Goal: Information Seeking & Learning: Check status

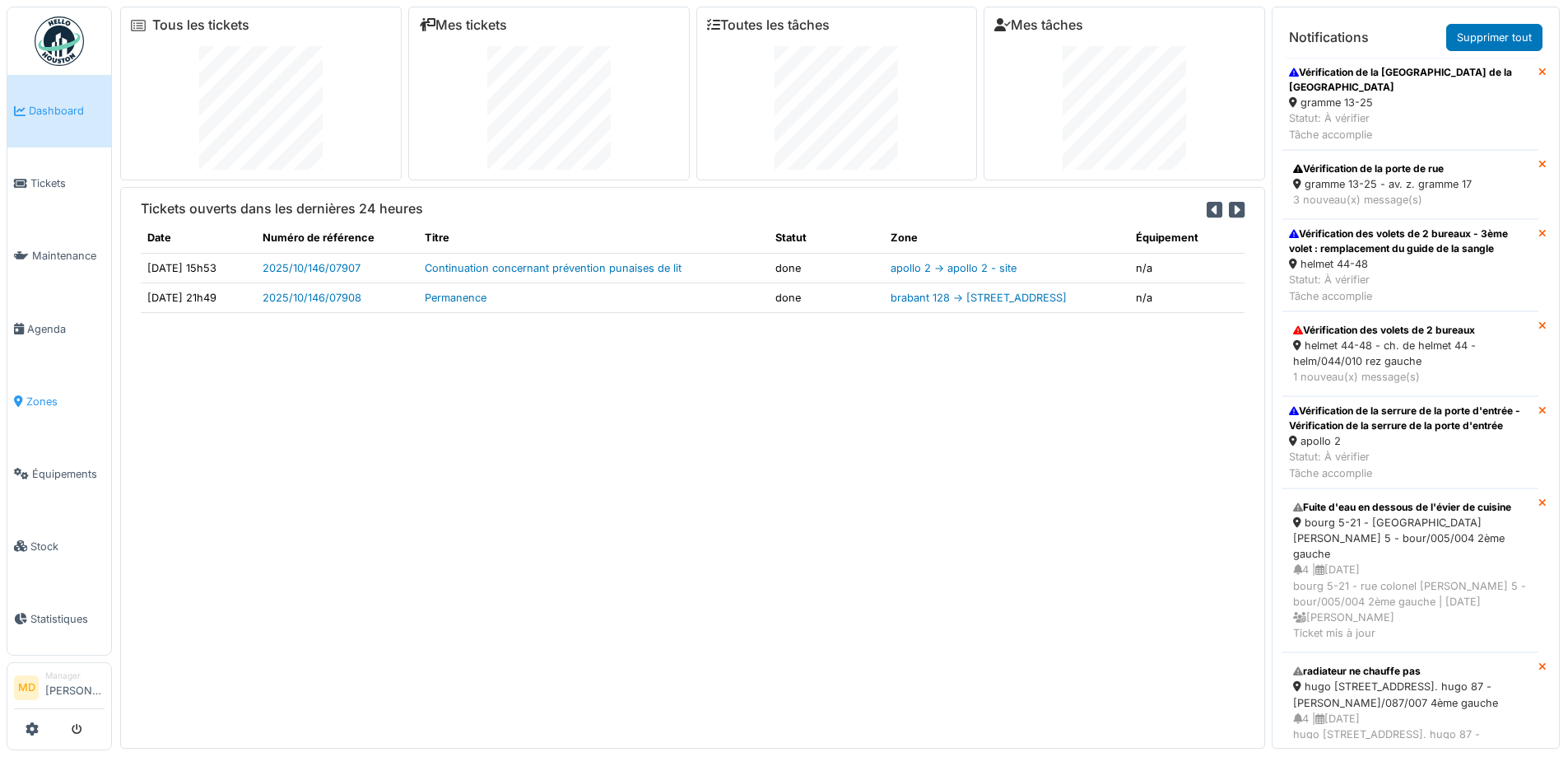
click at [46, 393] on span "Zones" at bounding box center [65, 401] width 78 height 16
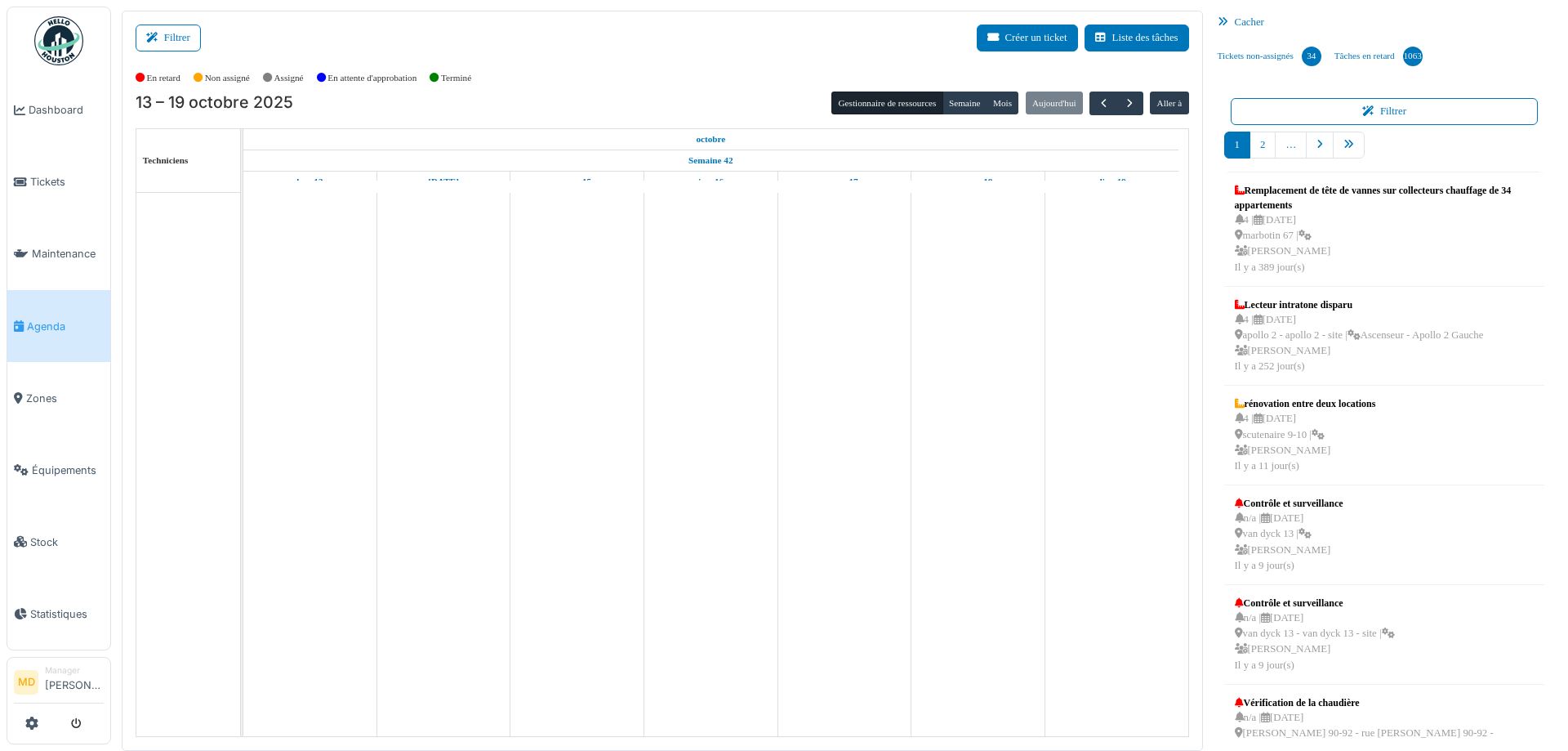
click at [148, 33] on icon at bounding box center [155, 38] width 18 height 10
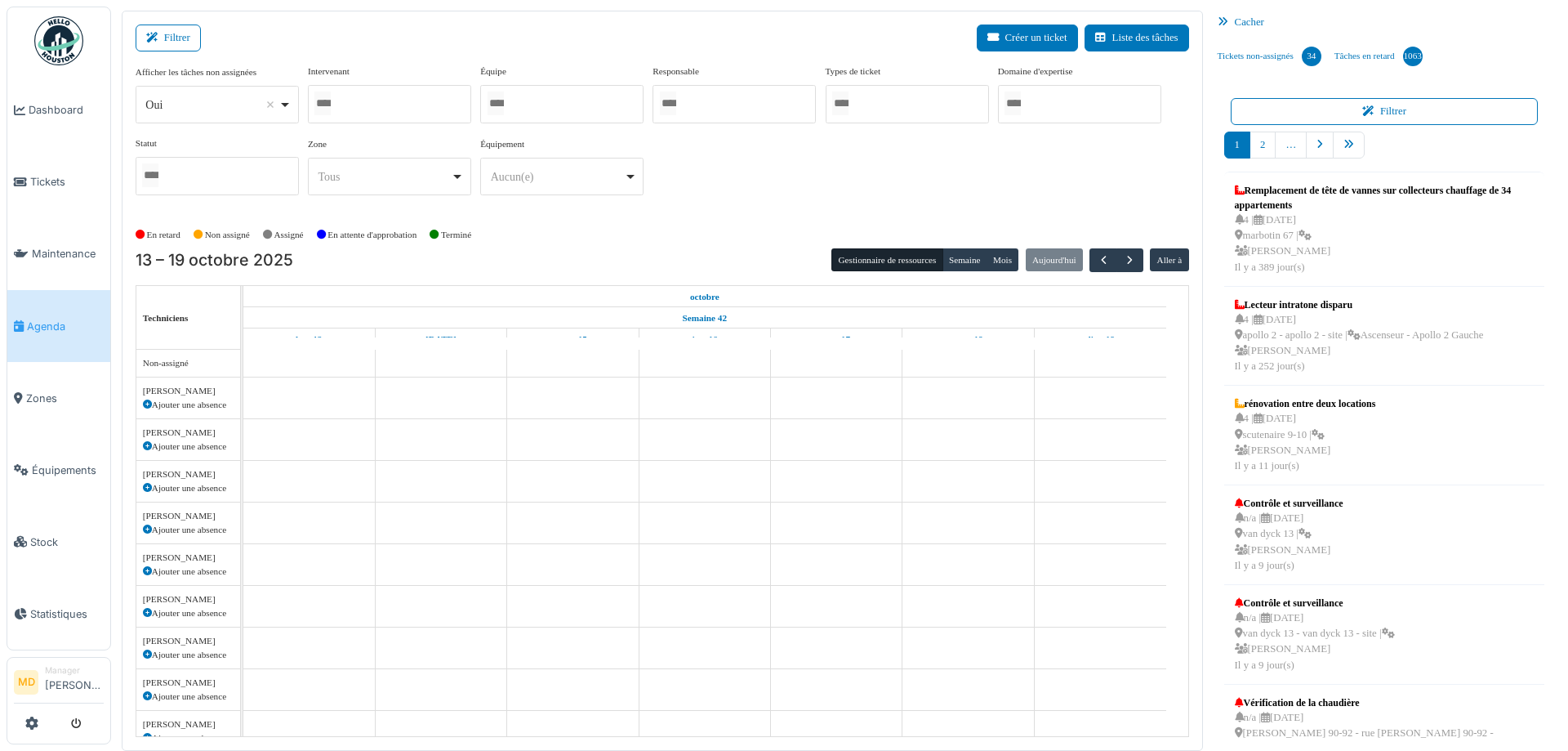
click at [365, 109] on div at bounding box center [390, 104] width 164 height 39
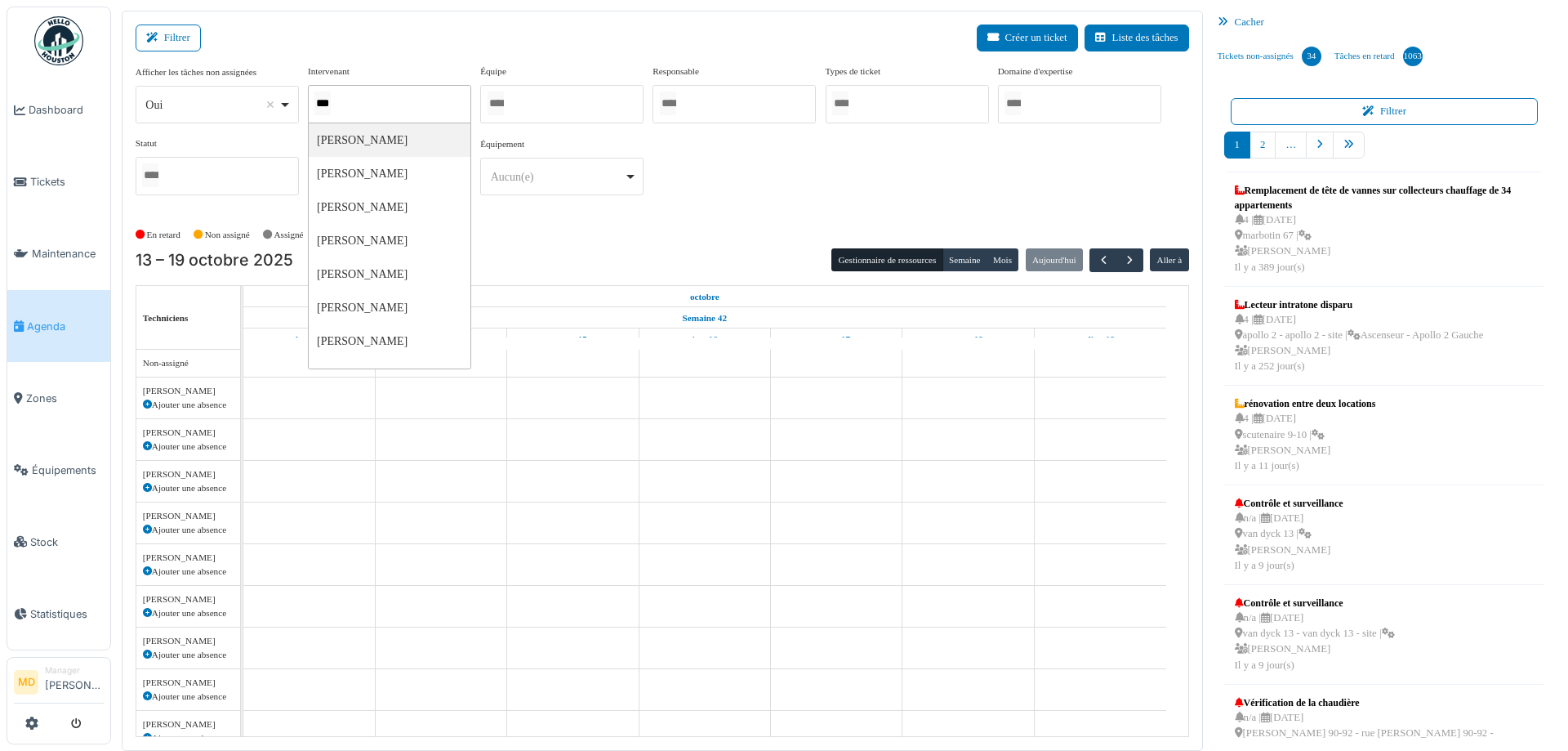
type input "****"
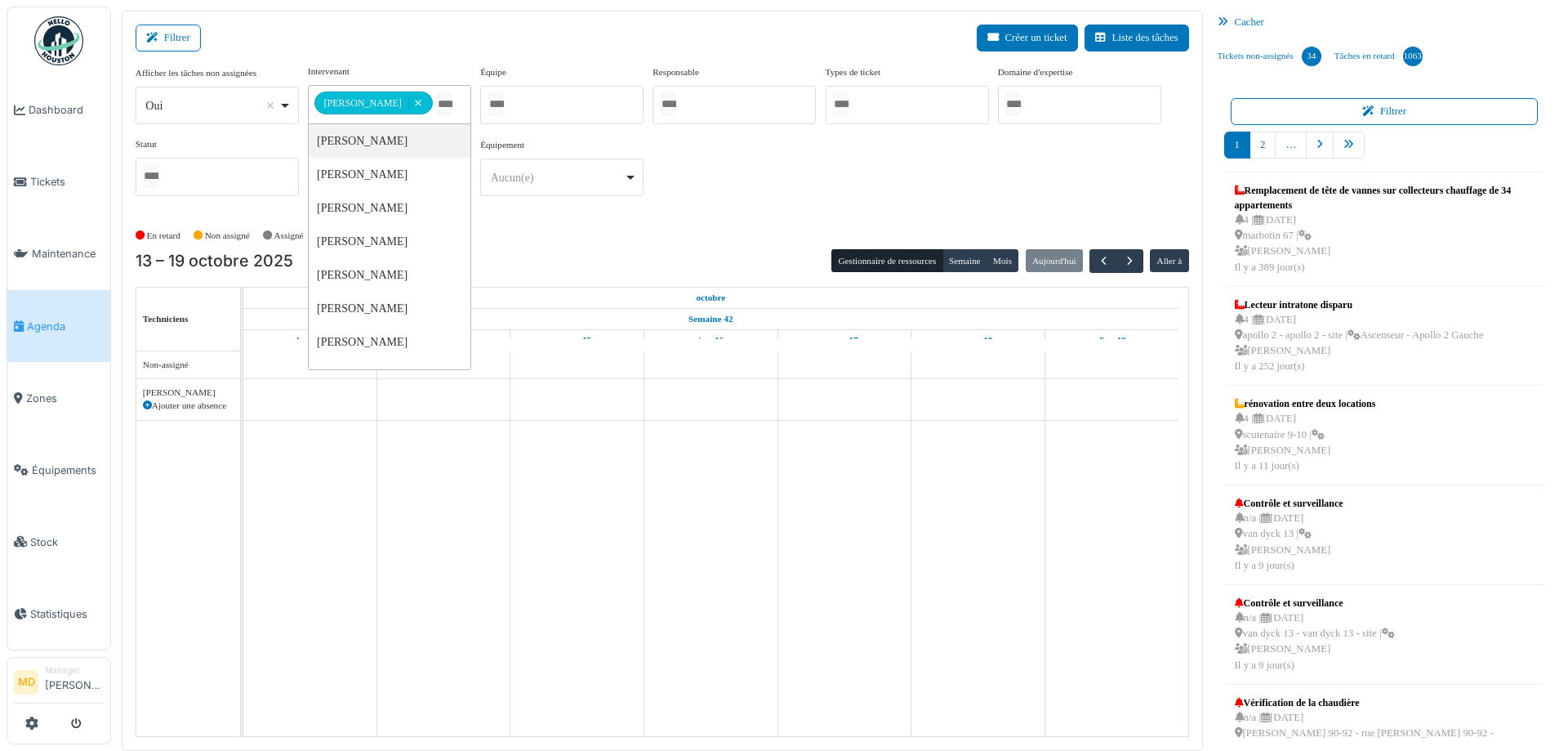
click at [874, 206] on div "**********" at bounding box center [662, 137] width 1054 height 145
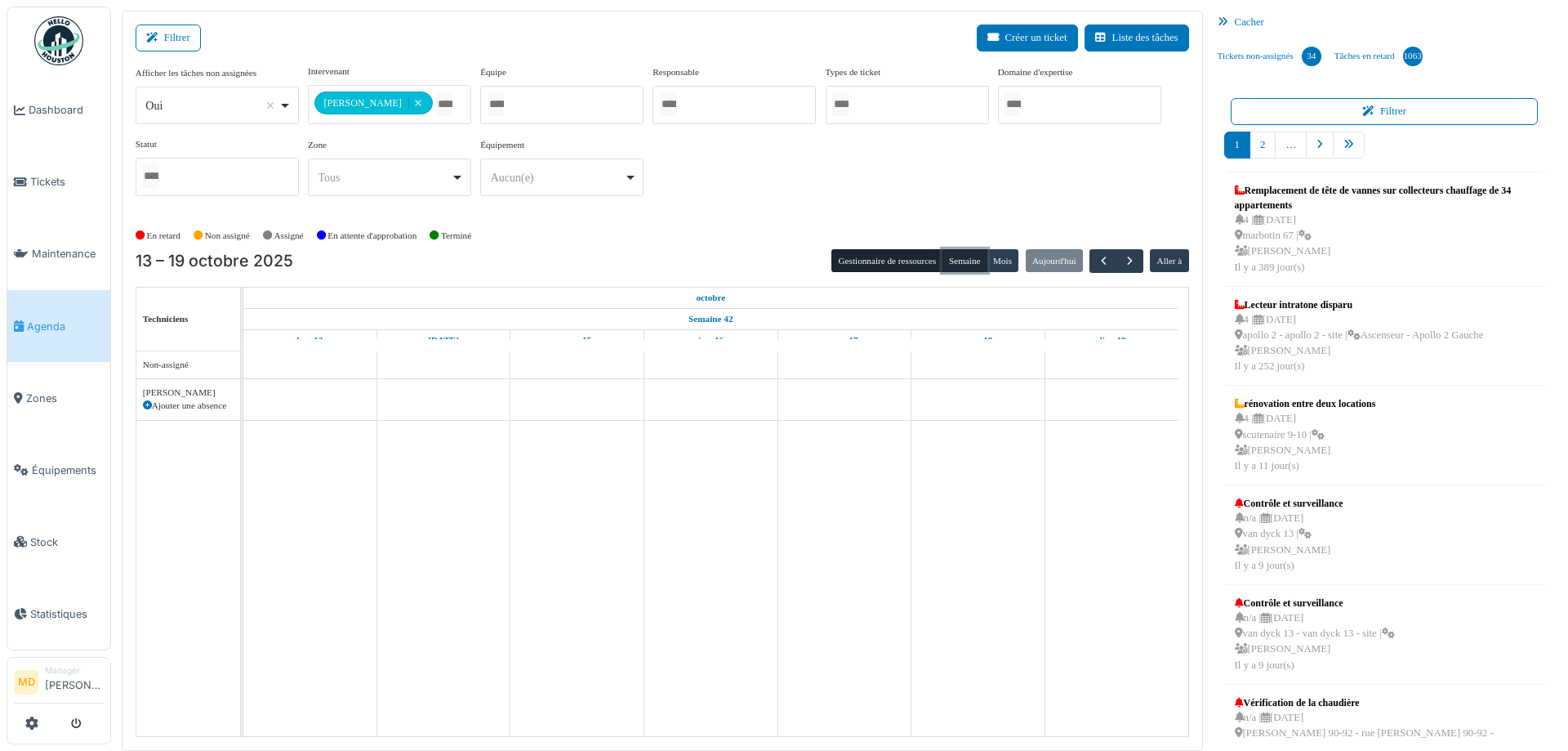
click at [951, 265] on button "Semaine" at bounding box center [965, 260] width 45 height 23
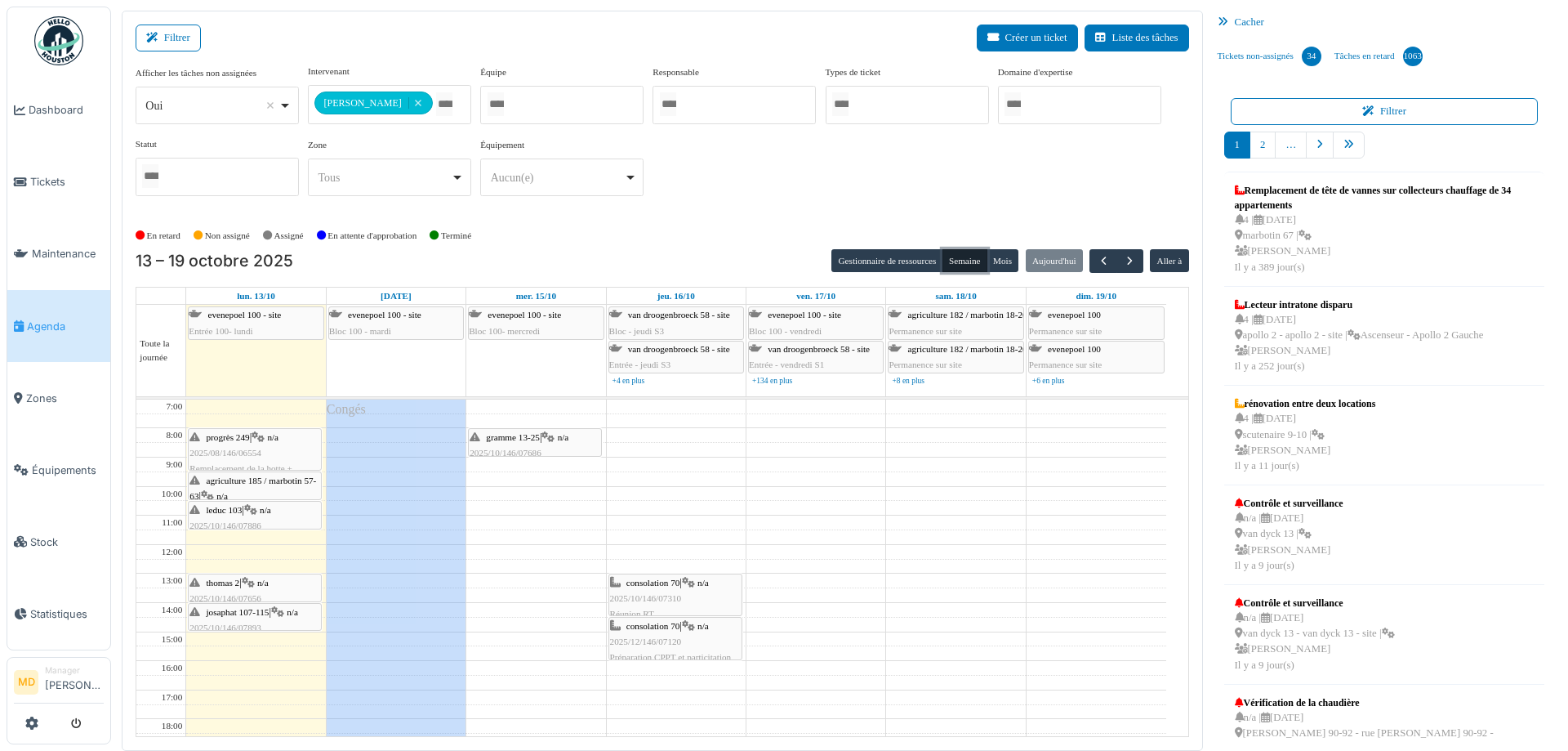
click at [261, 483] on span "agriculture 185 / marbotin 57-63" at bounding box center [252, 487] width 127 height 25
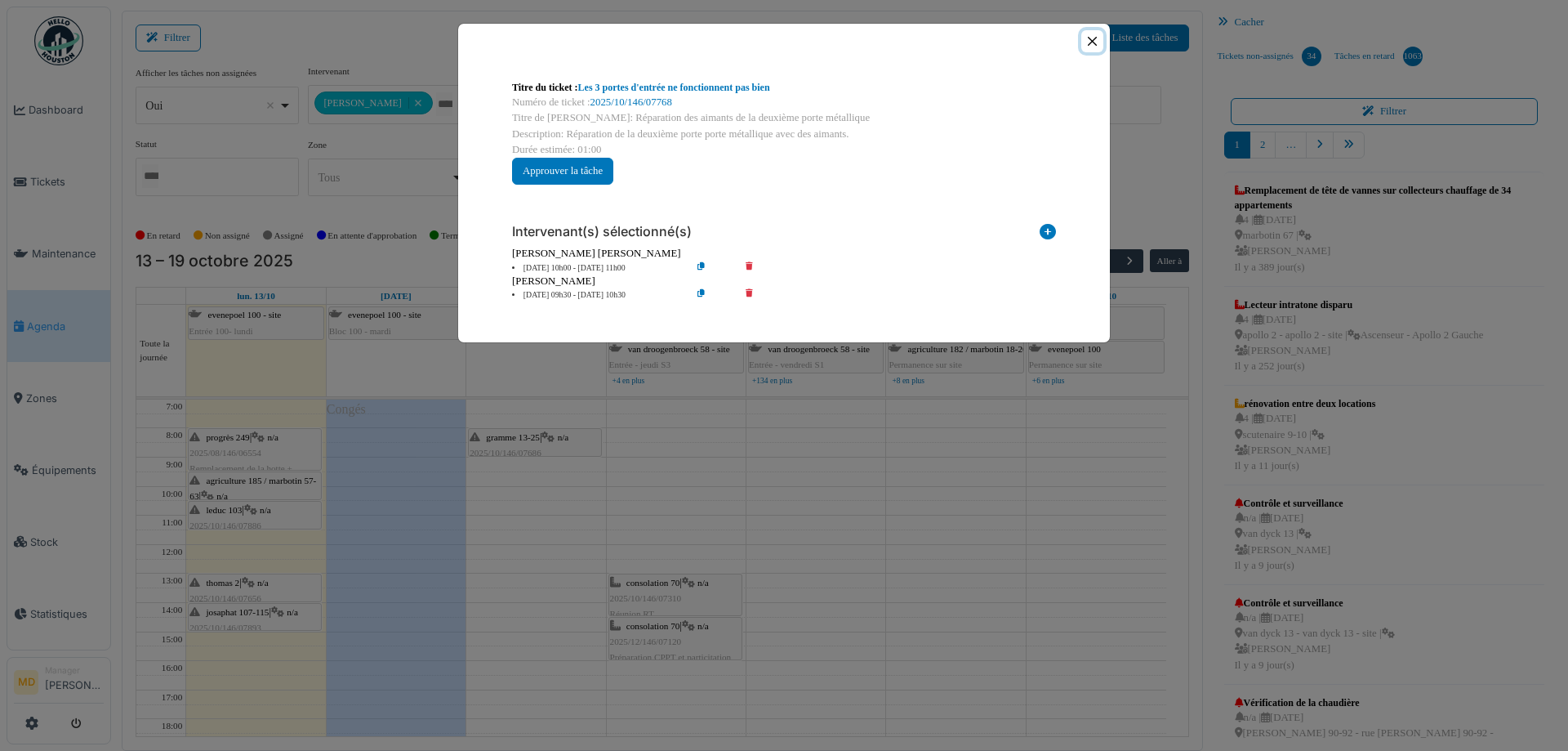
click at [1091, 43] on button "Close" at bounding box center [1093, 41] width 22 height 22
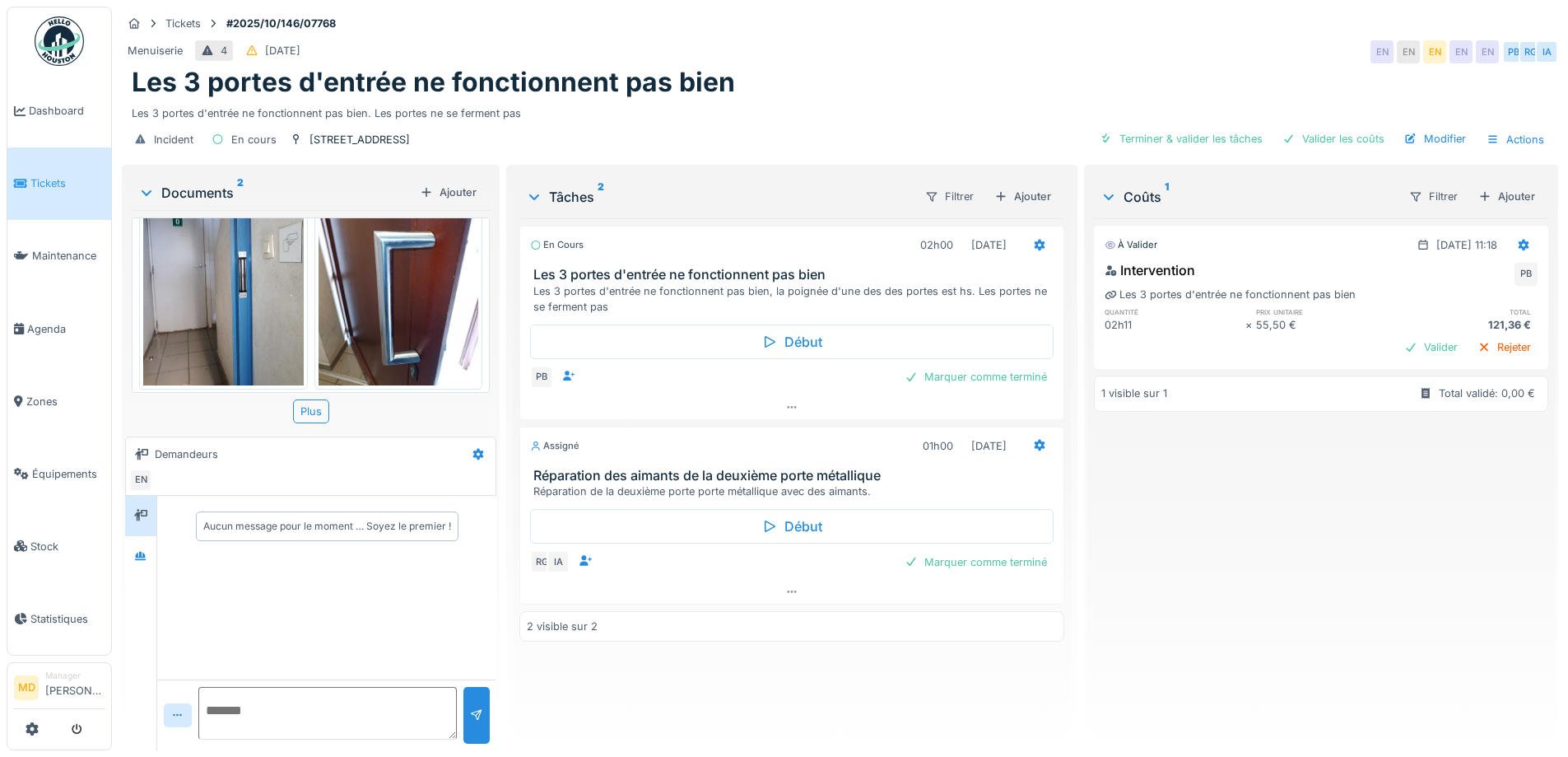
scroll to position [80, 0]
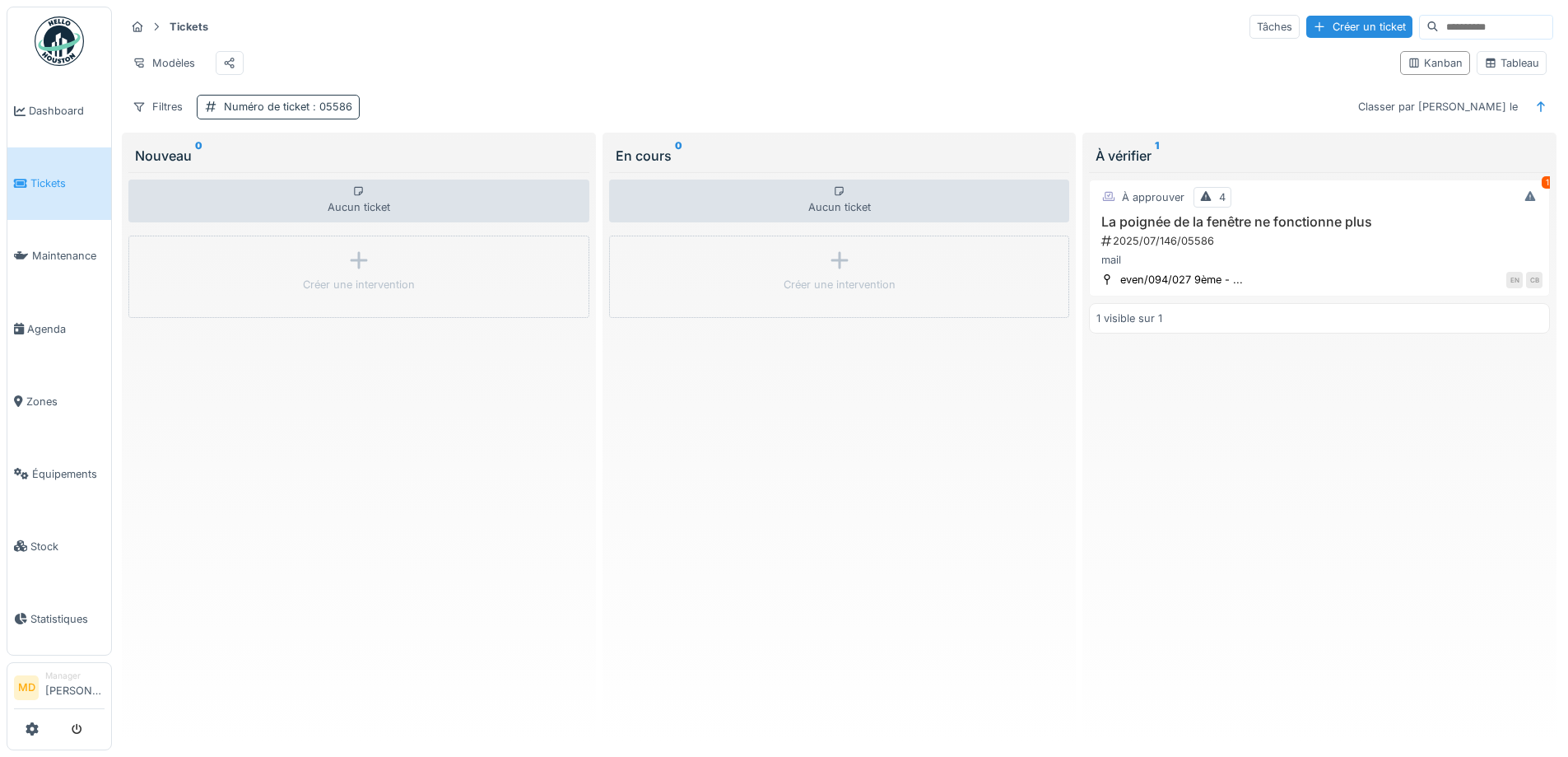
click at [251, 115] on div "Numéro de ticket : 05586" at bounding box center [288, 107] width 128 height 16
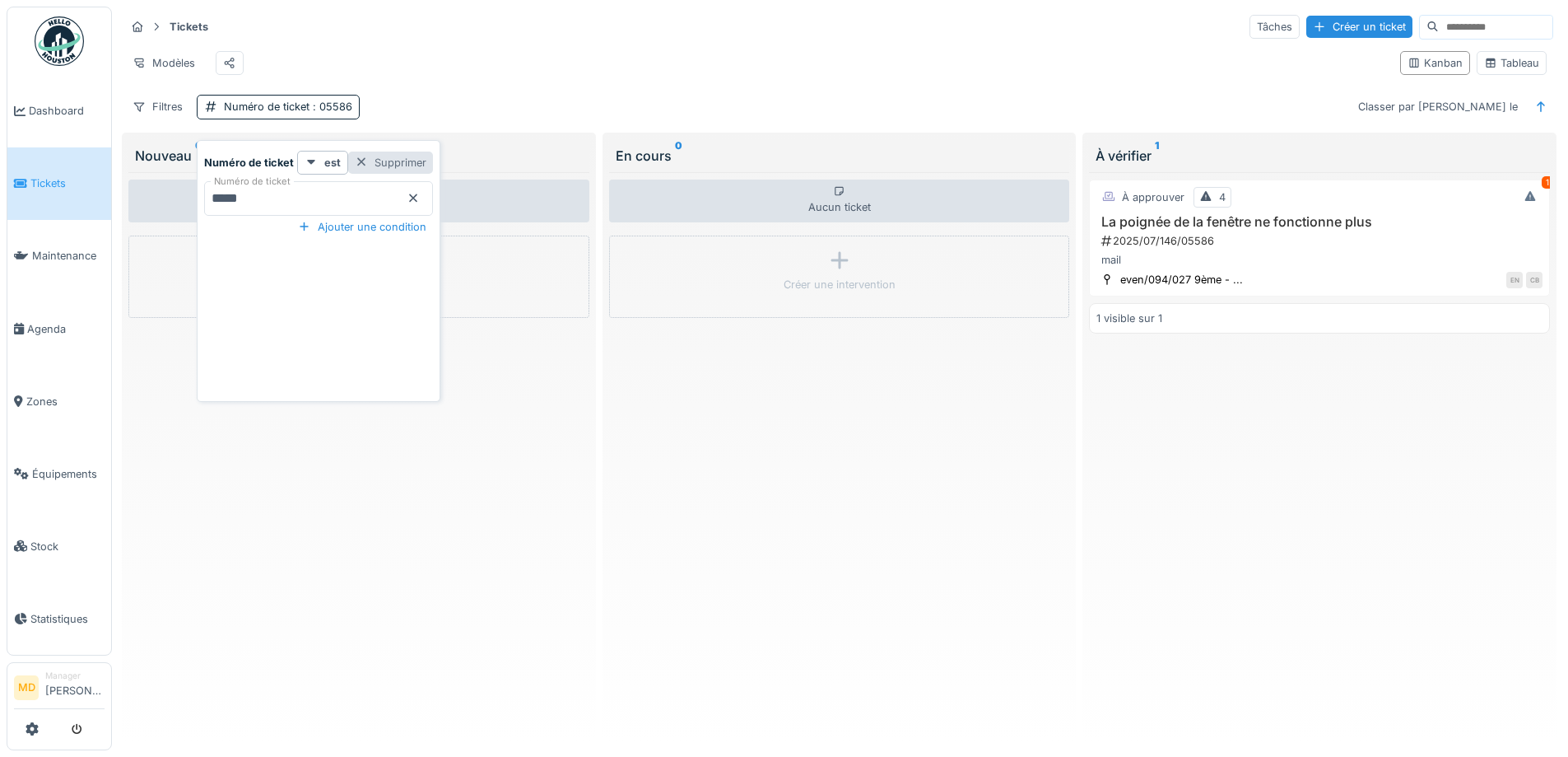
click at [377, 158] on div "Supprimer" at bounding box center [390, 163] width 85 height 23
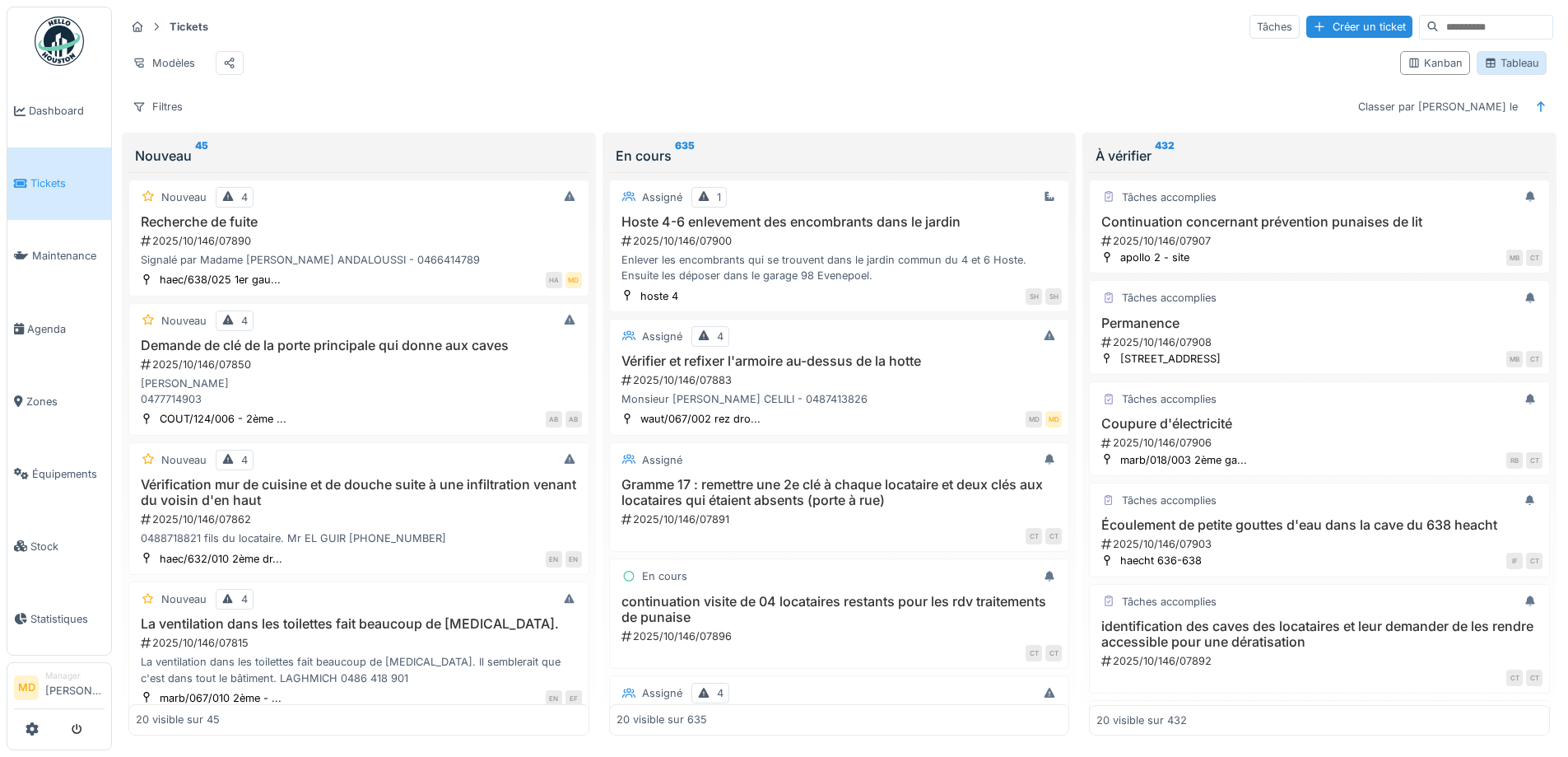
click at [1479, 75] on div "Tableau" at bounding box center [1512, 63] width 70 height 24
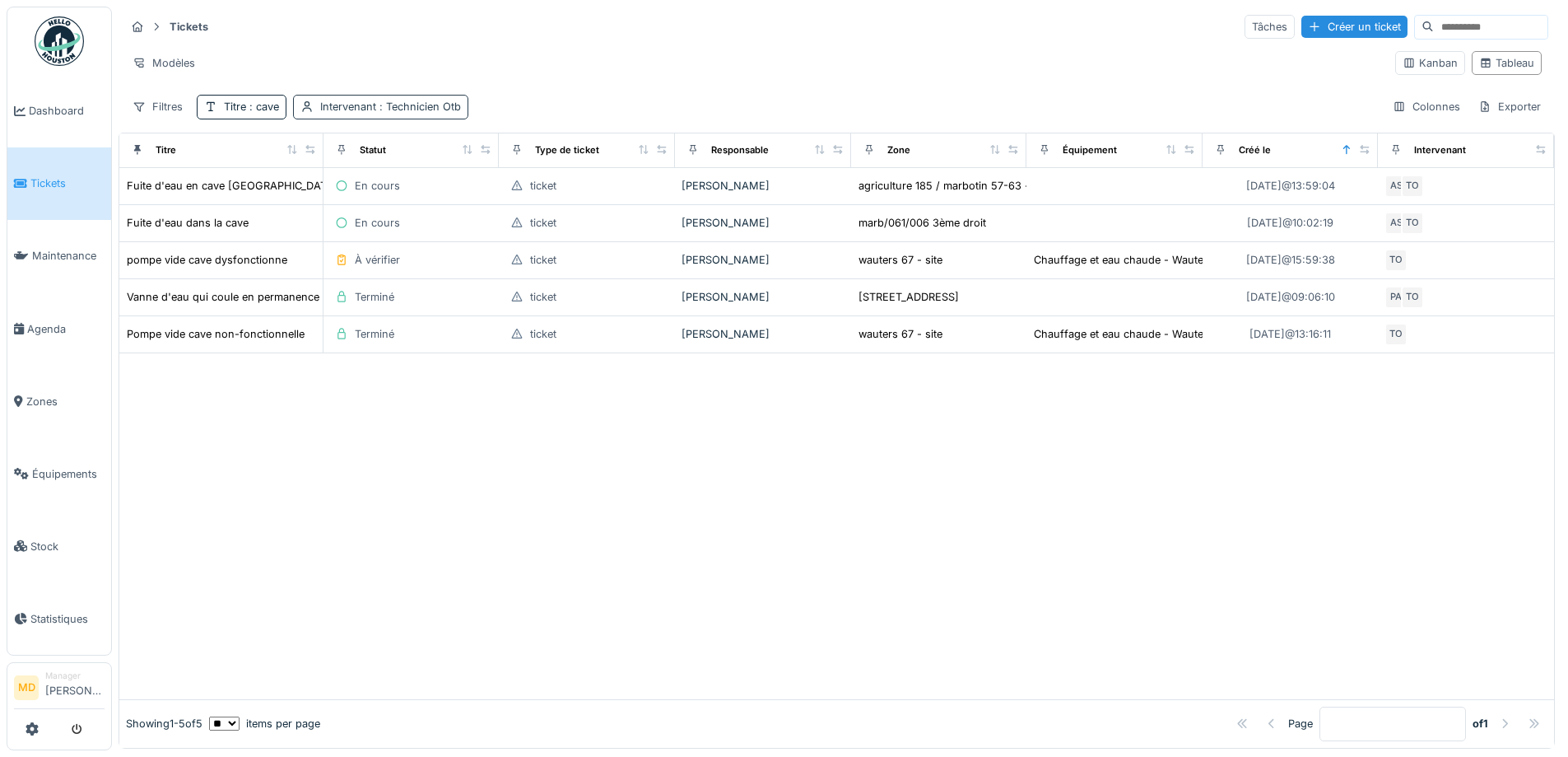
click at [371, 111] on div "Intervenant : Technicien Otb" at bounding box center [390, 107] width 141 height 16
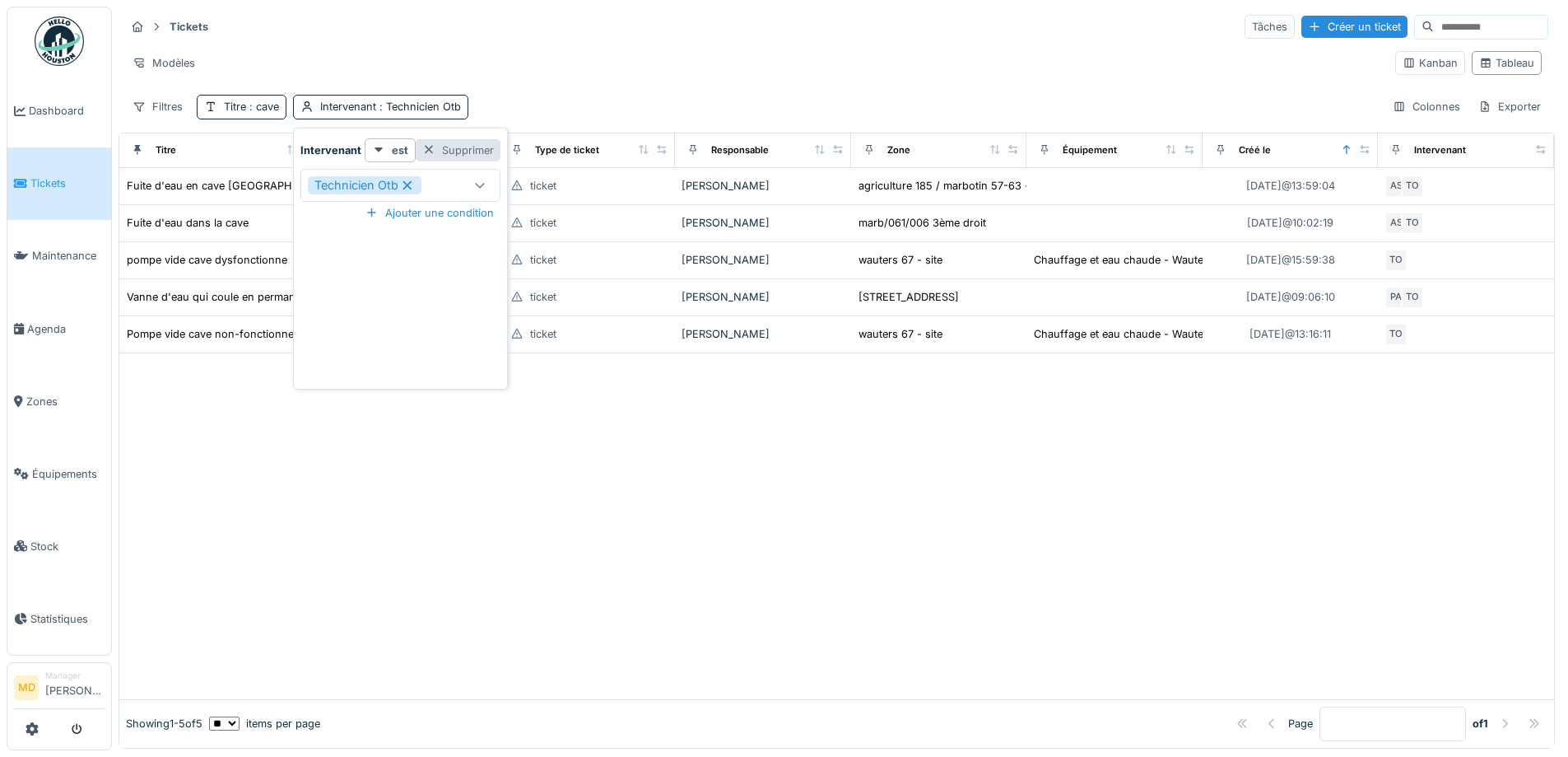
click at [465, 147] on div "Supprimer" at bounding box center [458, 150] width 85 height 23
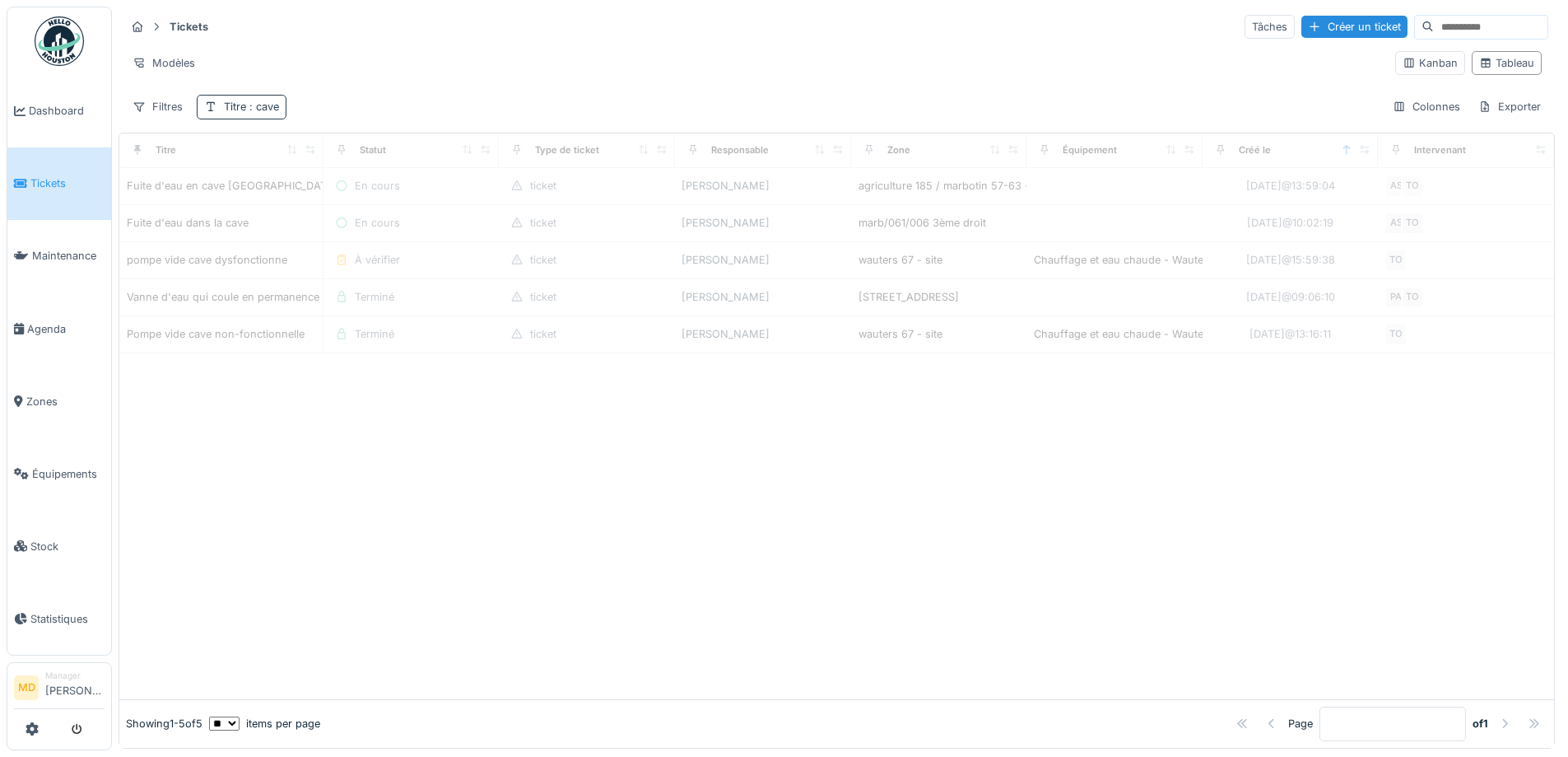
click at [238, 102] on div "Titre : cave" at bounding box center [252, 107] width 56 height 16
click at [352, 147] on div "Supprimer" at bounding box center [325, 150] width 85 height 23
click at [146, 97] on div "Filtres" at bounding box center [157, 107] width 65 height 24
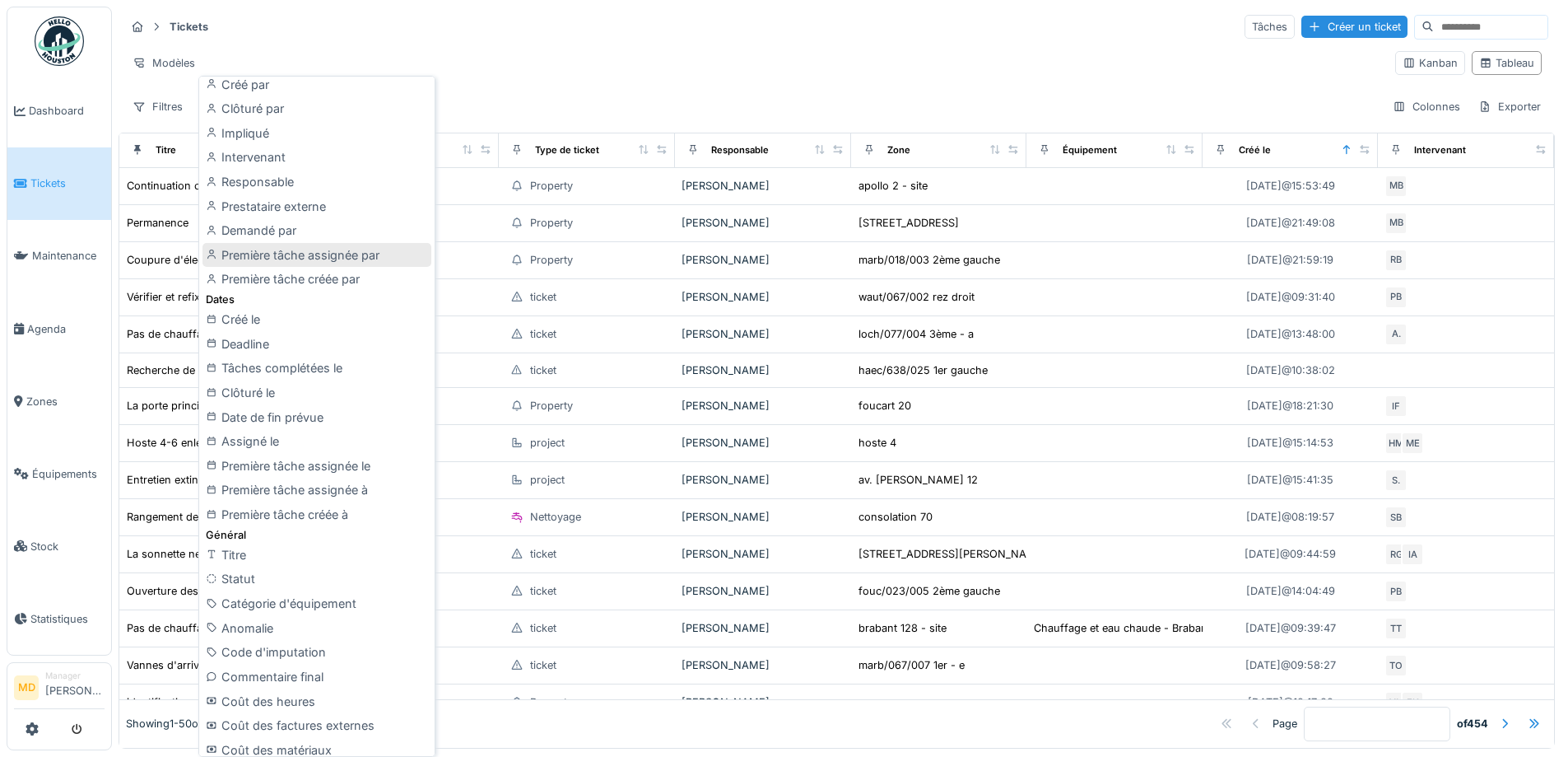
scroll to position [90, 0]
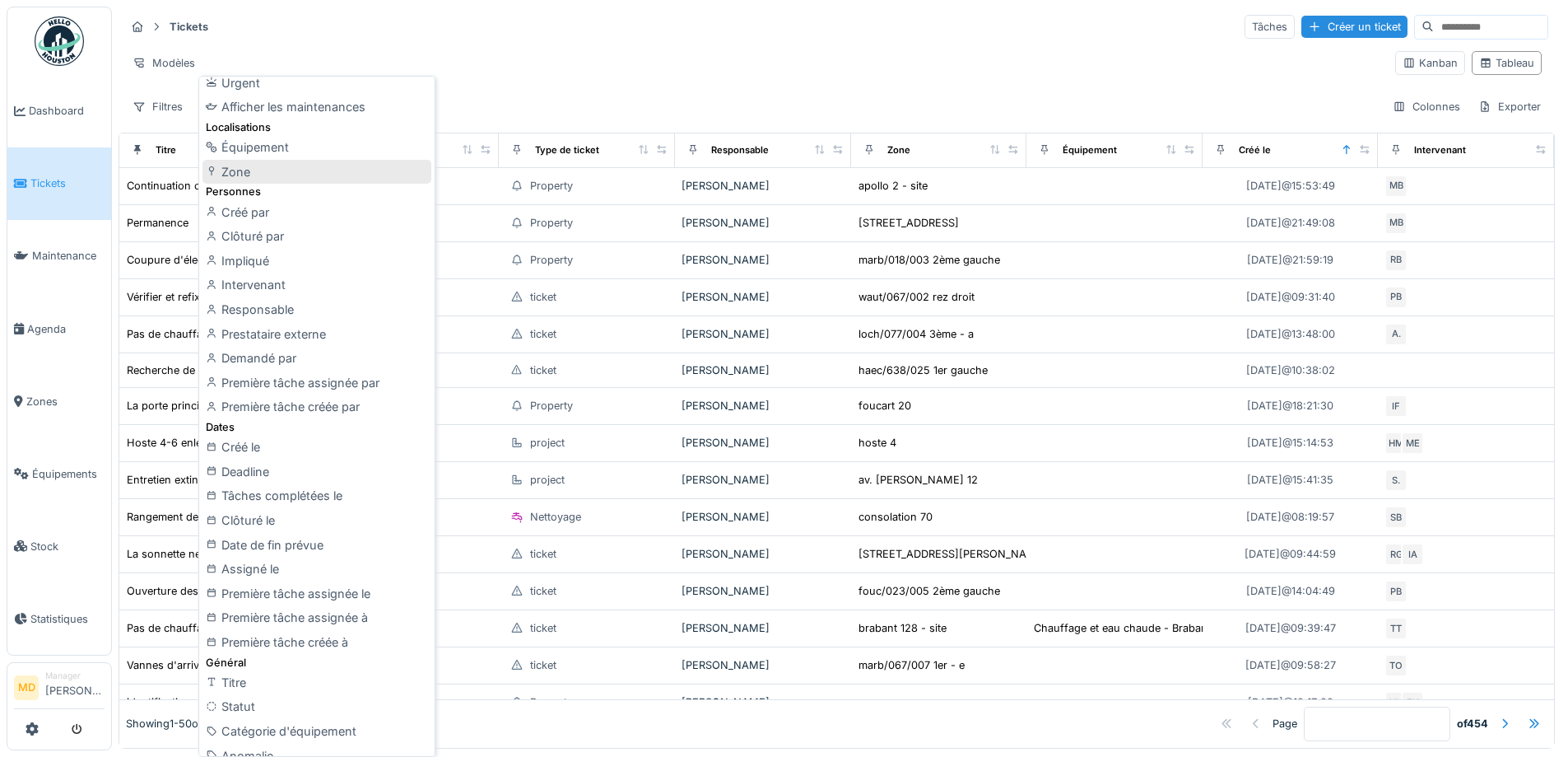
click at [253, 174] on div "Zone" at bounding box center [317, 172] width 229 height 24
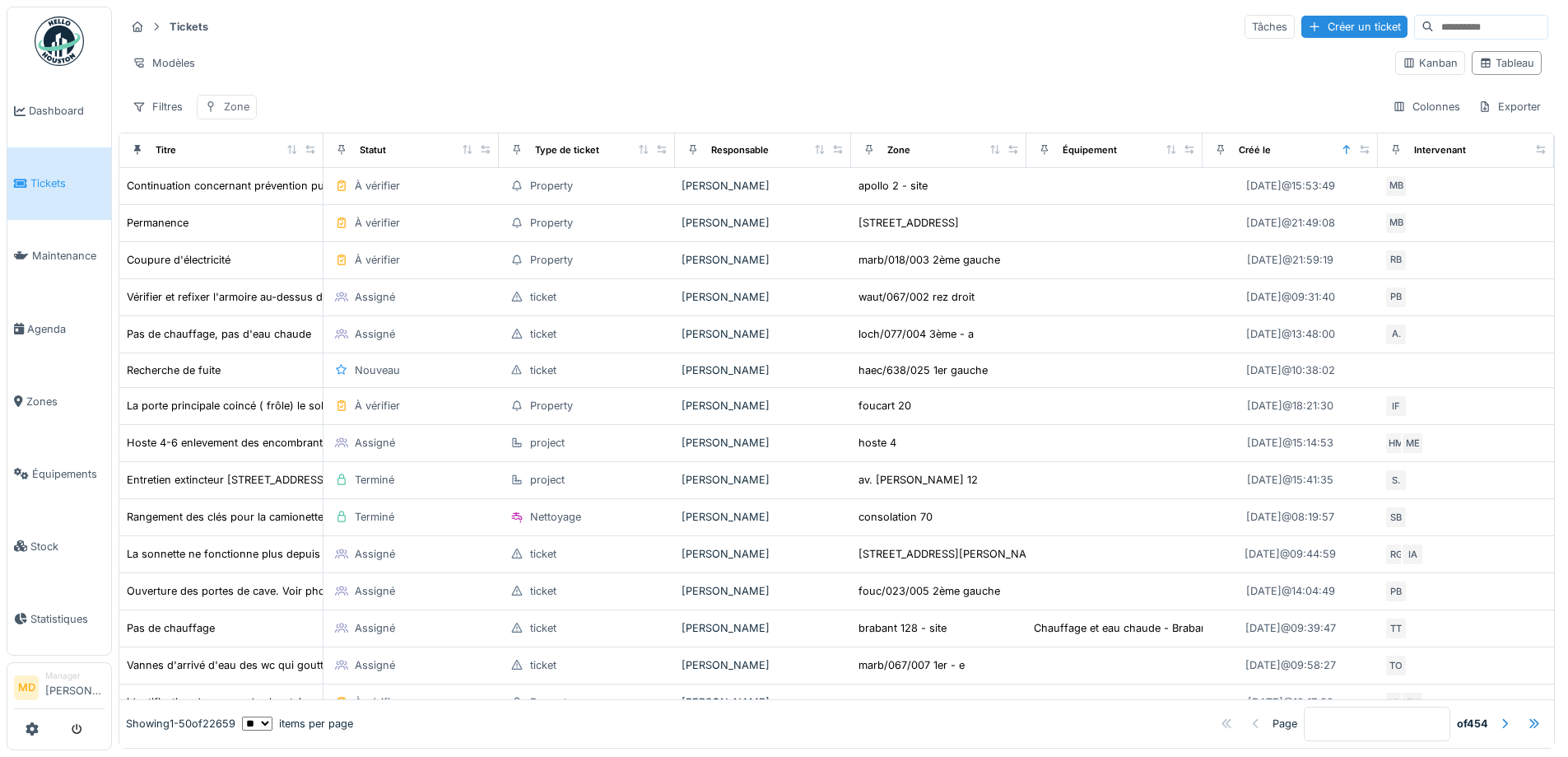
click at [235, 115] on div "Zone" at bounding box center [236, 107] width 25 height 16
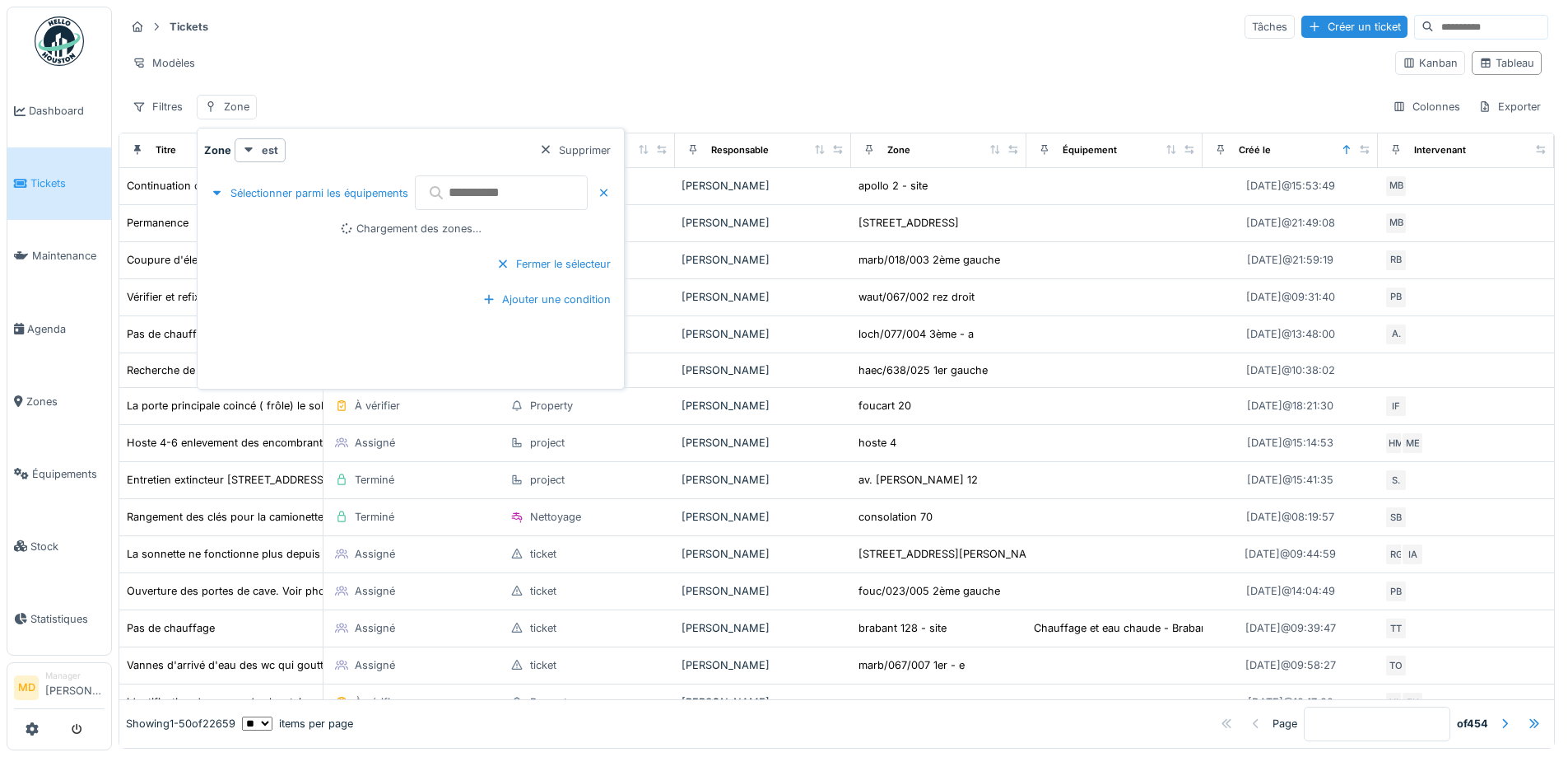
click at [482, 188] on input "text" at bounding box center [501, 193] width 173 height 35
paste input "**********"
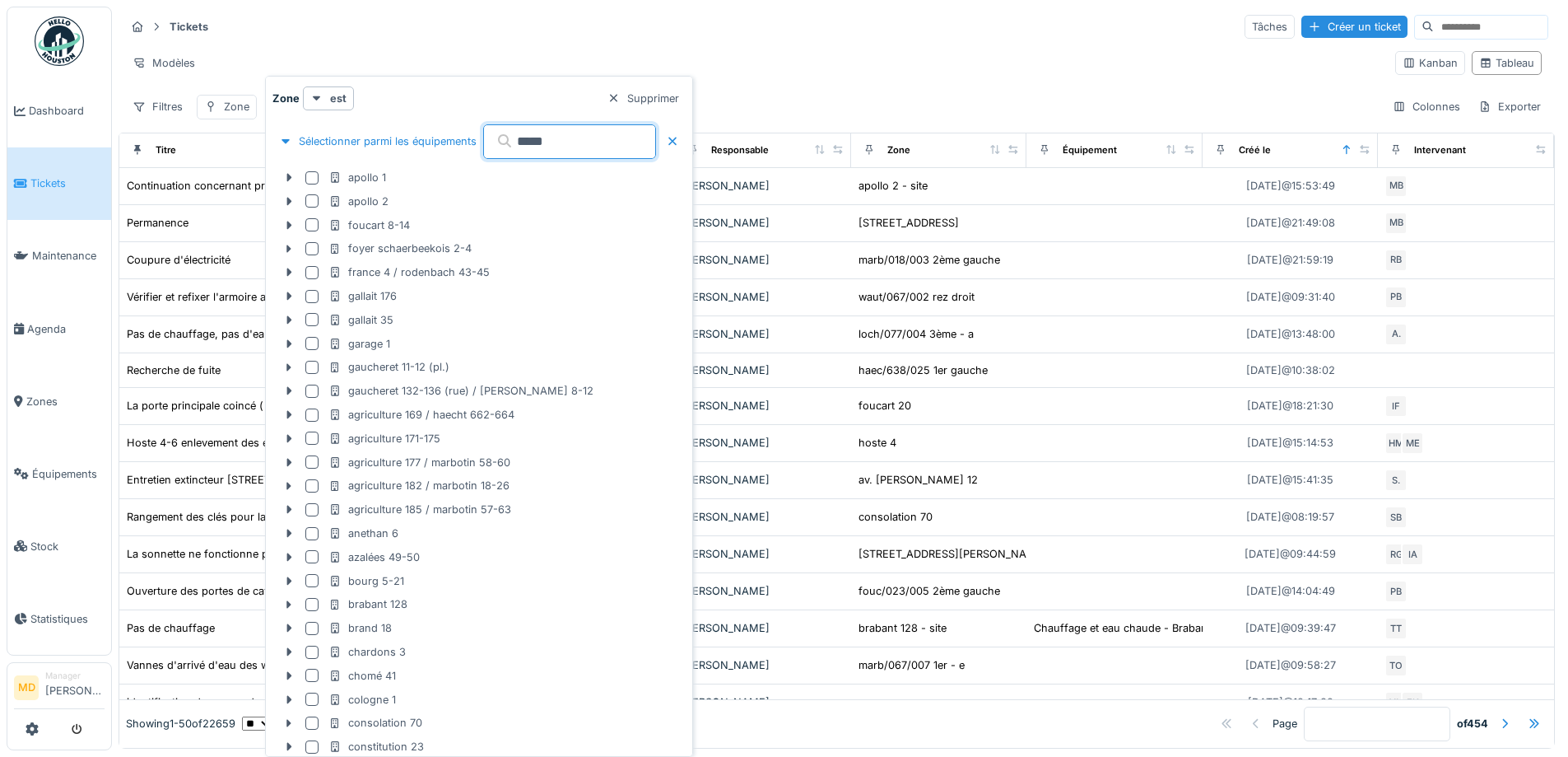
type input "******"
click at [224, 347] on td "Pas de chauffage, pas d'eau chaude" at bounding box center [221, 334] width 204 height 37
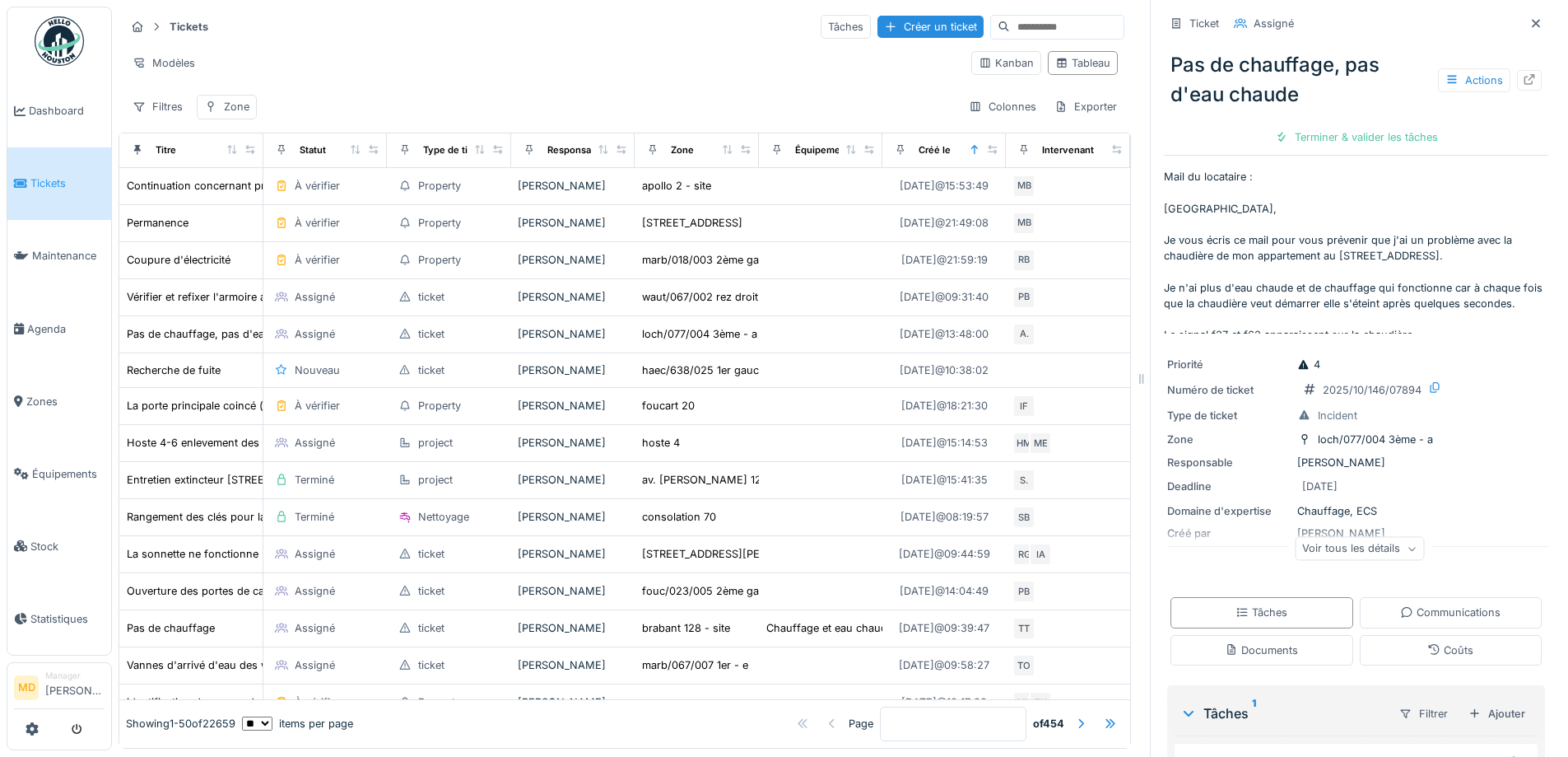
click at [266, 122] on div "Tickets Tâches Créer un ticket Modèles Kanban Tableau Filtres Zone Colonnes Exp…" at bounding box center [625, 67] width 1013 height 120
click at [204, 101] on div at bounding box center [210, 107] width 13 height 16
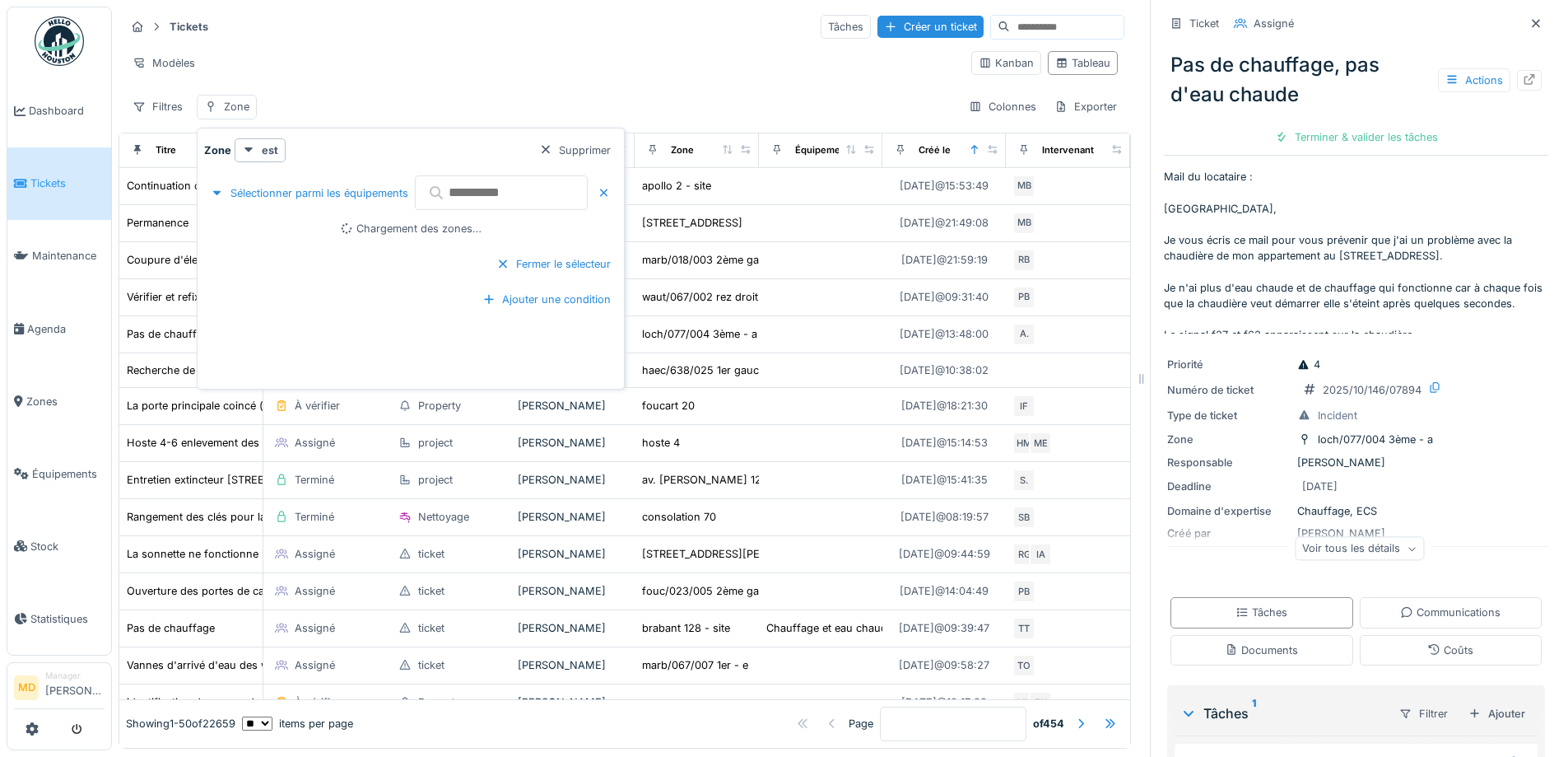
click at [478, 200] on input "text" at bounding box center [501, 193] width 173 height 35
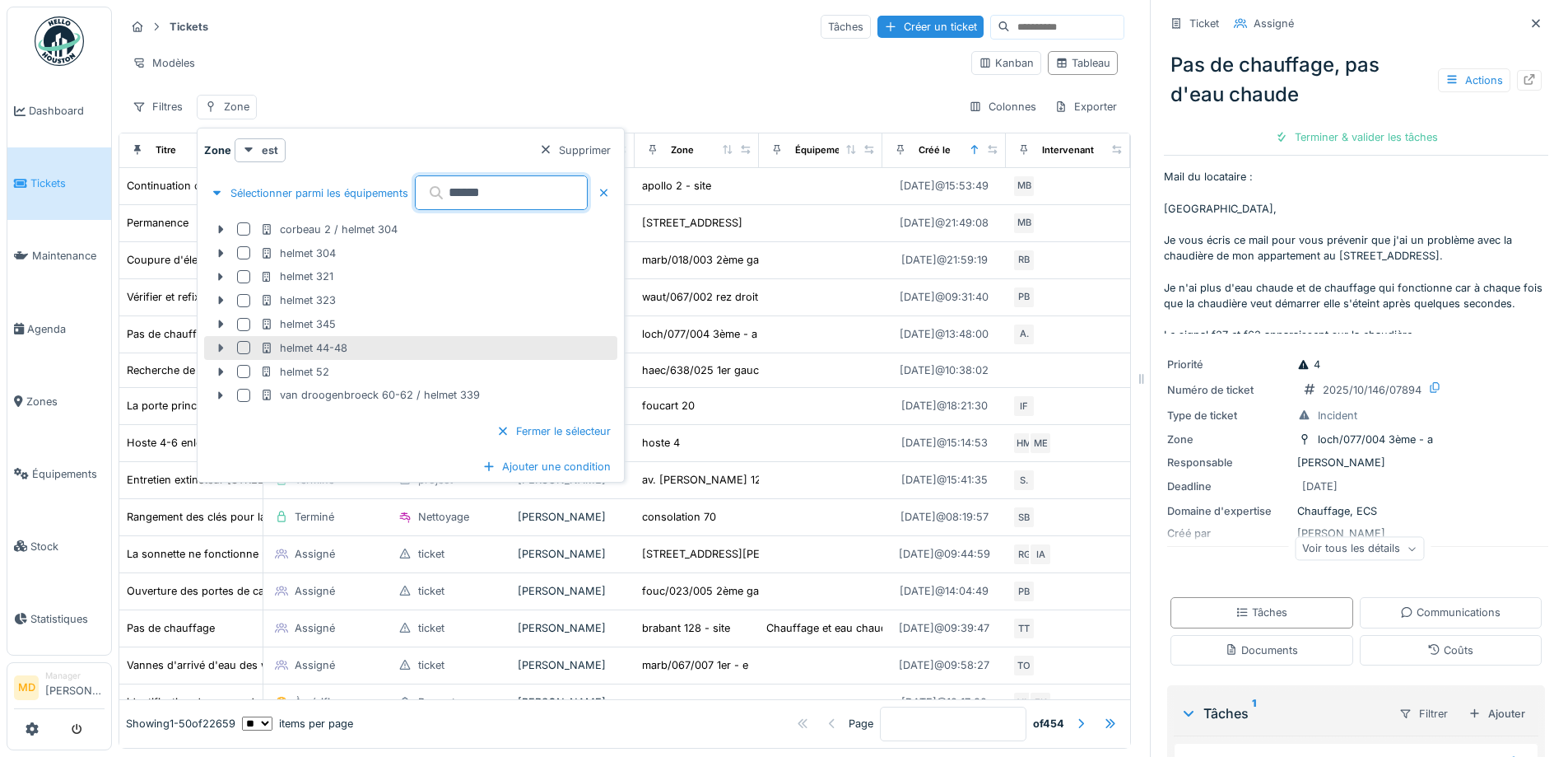
click at [220, 345] on icon at bounding box center [221, 347] width 5 height 8
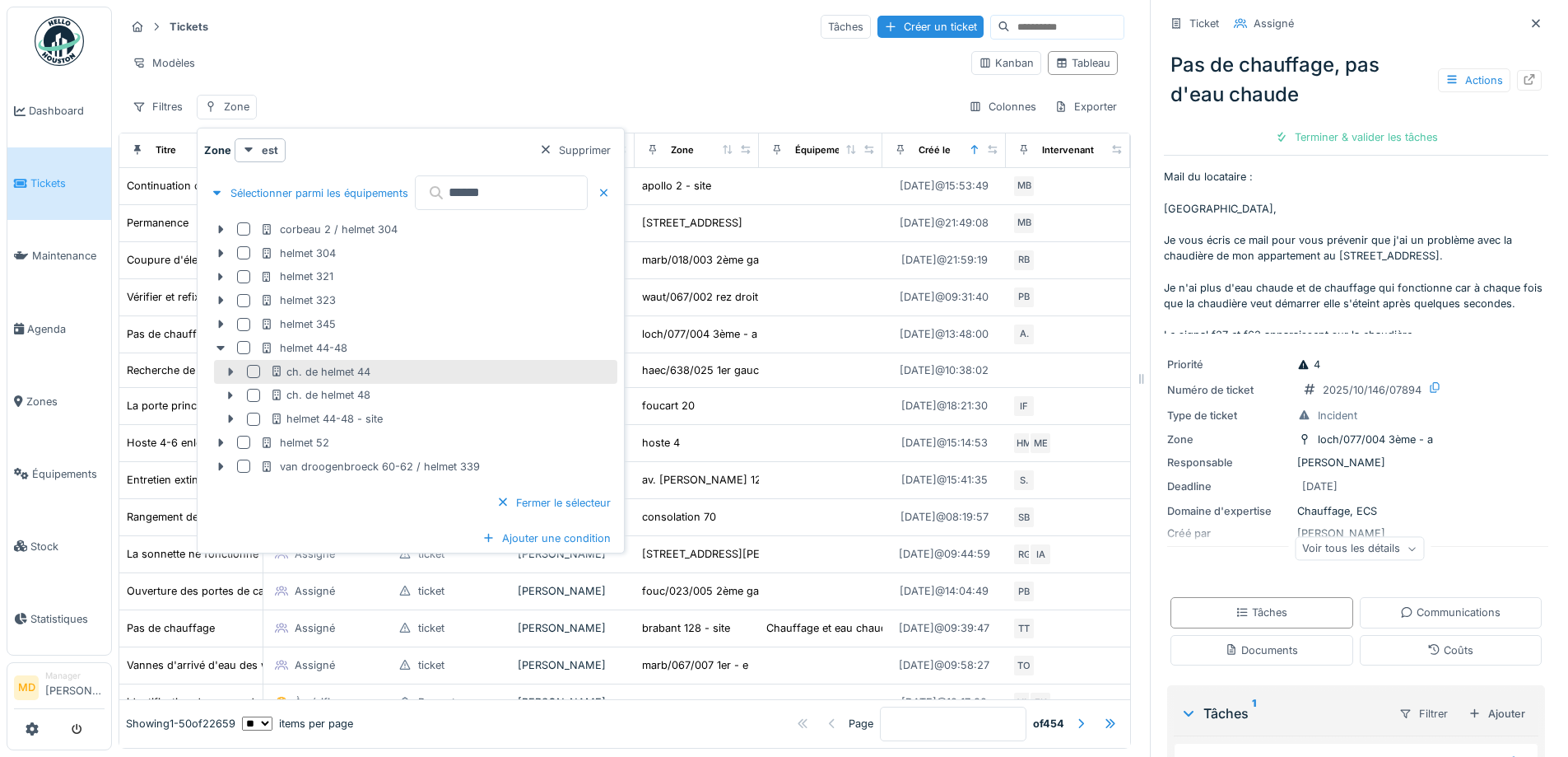
click at [226, 370] on icon at bounding box center [230, 372] width 13 height 10
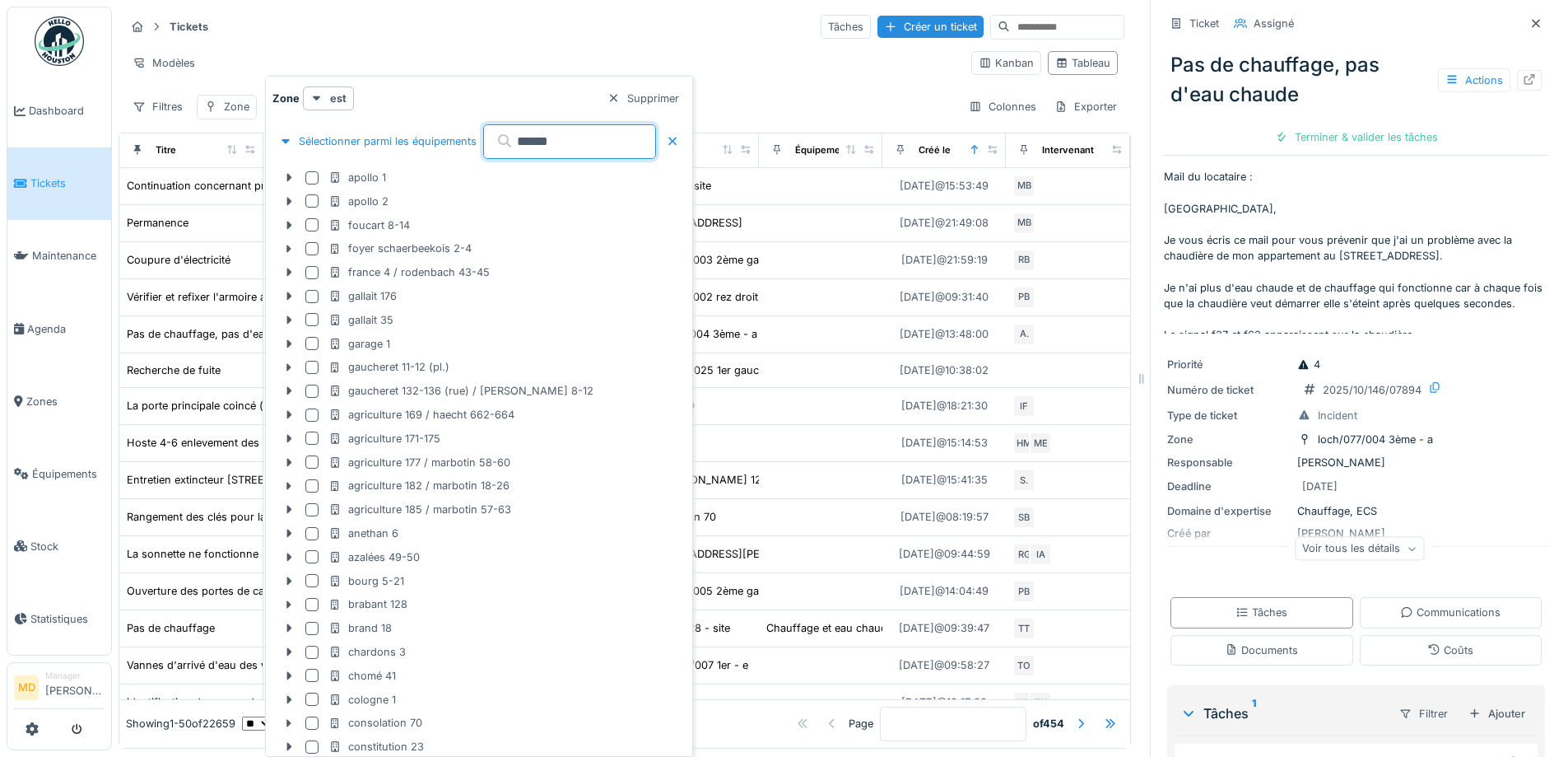
click at [609, 145] on input "******" at bounding box center [569, 142] width 173 height 35
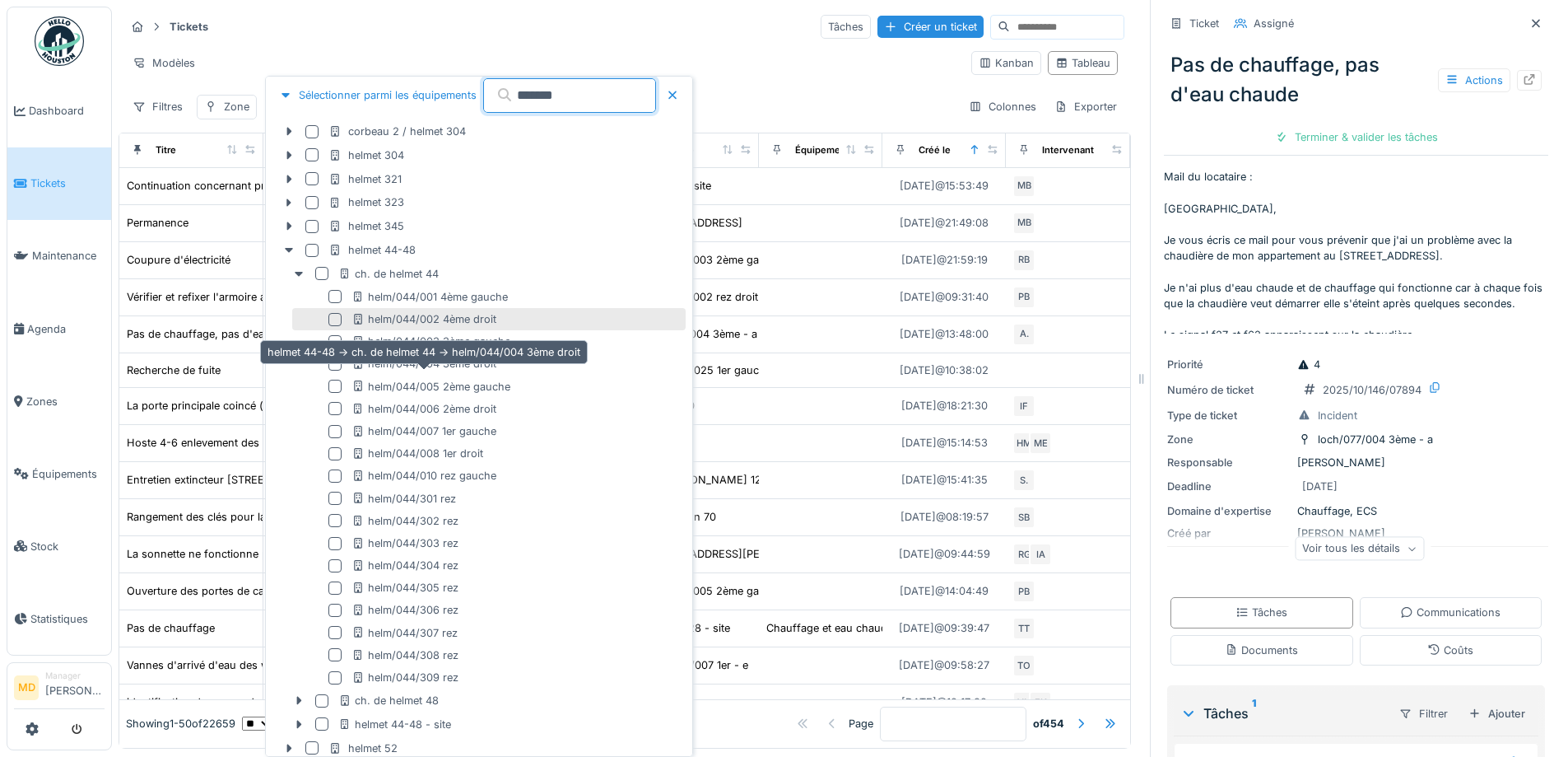
scroll to position [148, 0]
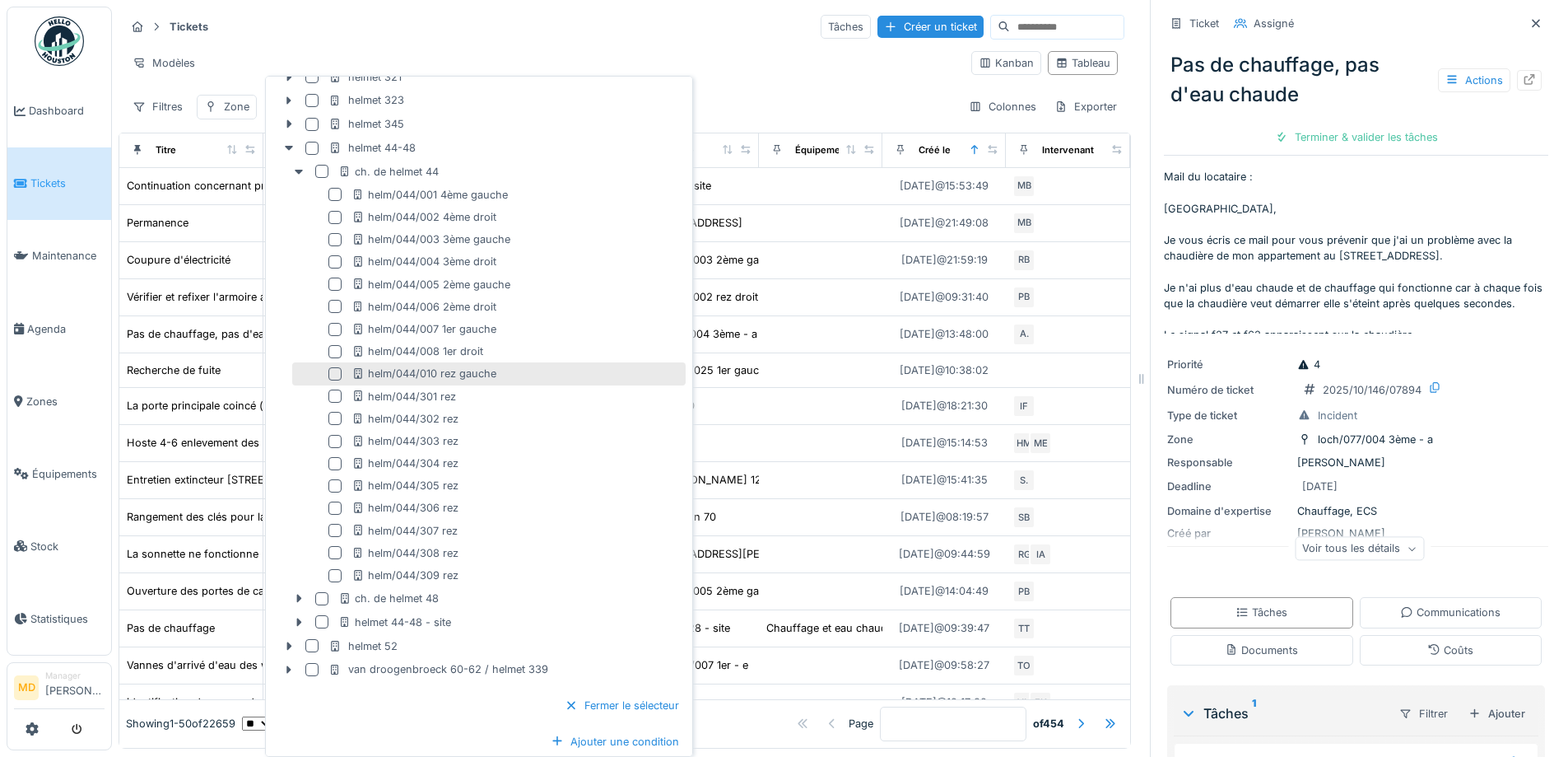
type input "******"
click at [338, 375] on div at bounding box center [334, 373] width 13 height 13
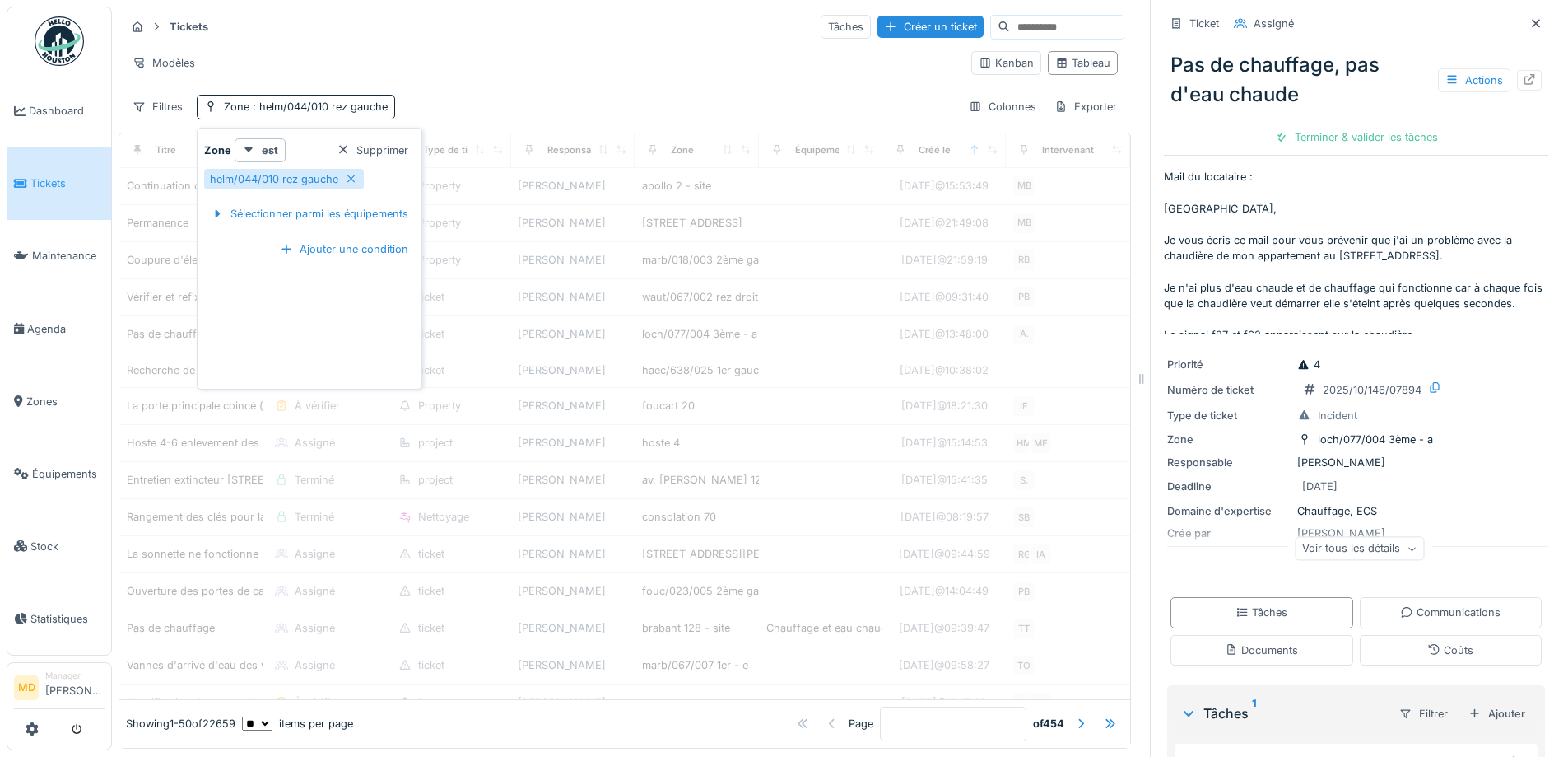
scroll to position [0, 0]
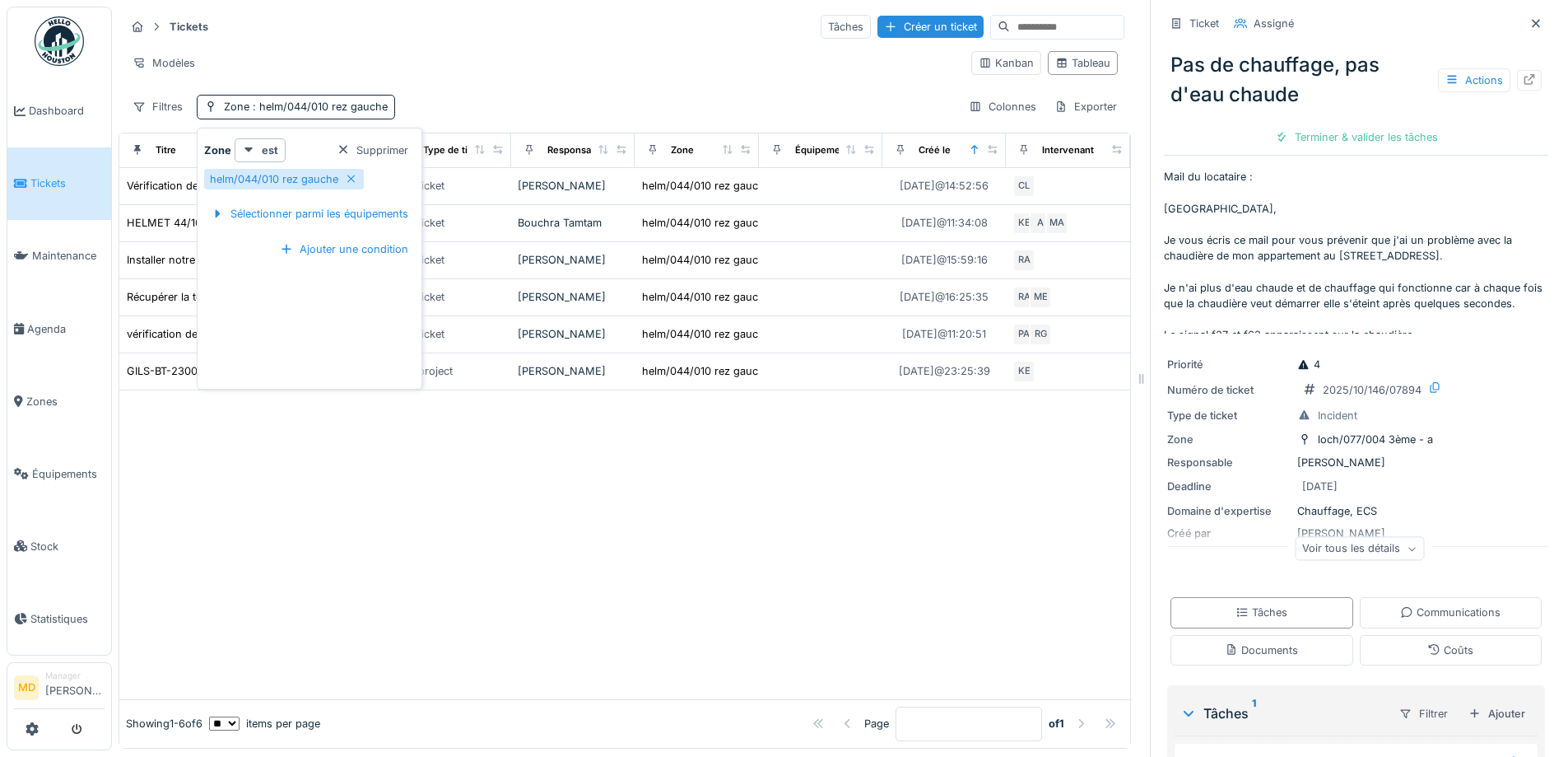
click at [535, 103] on div "Filtres Zone : helm/044/010 rez gauche Colonnes Exporter" at bounding box center [625, 107] width 1000 height 24
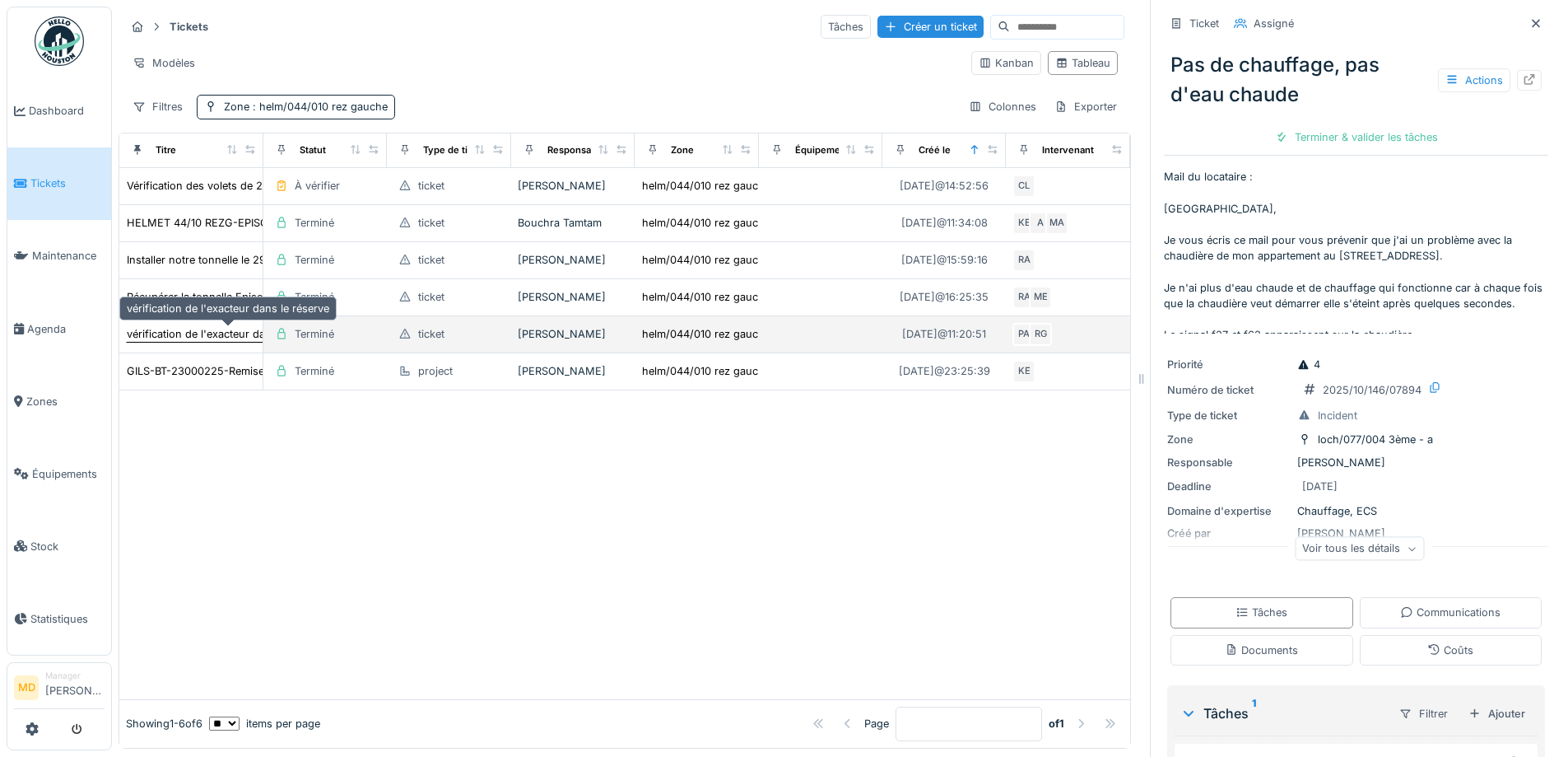
click at [160, 327] on div "vérification de l'exacteur dans le réserve" at bounding box center [227, 334] width 202 height 16
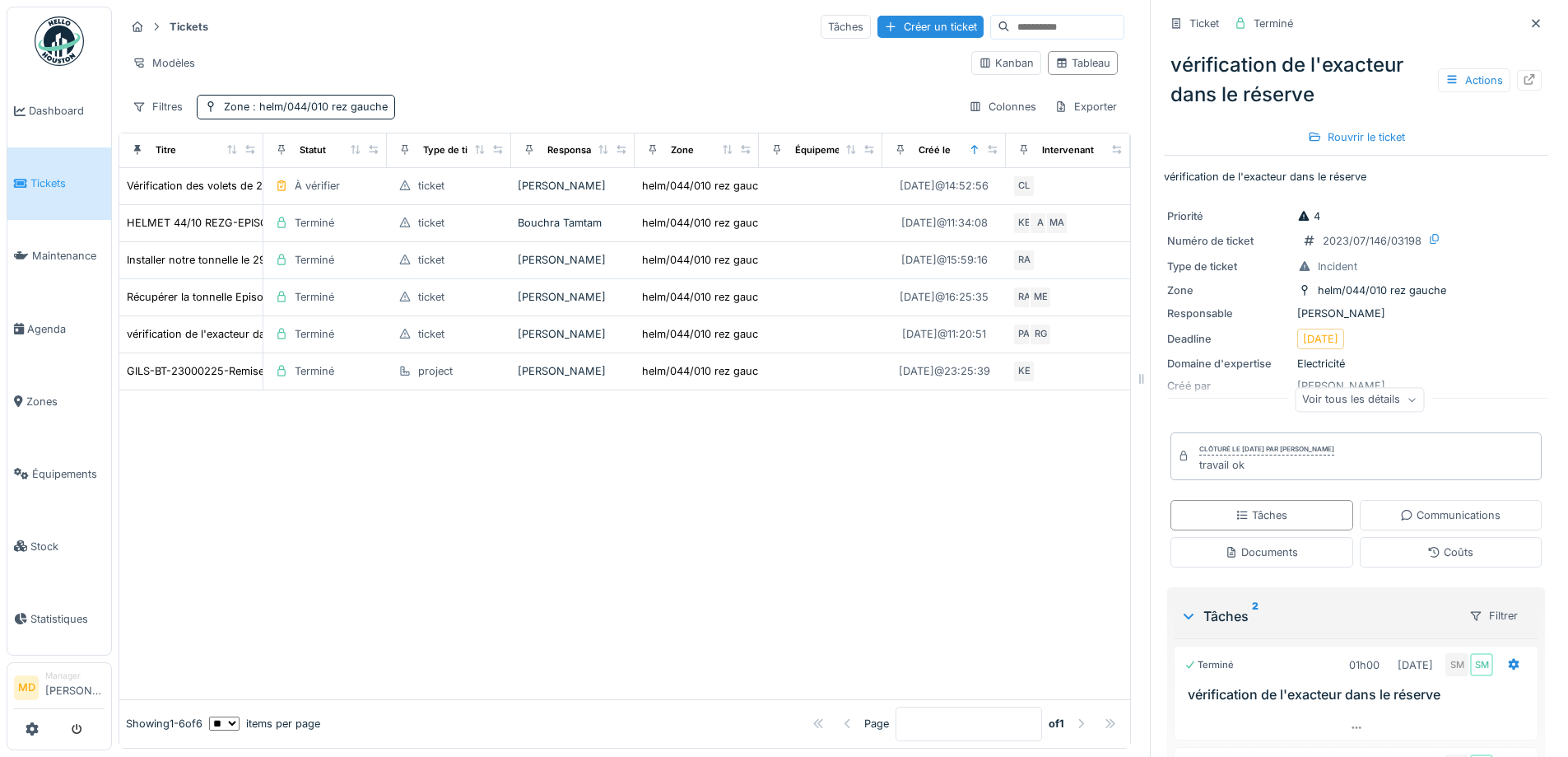
click at [1367, 398] on div "Voir tous les détails" at bounding box center [1359, 400] width 129 height 24
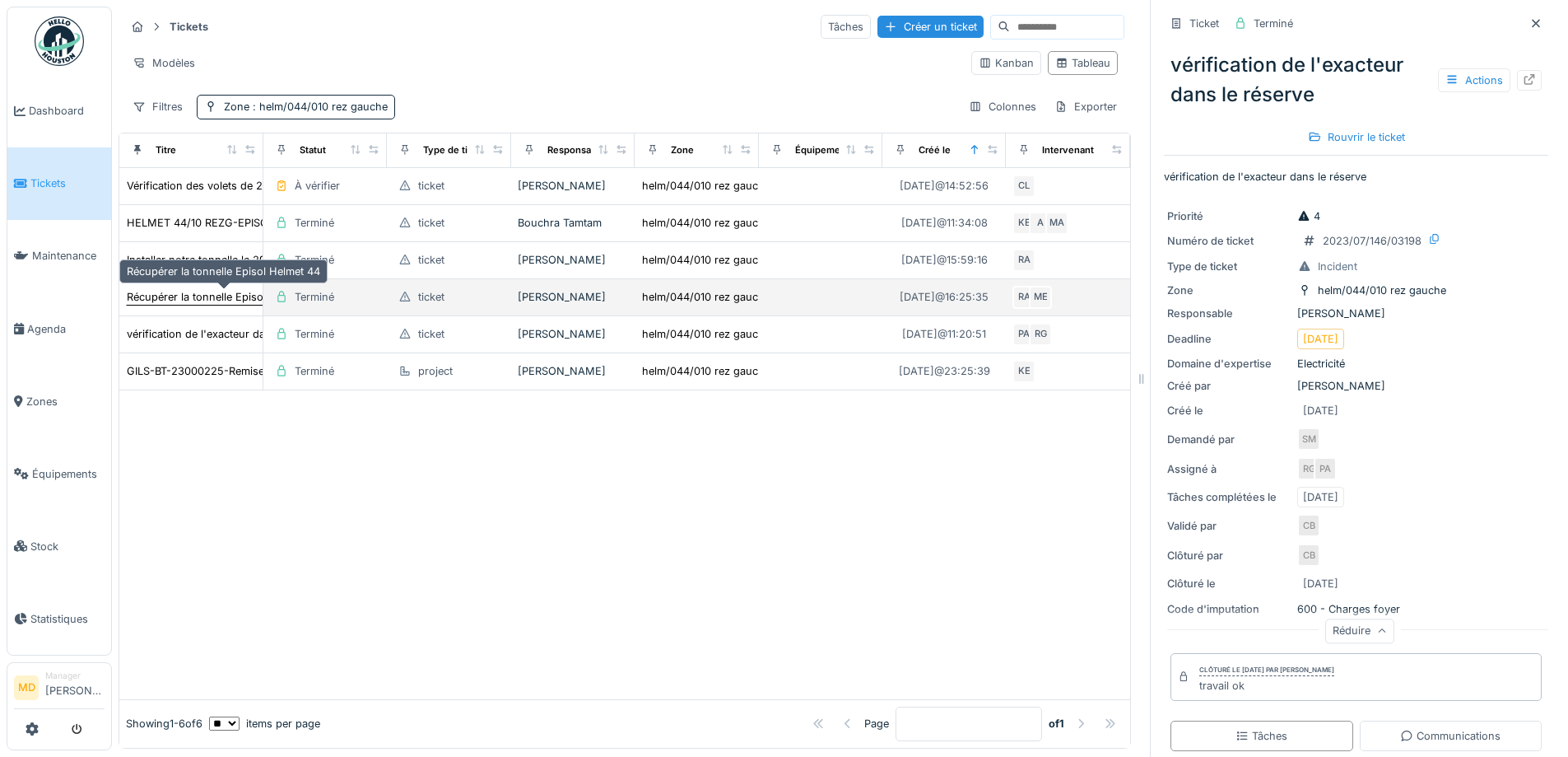
click at [138, 299] on div "Récupérer la tonnelle Episol Helmet 44" at bounding box center [223, 297] width 194 height 16
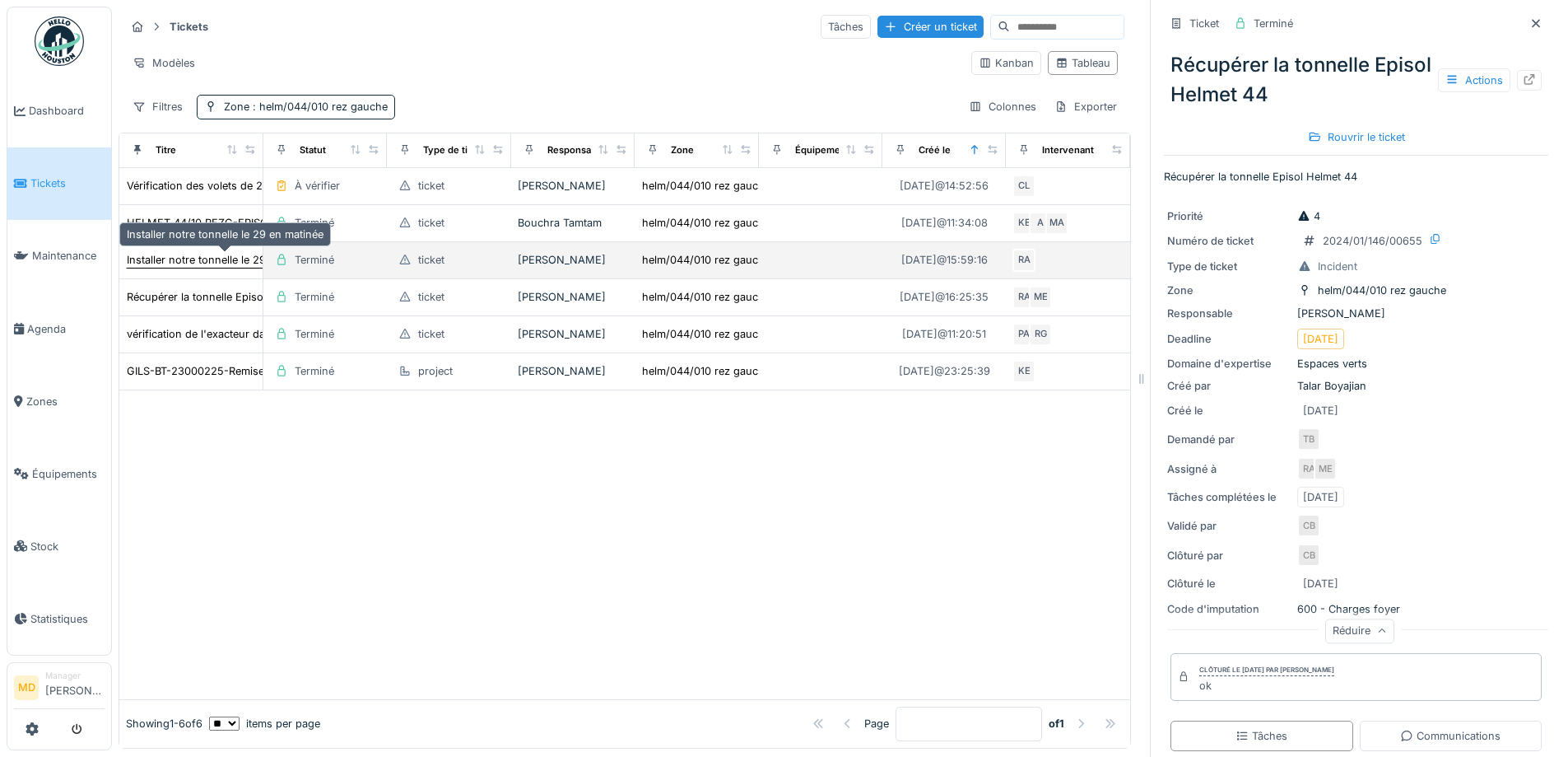
click at [176, 256] on div "Installer notre tonnelle le 29 en matinée" at bounding box center [225, 260] width 197 height 16
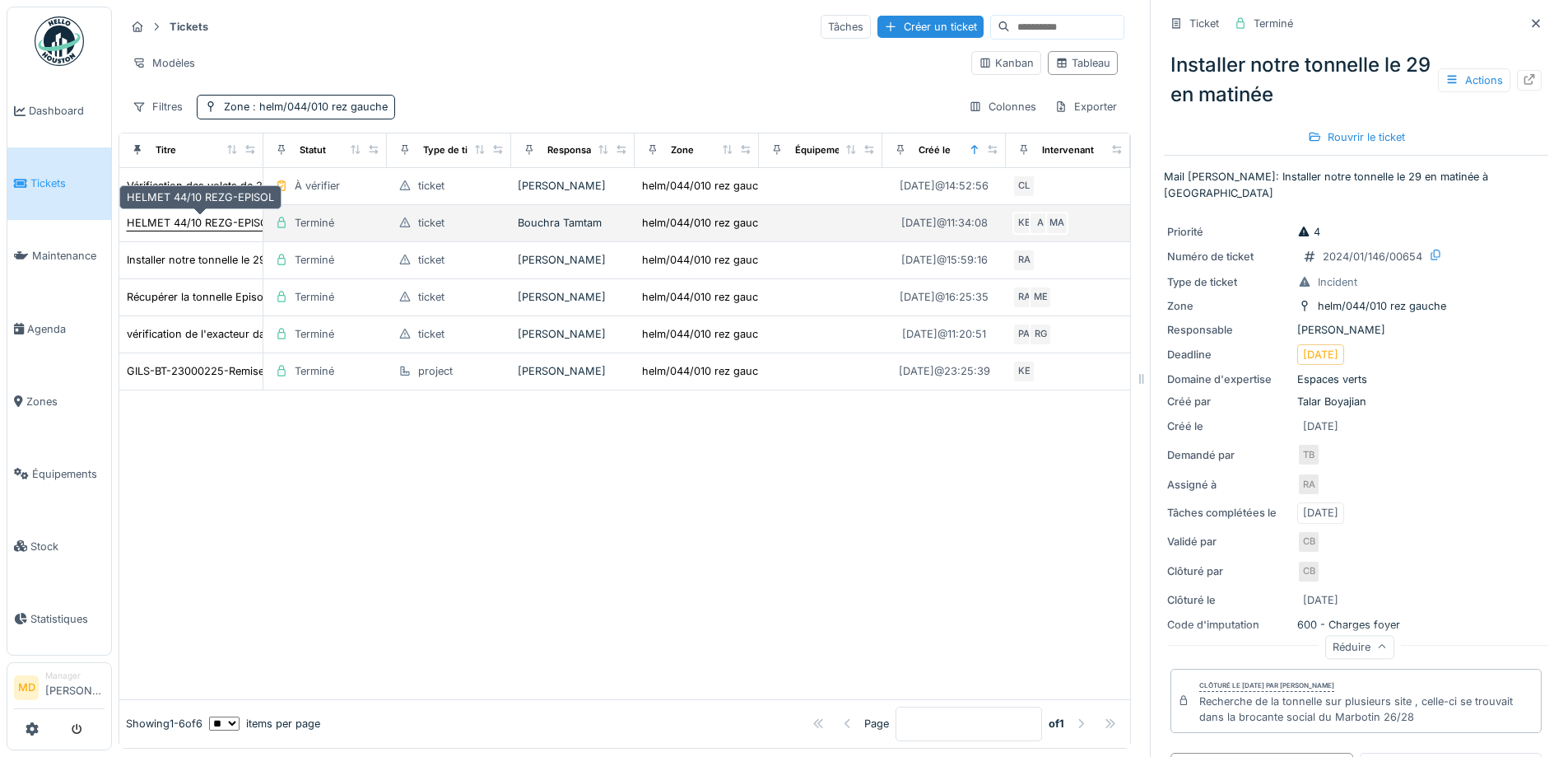
click at [191, 228] on div "HELMET 44/10 REZG-EPISOL" at bounding box center [200, 223] width 148 height 16
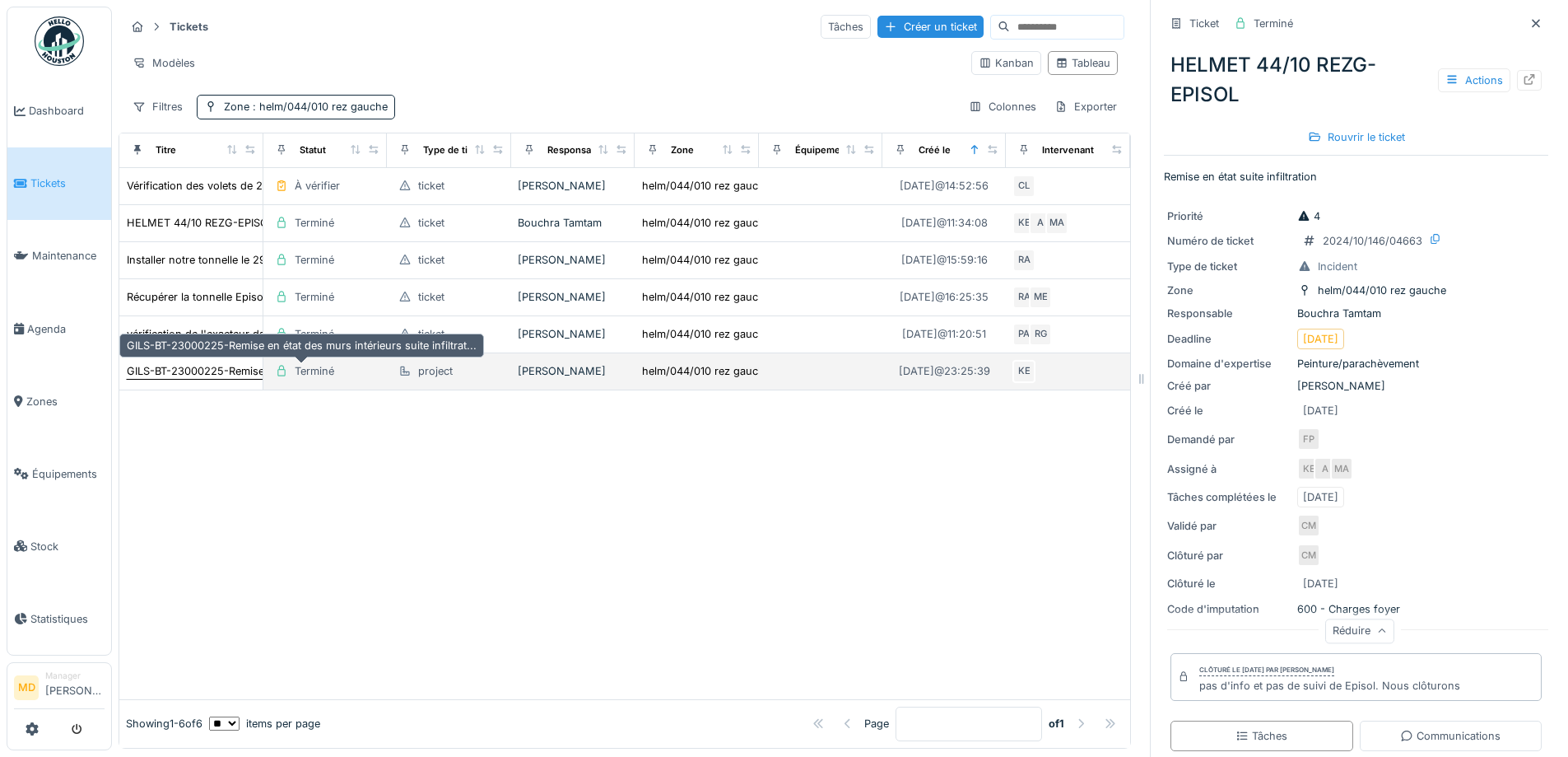
click at [177, 365] on div "GILS-BT-23000225-Remise en état des murs intérieurs suite infiltrat..." at bounding box center [301, 371] width 350 height 16
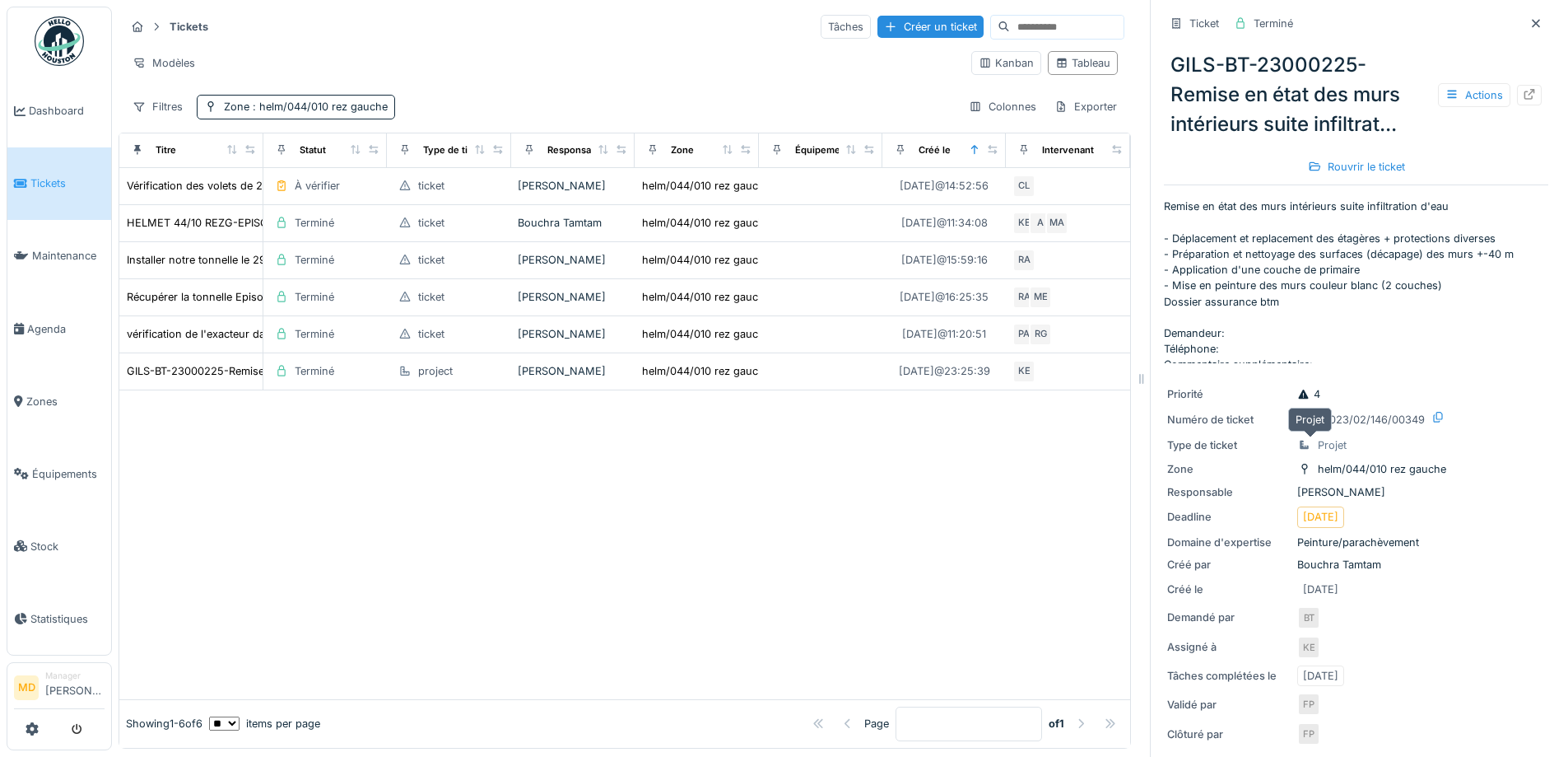
scroll to position [411, 0]
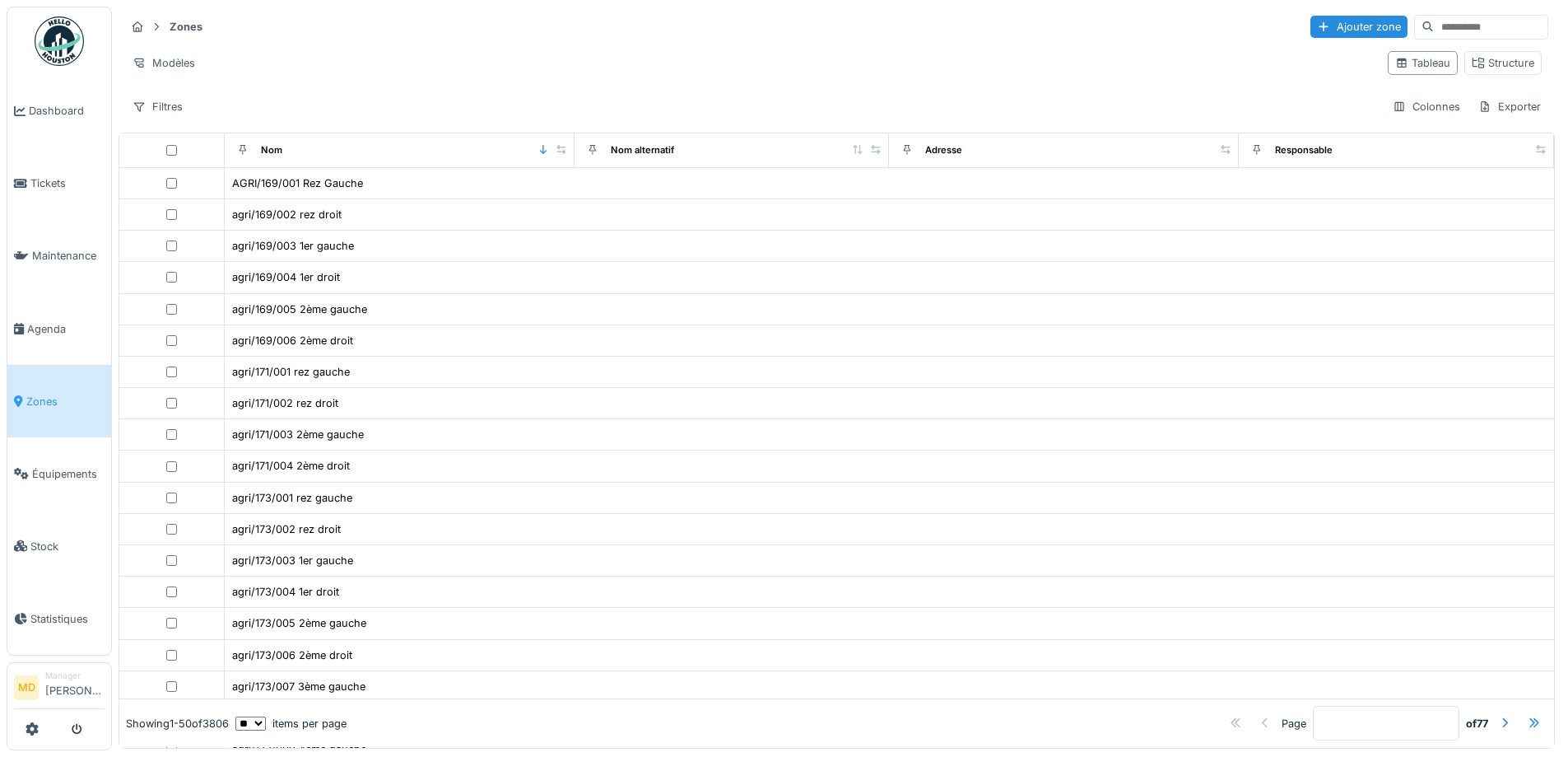
click at [1447, 23] on input at bounding box center [1490, 27] width 114 height 23
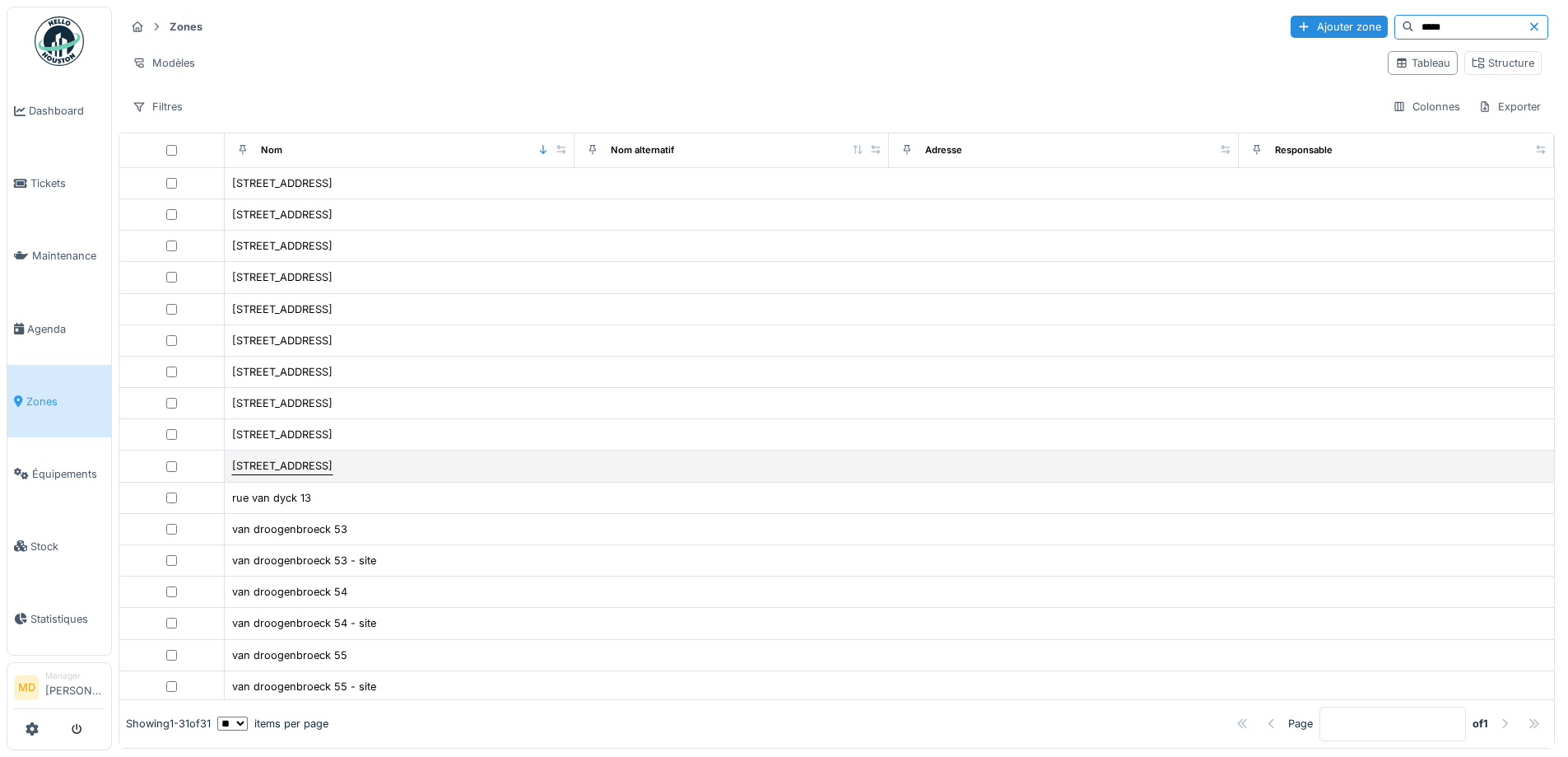
type input "*****"
click at [328, 457] on div "rue van droogenbroeck 62" at bounding box center [283, 465] width 102 height 17
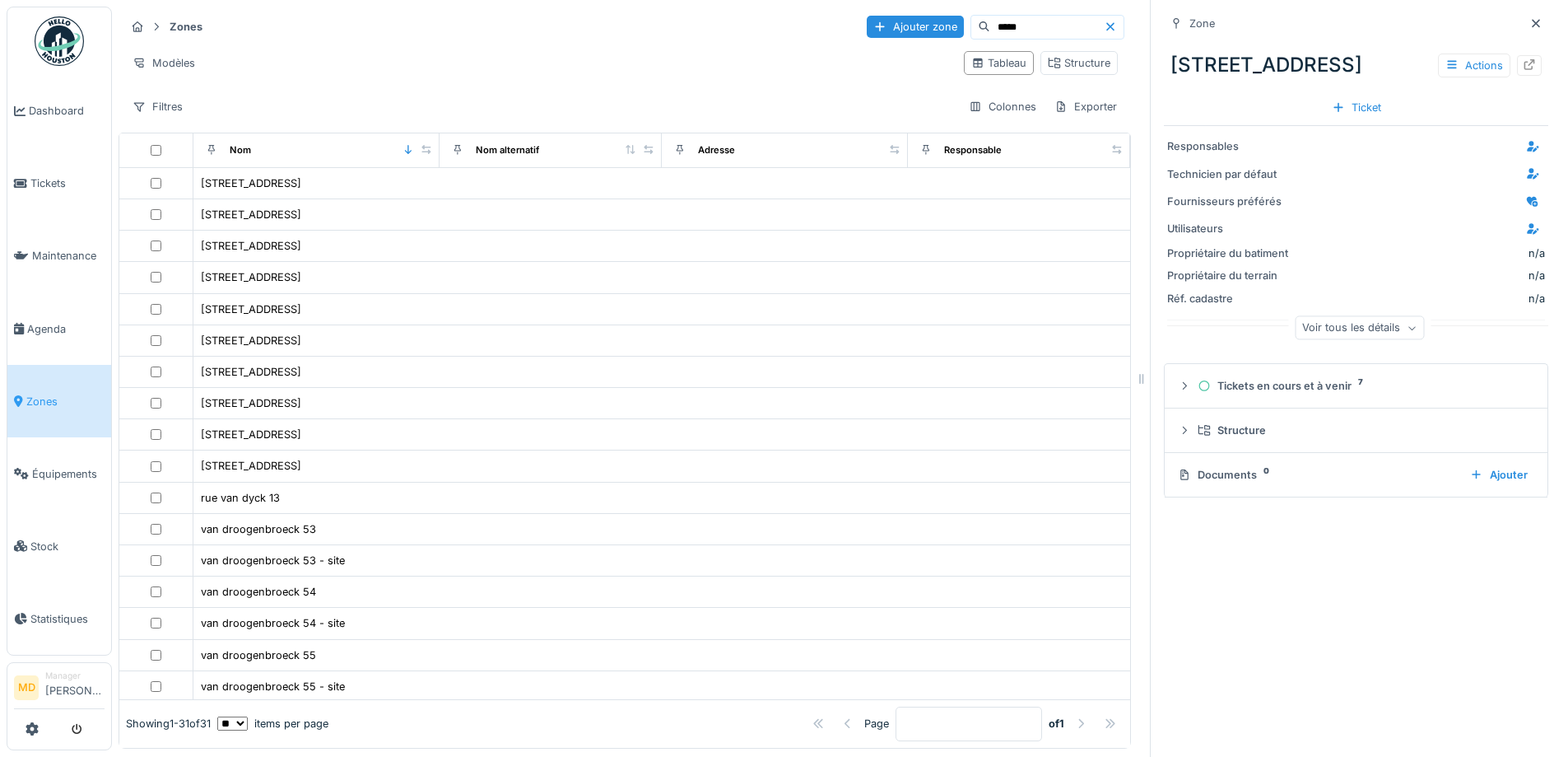
click at [1523, 59] on icon at bounding box center [1529, 64] width 13 height 10
click at [53, 169] on link "Tickets" at bounding box center [60, 183] width 104 height 72
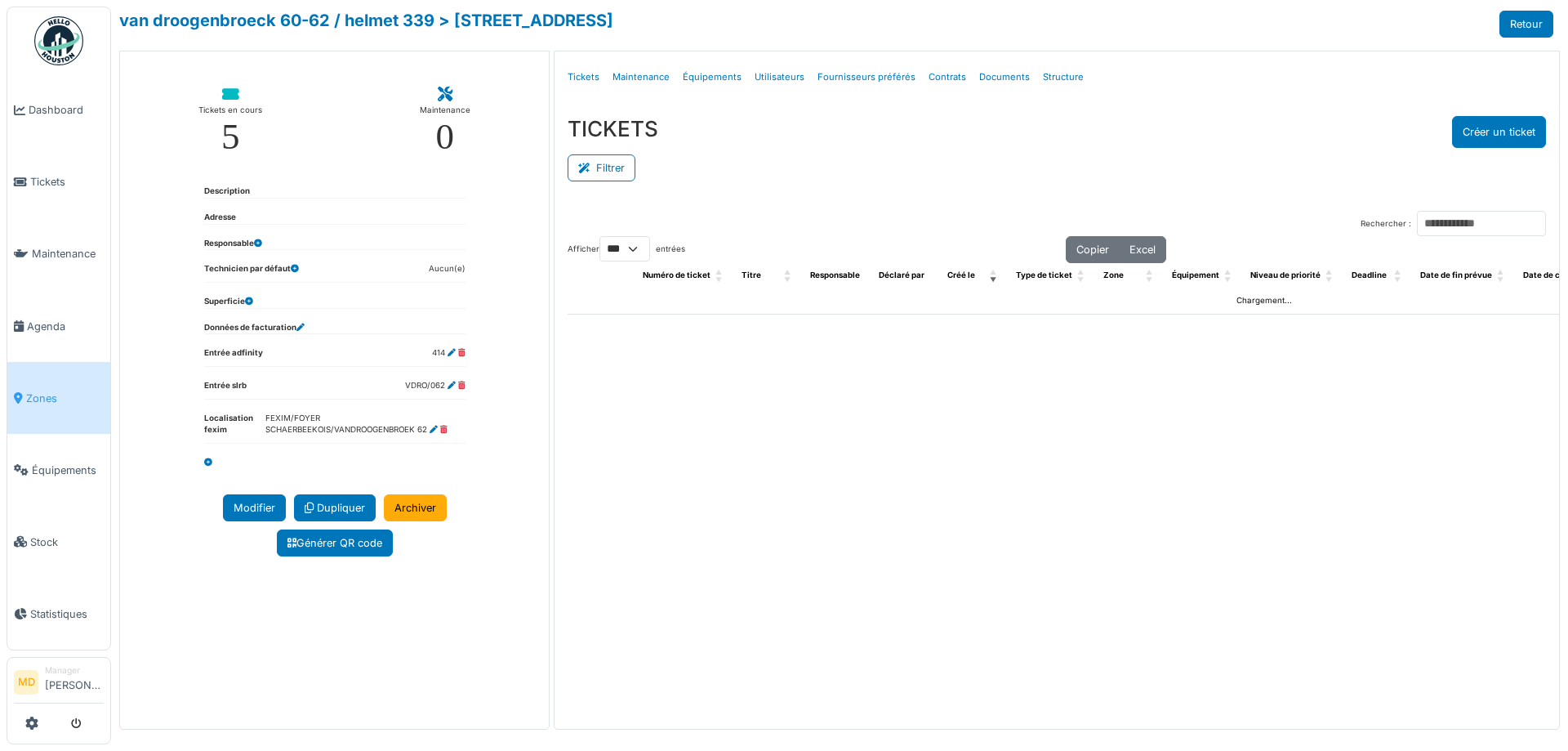
select select "***"
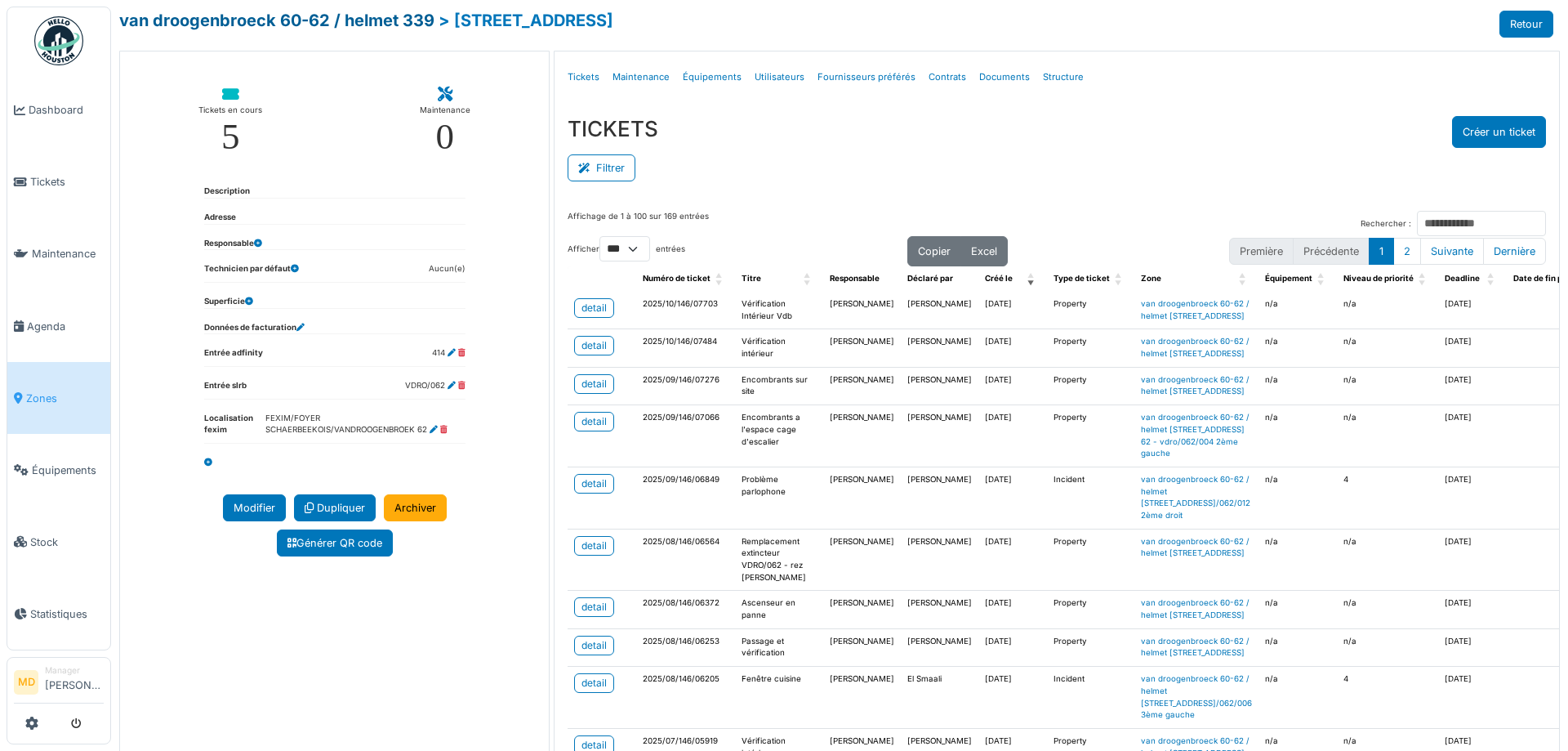
click at [175, 18] on link "van droogenbroeck 60-62 / helmet 339" at bounding box center [276, 20] width 315 height 20
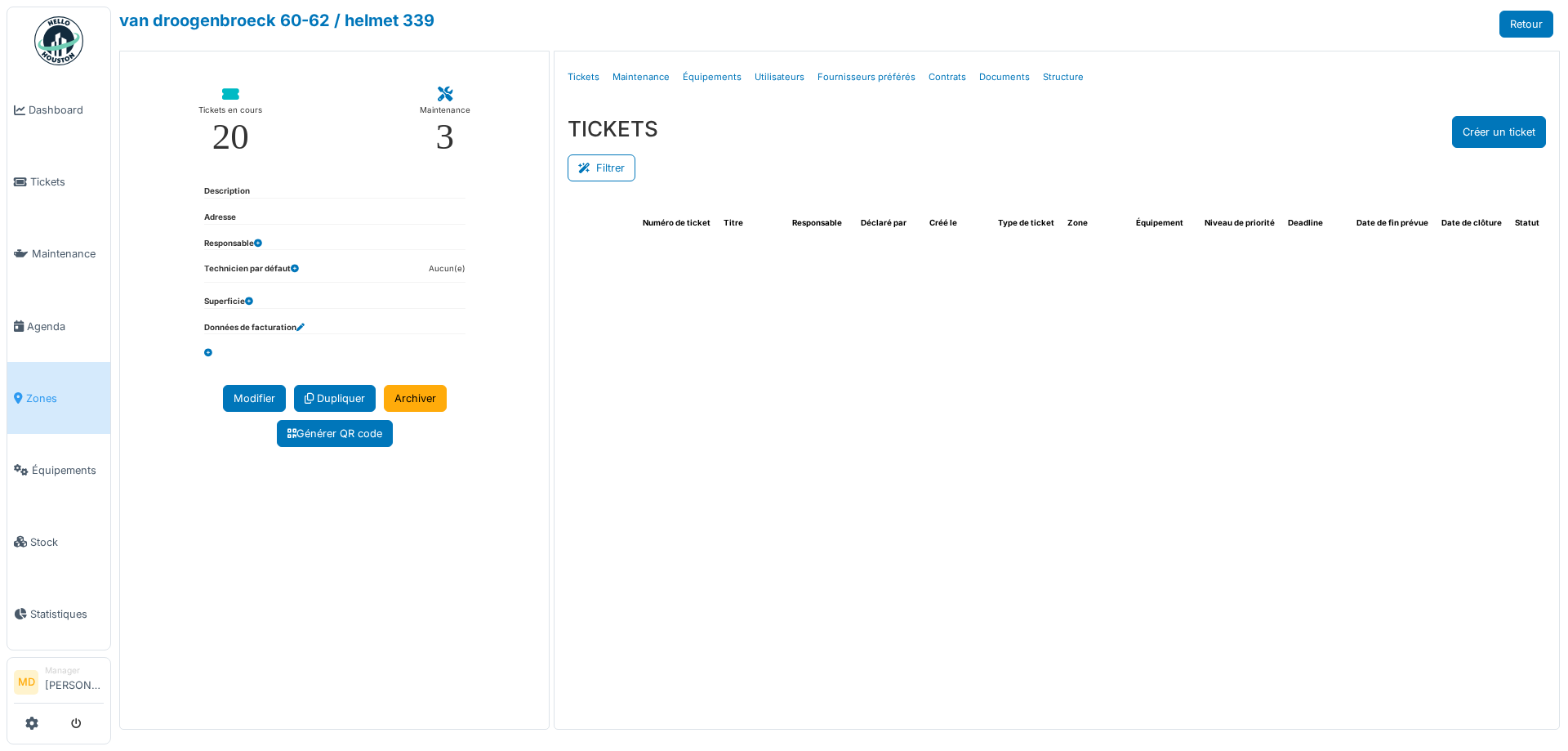
select select "***"
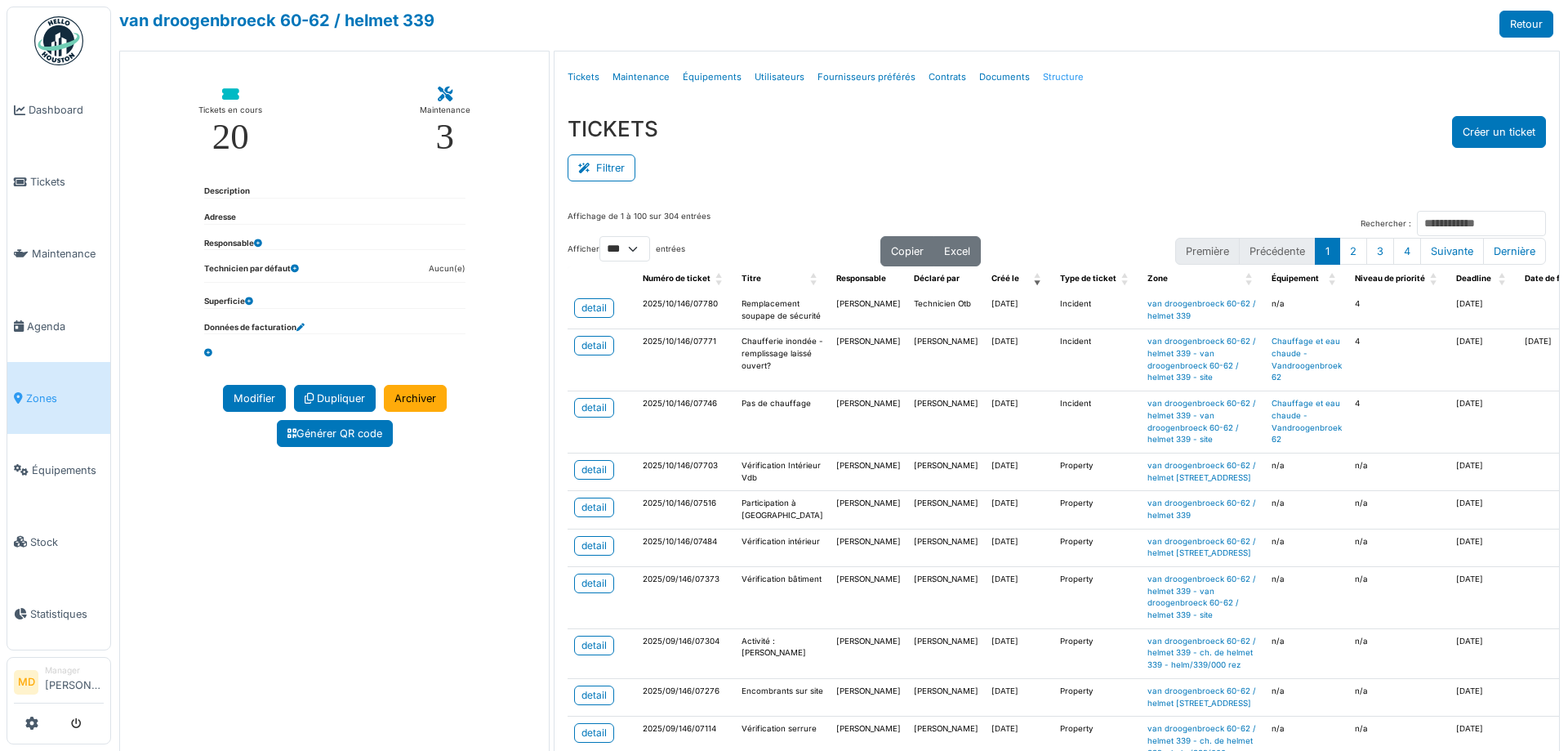
click at [1051, 73] on link "Structure" at bounding box center [1063, 77] width 54 height 39
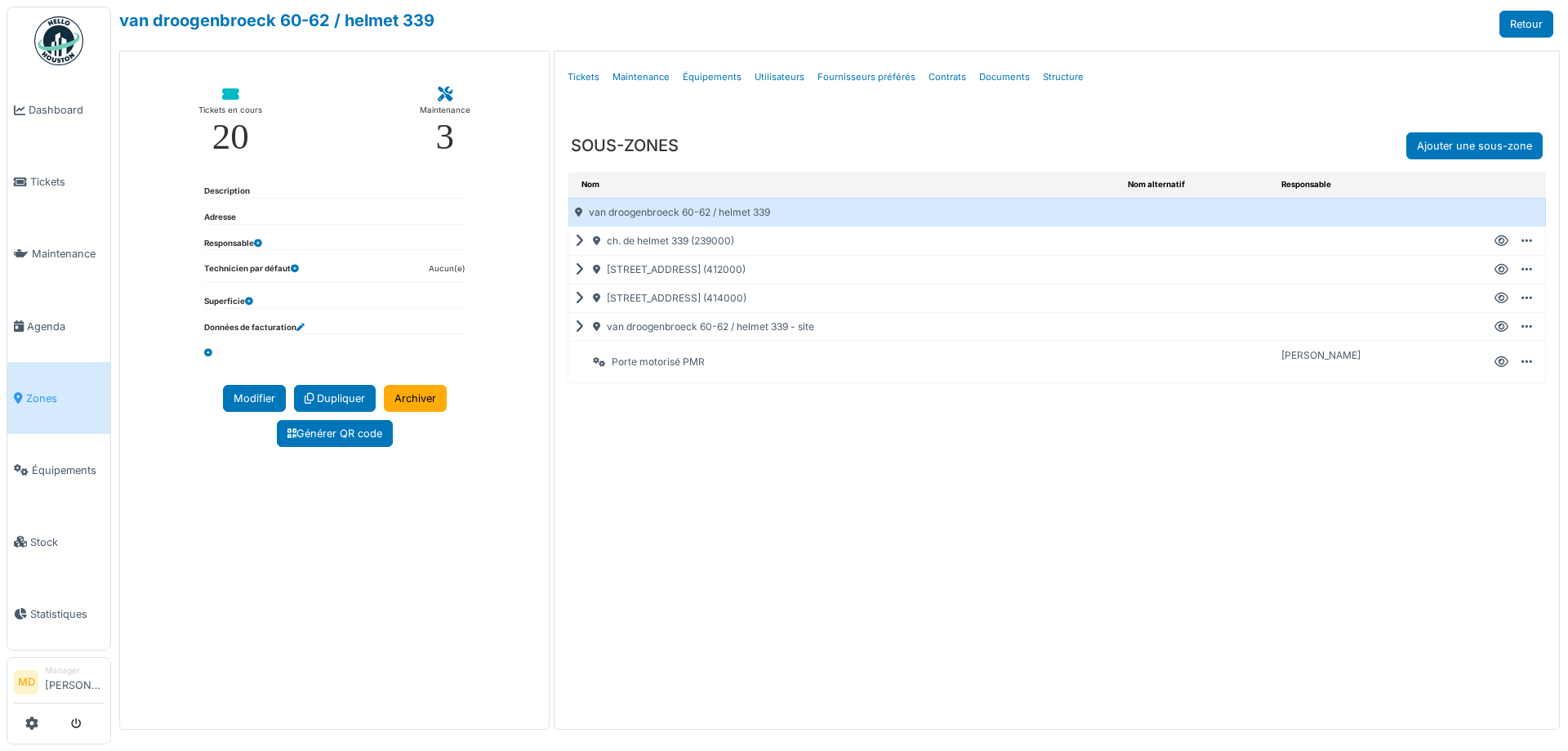
click at [583, 326] on icon at bounding box center [583, 326] width 15 height 1
click at [1497, 327] on icon at bounding box center [1502, 326] width 14 height 1
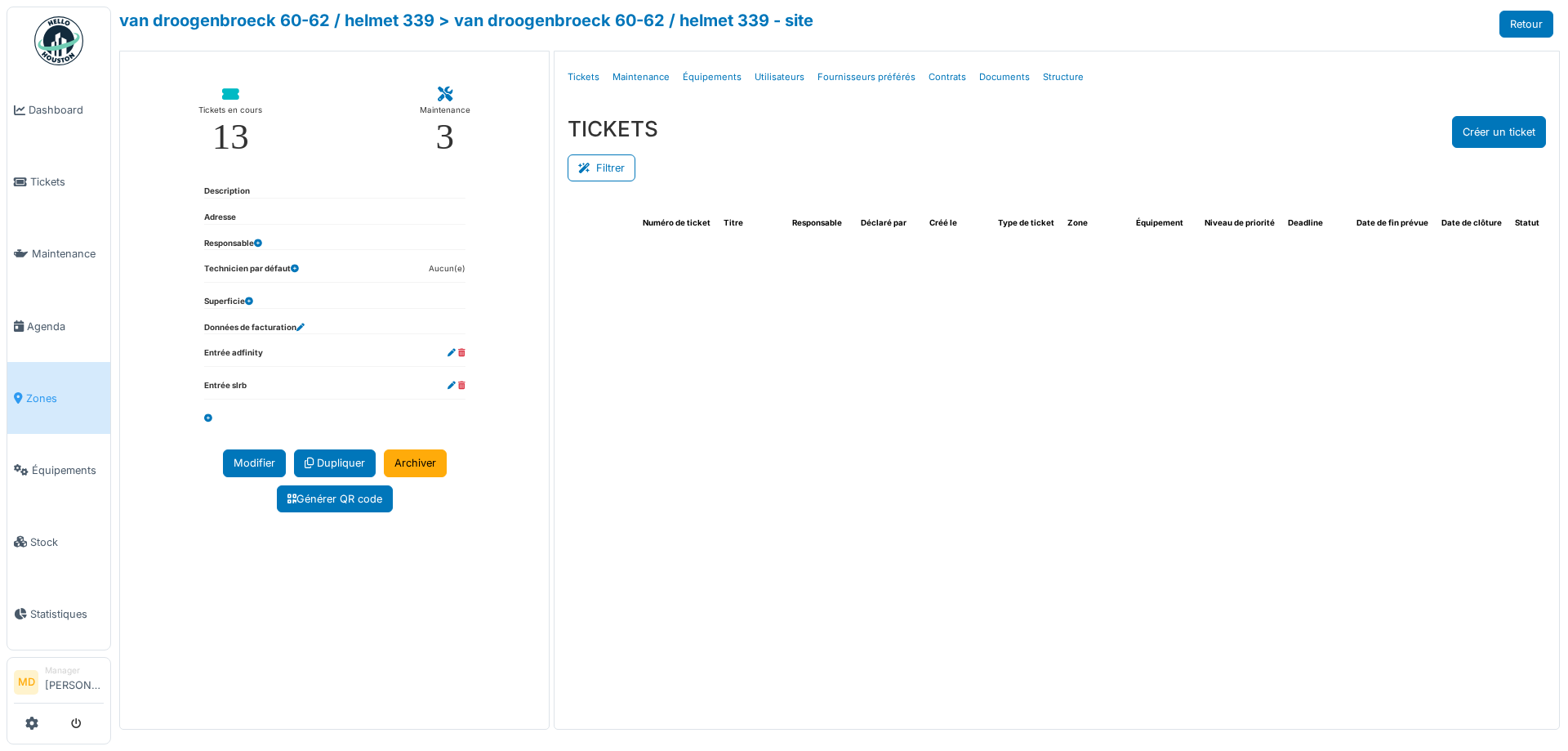
select select "***"
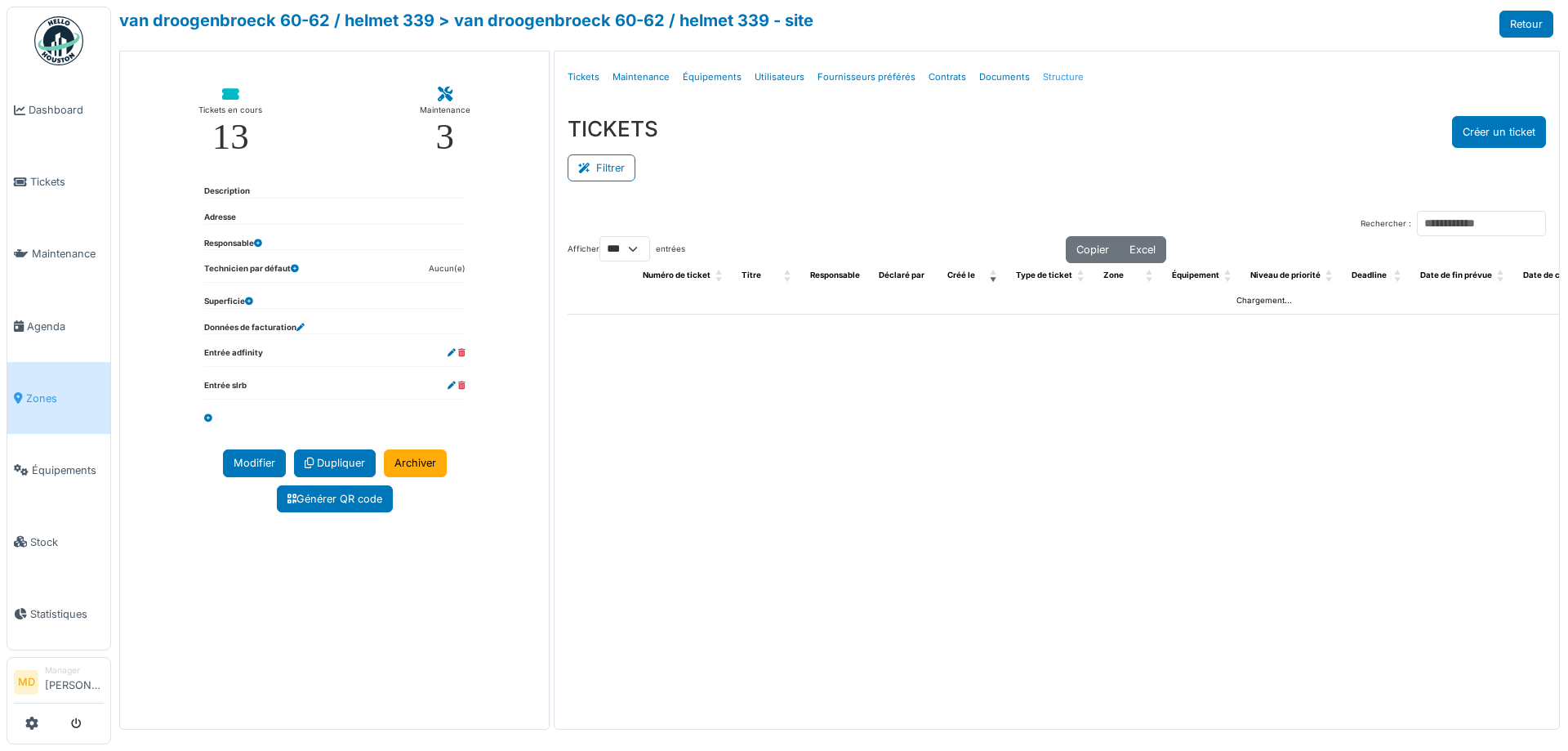
click at [1050, 81] on link "Structure" at bounding box center [1063, 77] width 54 height 39
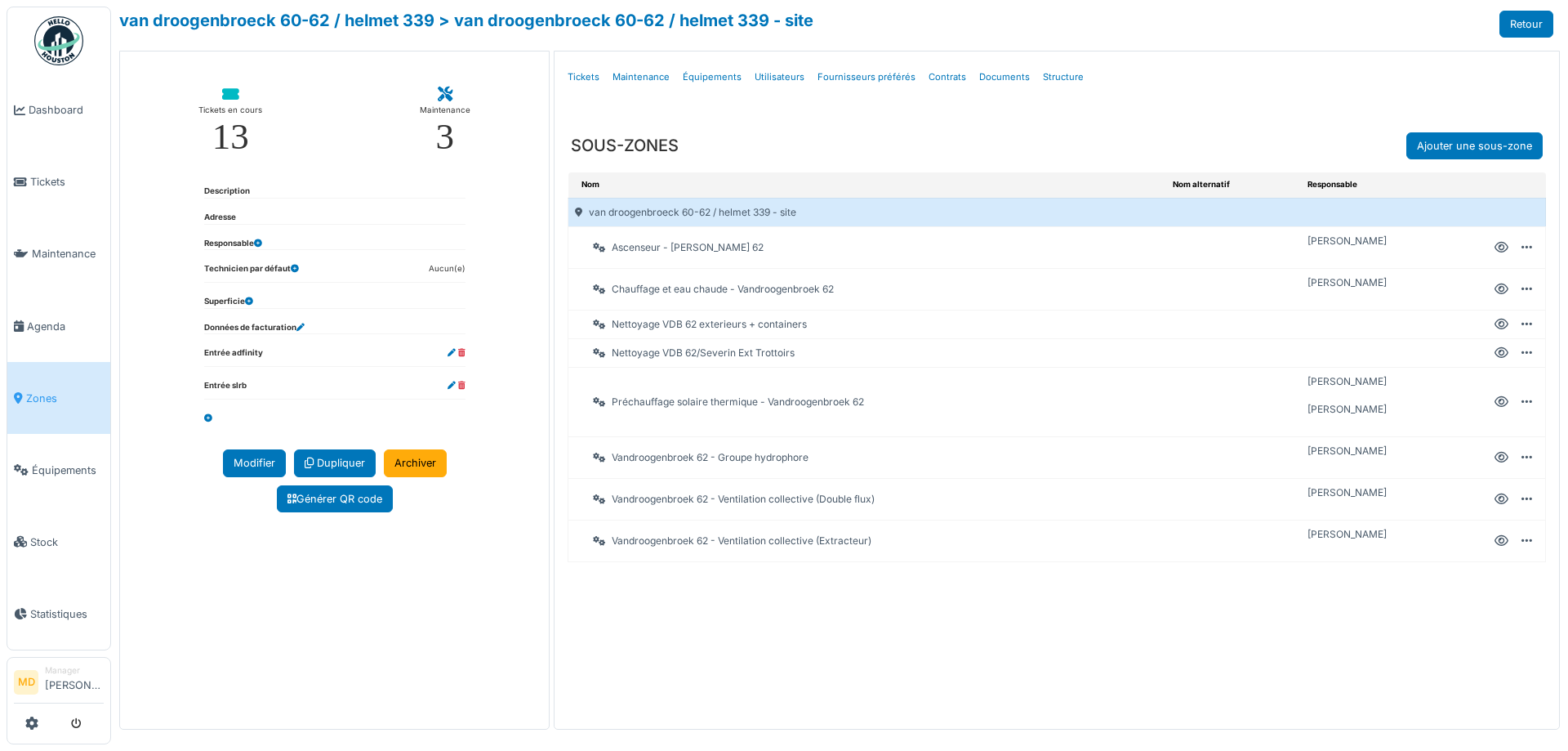
click at [1497, 289] on icon at bounding box center [1502, 289] width 14 height 1
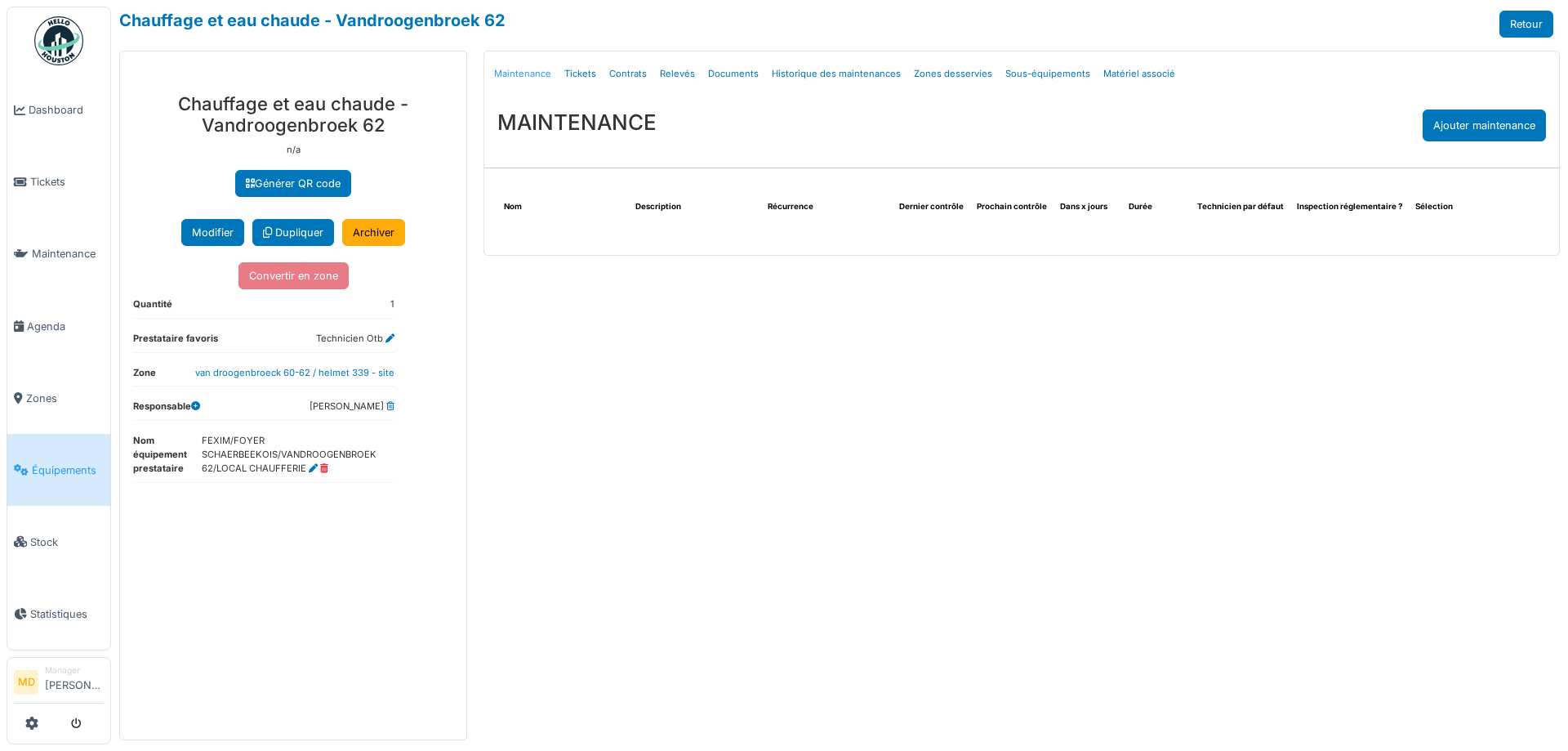
click at [533, 77] on link "Maintenance" at bounding box center [523, 74] width 71 height 39
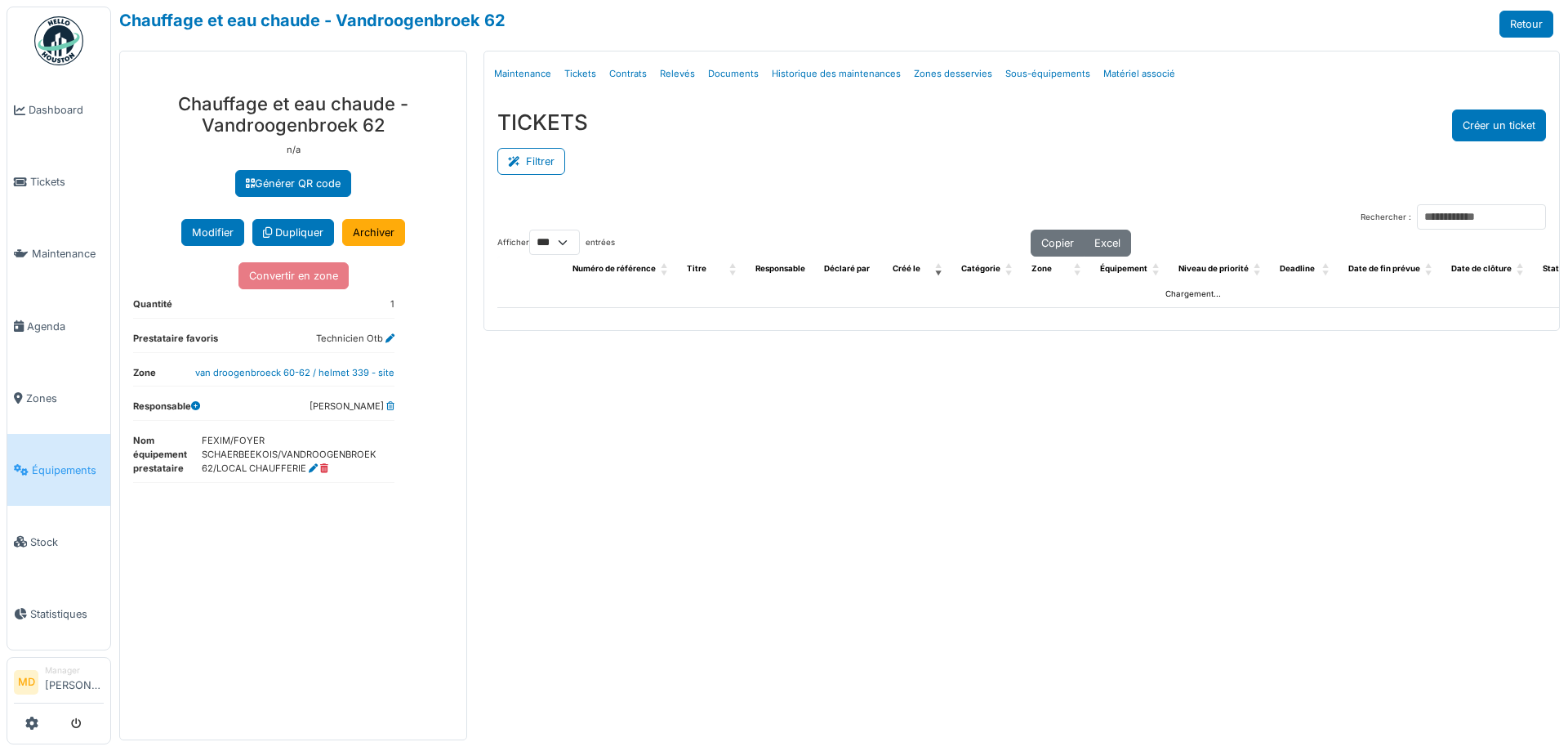
select select "***"
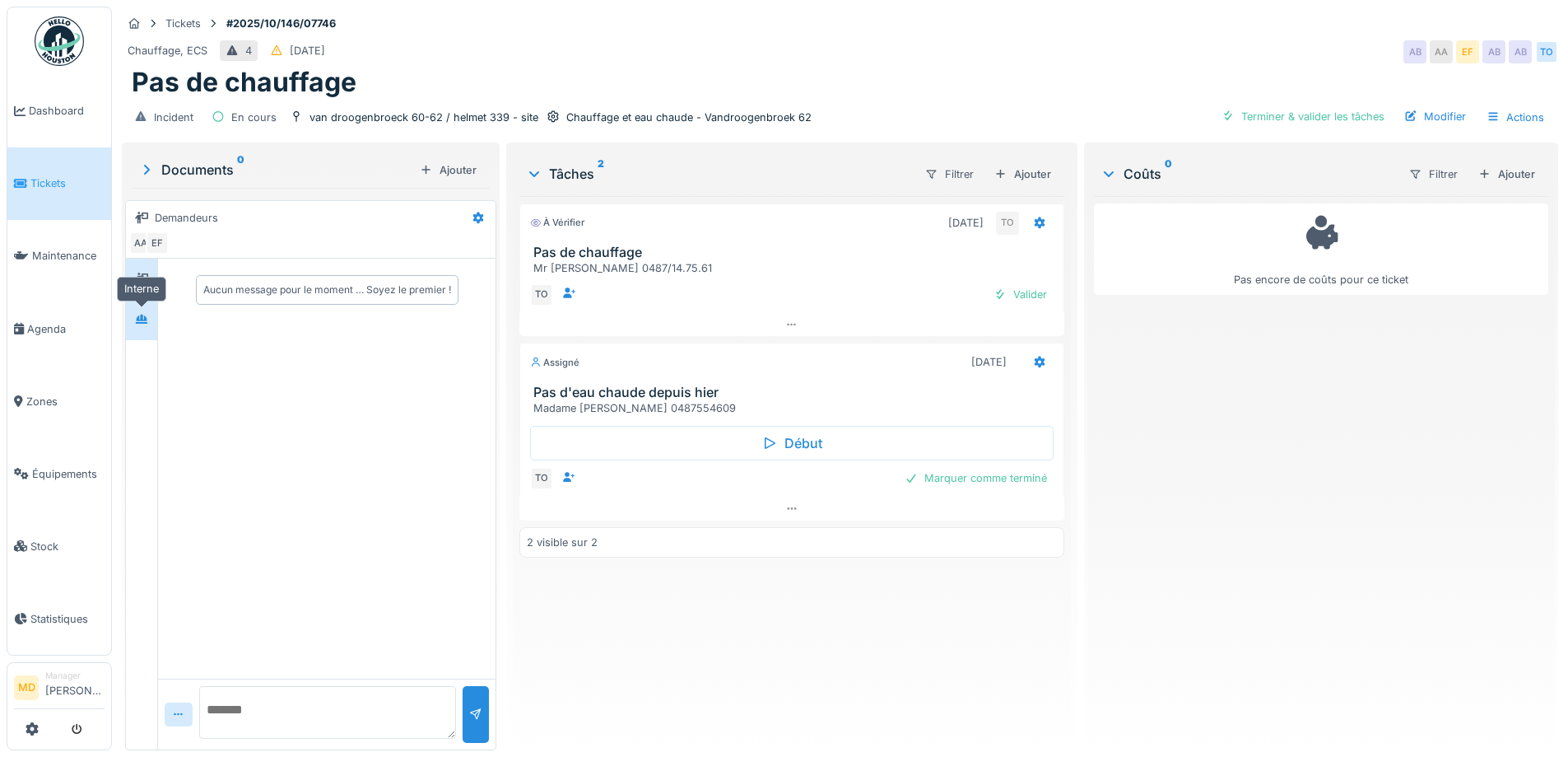
click at [139, 320] on icon at bounding box center [141, 319] width 11 height 9
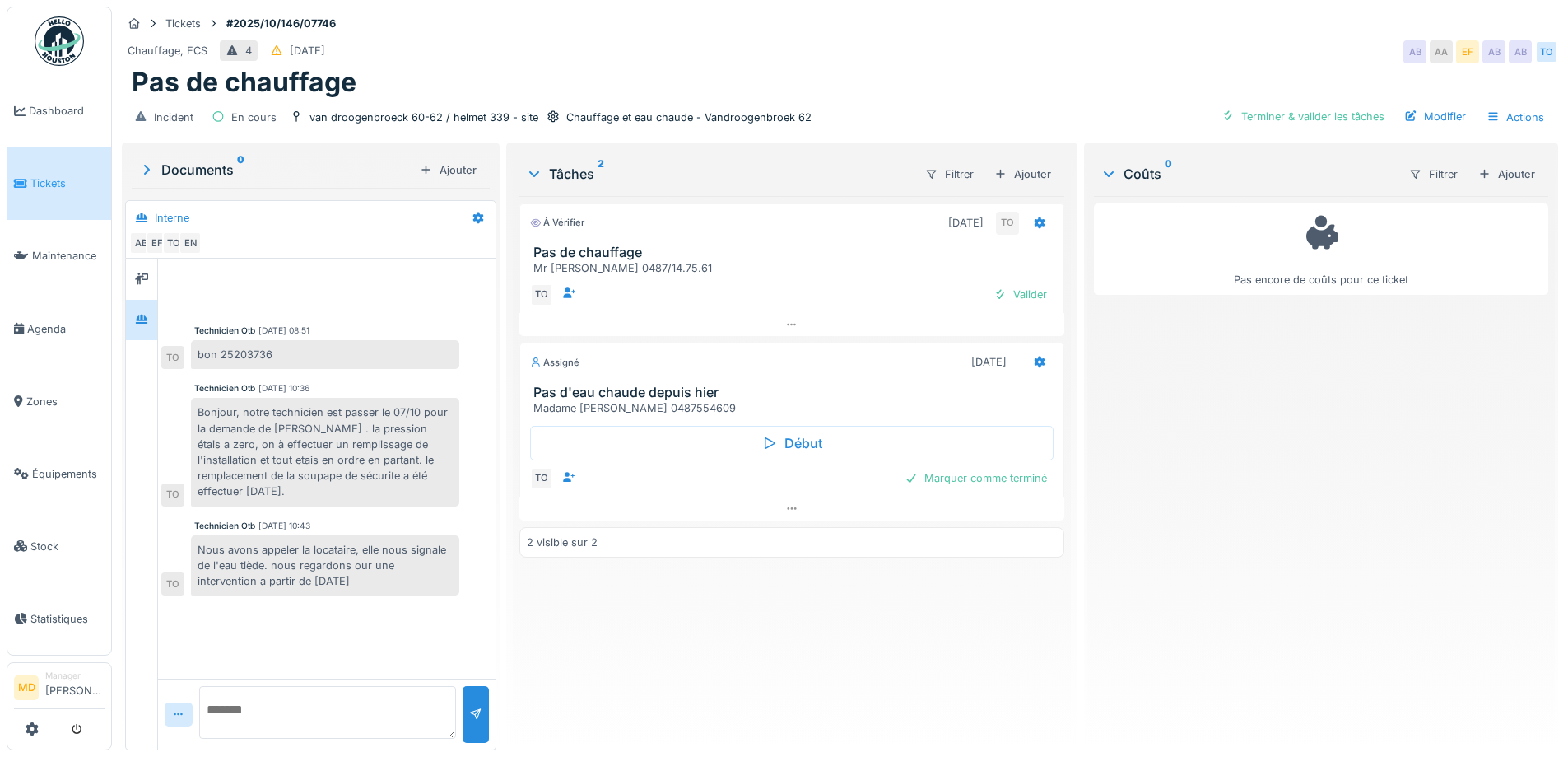
click at [280, 703] on textarea at bounding box center [328, 712] width 257 height 53
type textarea "*"
type textarea "**********"
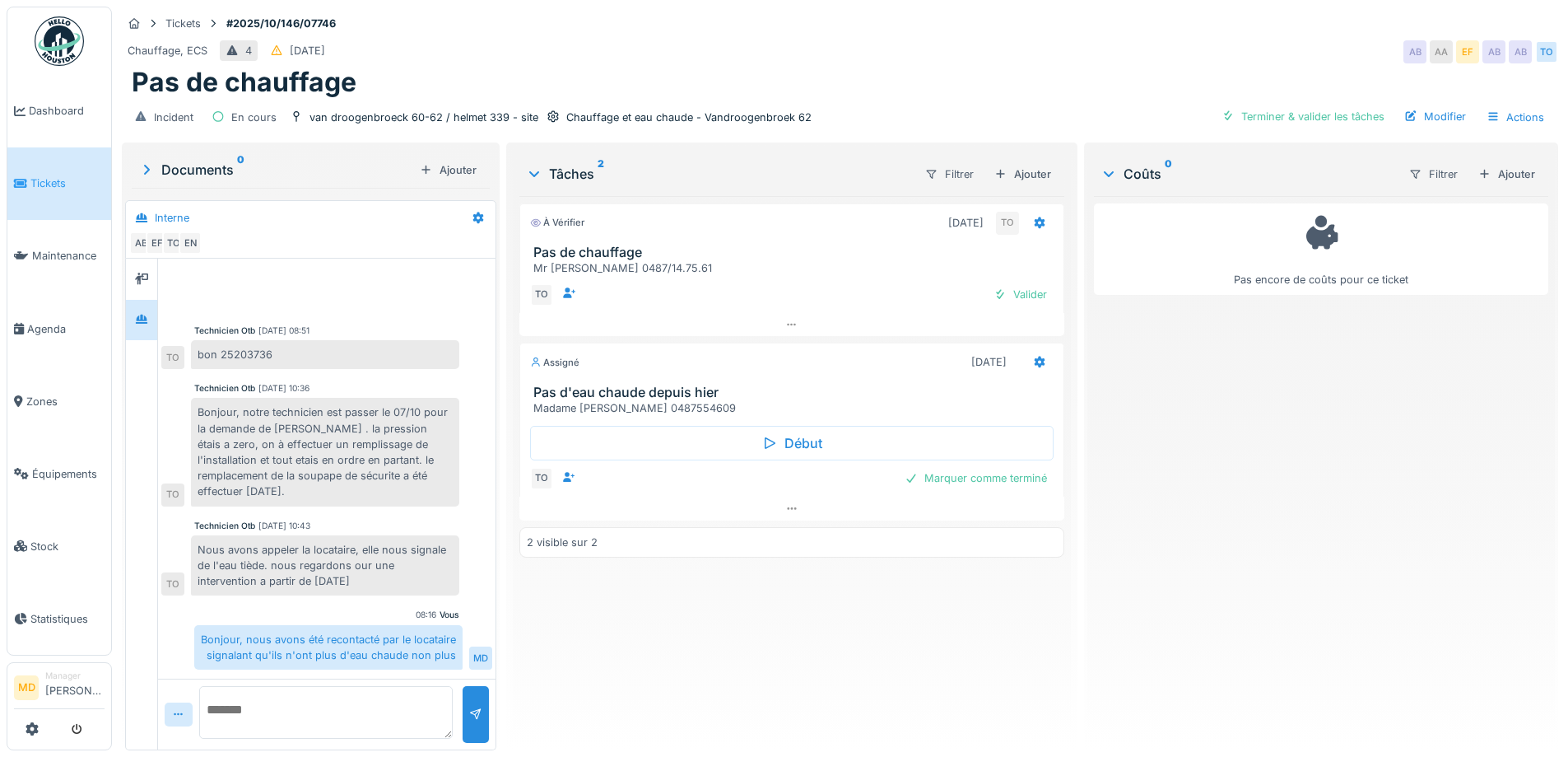
scroll to position [0, 0]
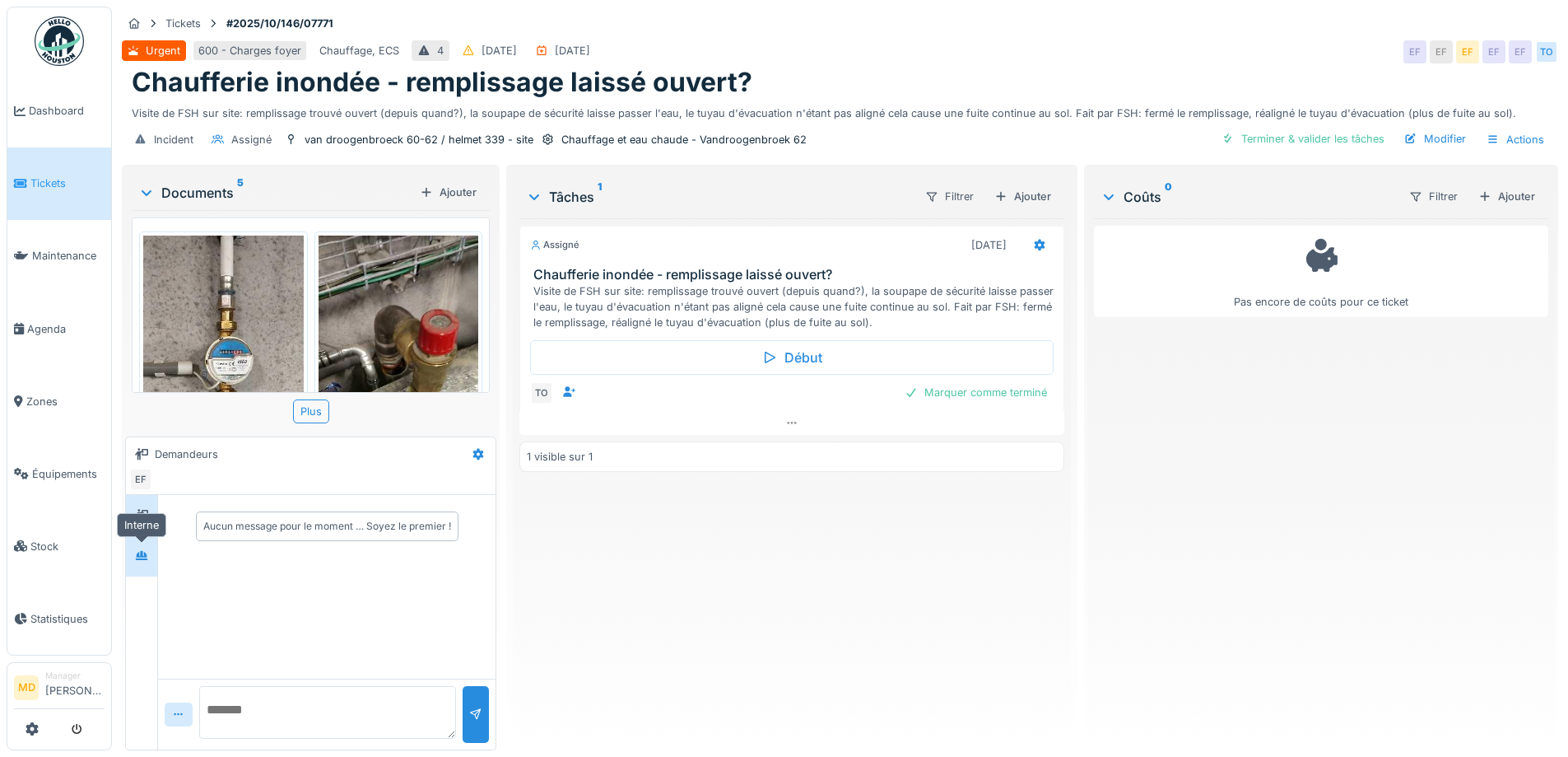
click at [149, 556] on div at bounding box center [141, 556] width 24 height 21
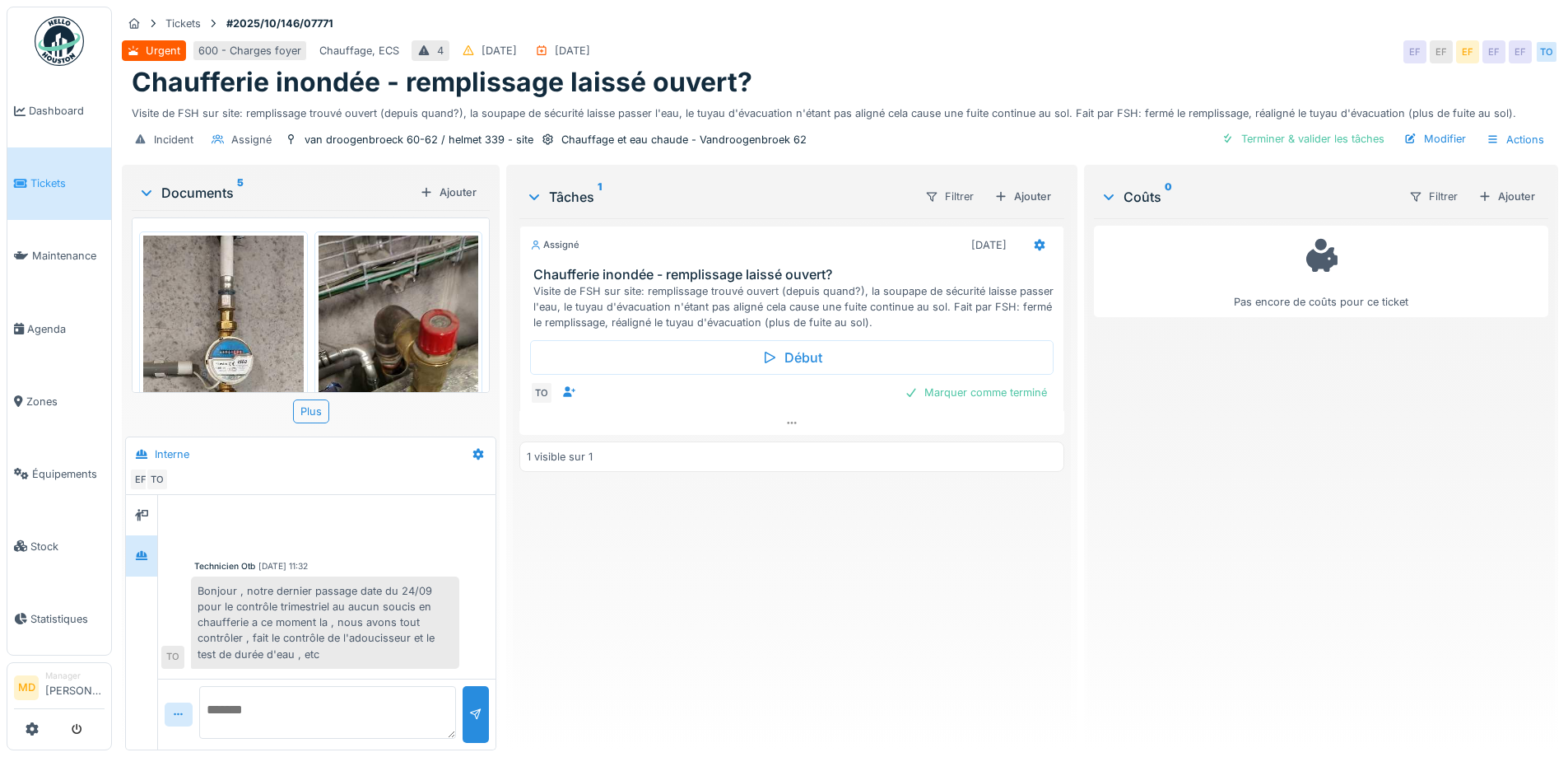
scroll to position [12, 0]
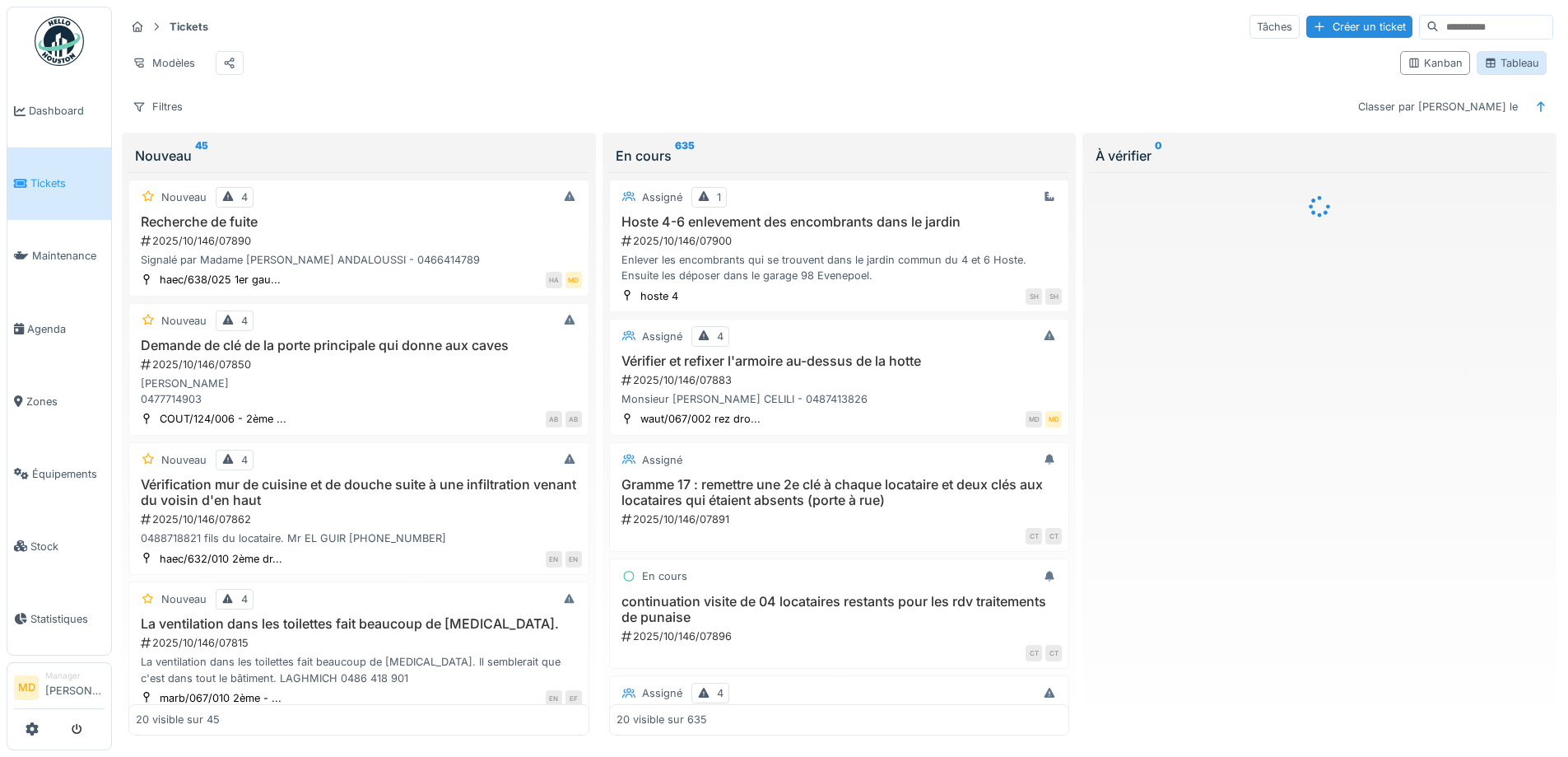
click at [1483, 75] on div "Tableau" at bounding box center [1512, 63] width 70 height 24
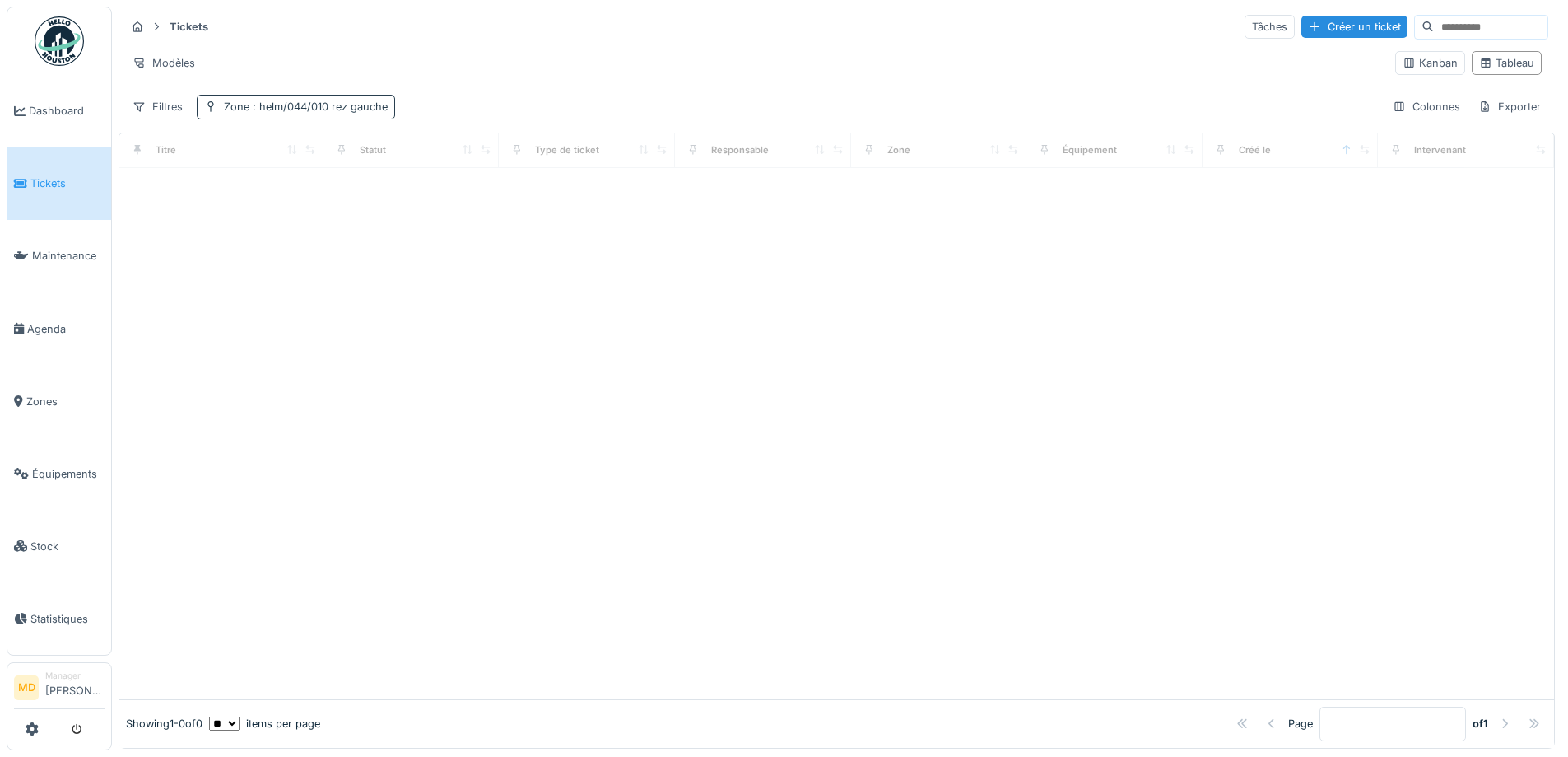
click at [258, 107] on span ": helm/044/010 rez gauche" at bounding box center [318, 107] width 138 height 12
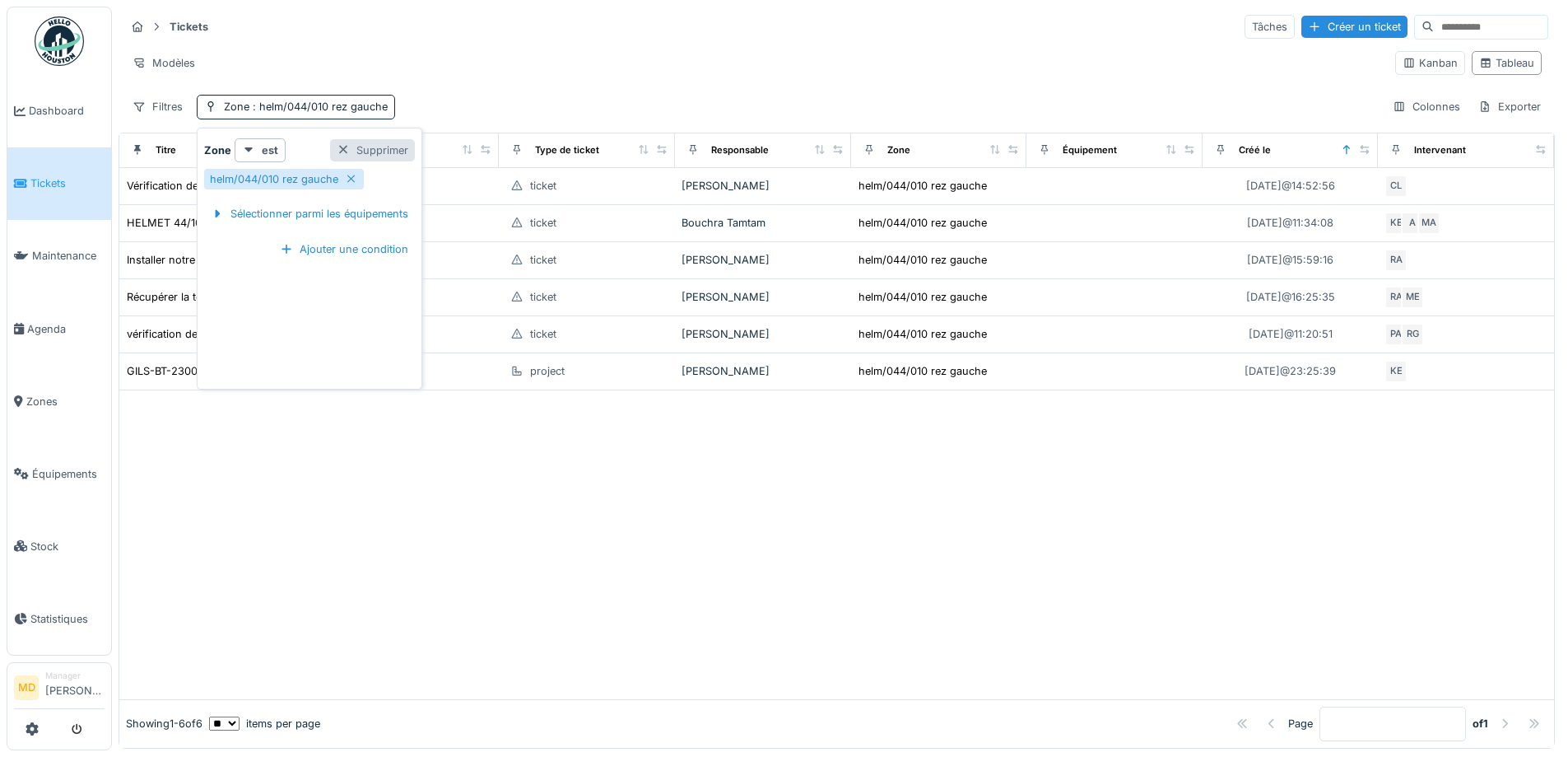
click at [379, 152] on div "Supprimer" at bounding box center [372, 150] width 85 height 23
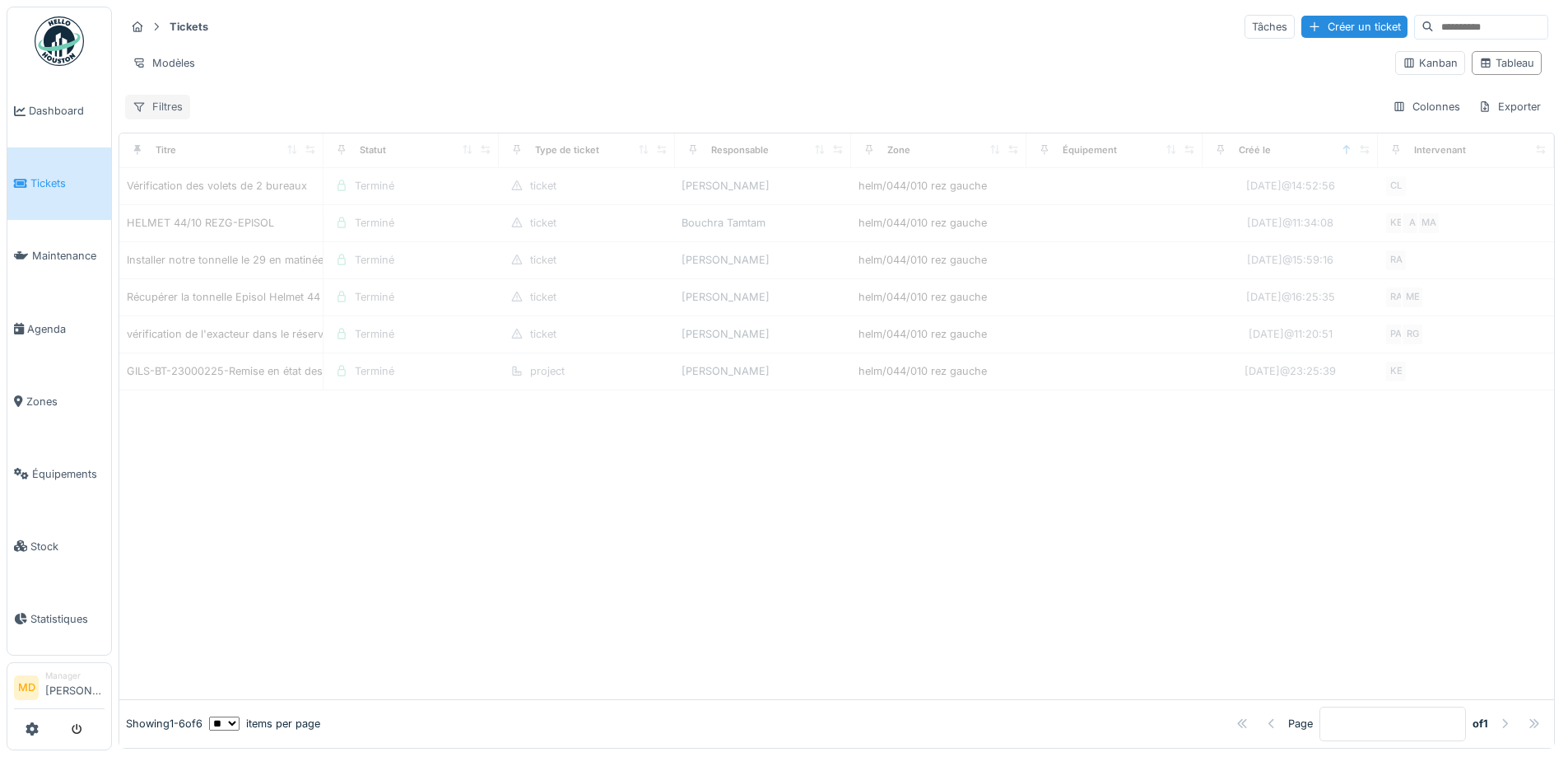
click at [168, 104] on div "Filtres" at bounding box center [157, 107] width 65 height 24
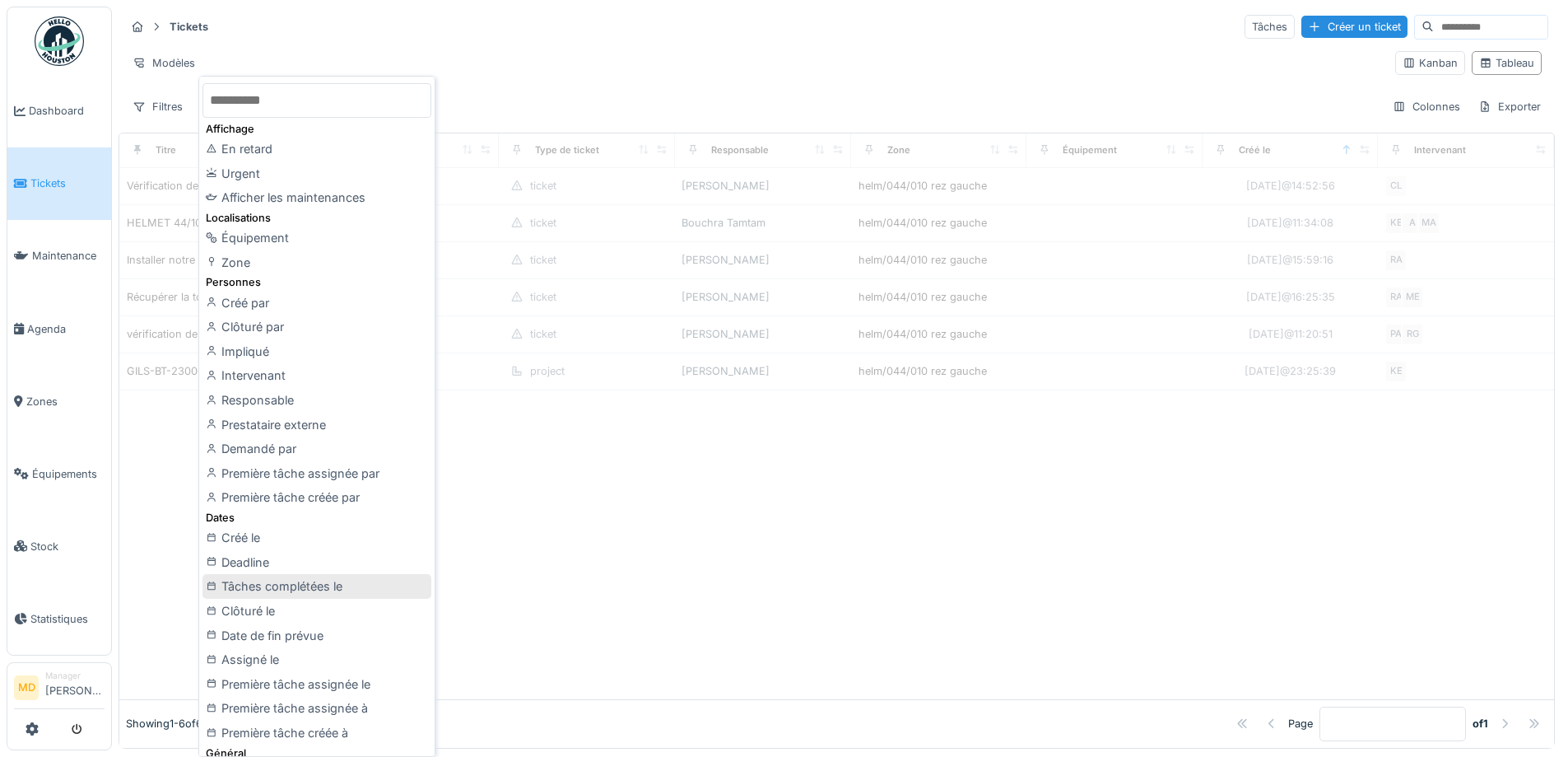
scroll to position [82, 0]
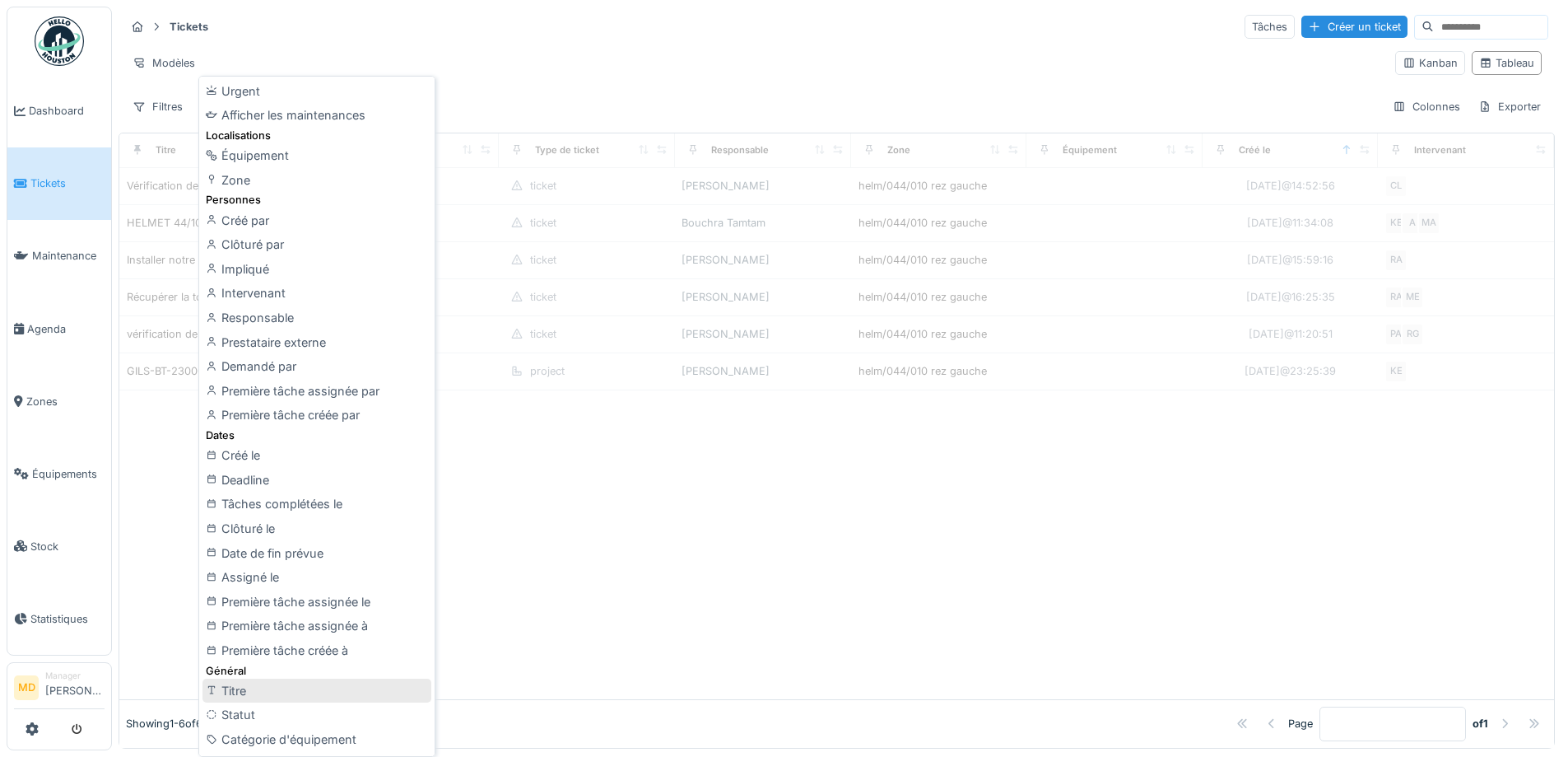
click at [266, 689] on div "Titre" at bounding box center [317, 691] width 229 height 24
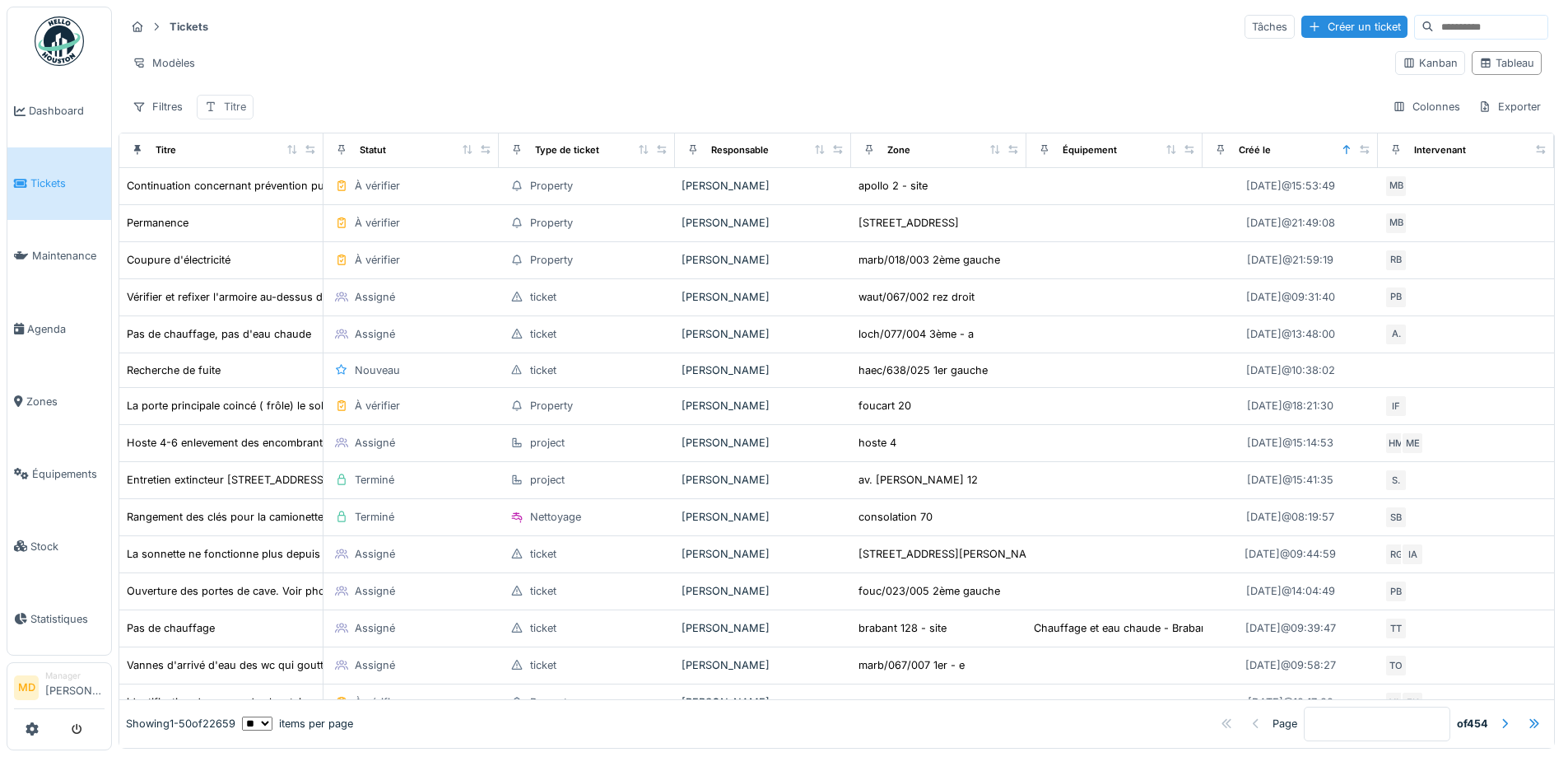
click at [244, 109] on div "Titre" at bounding box center [235, 107] width 23 height 16
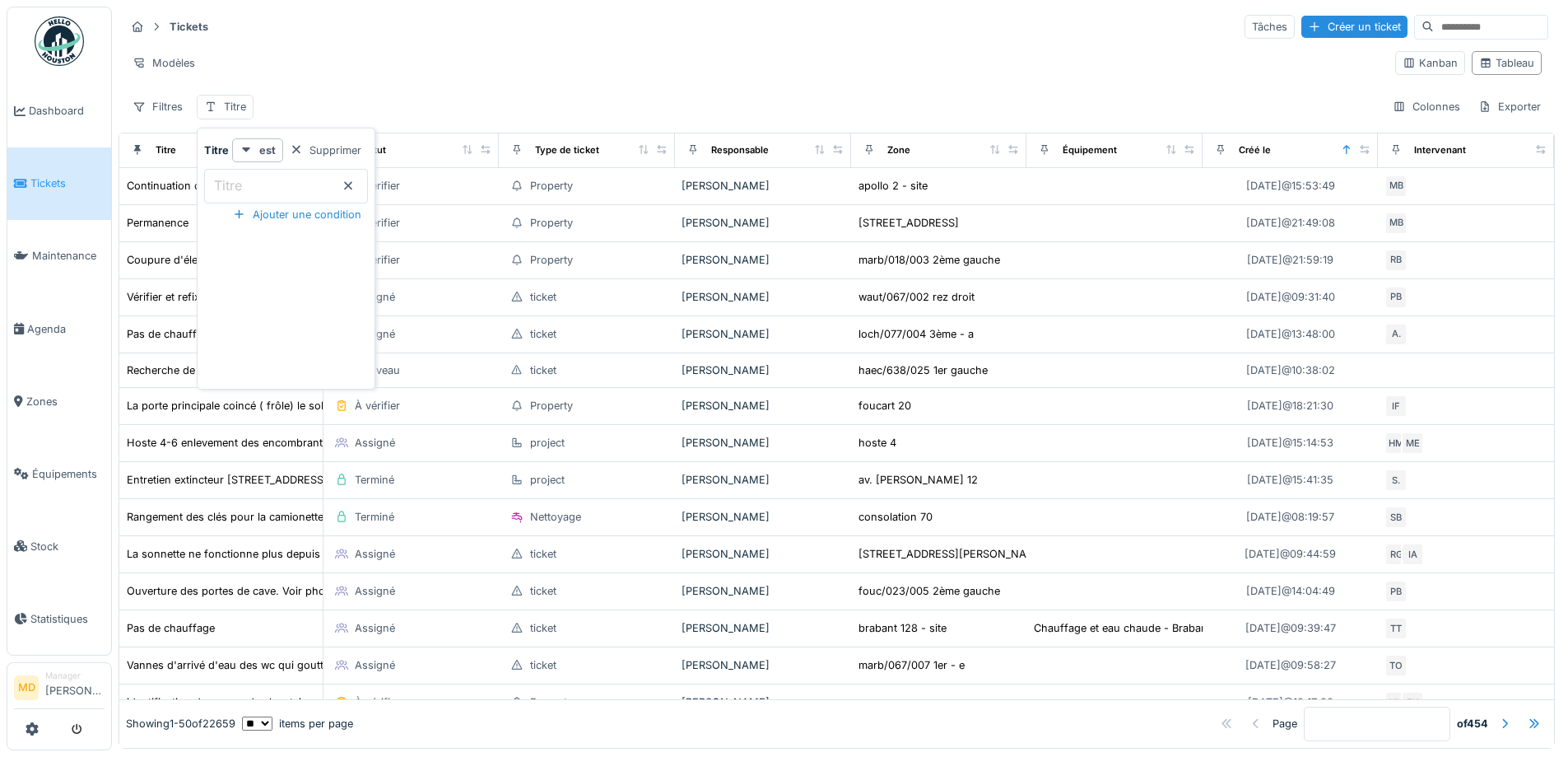
click at [272, 188] on input "Titre" at bounding box center [285, 186] width 164 height 35
type input "*******"
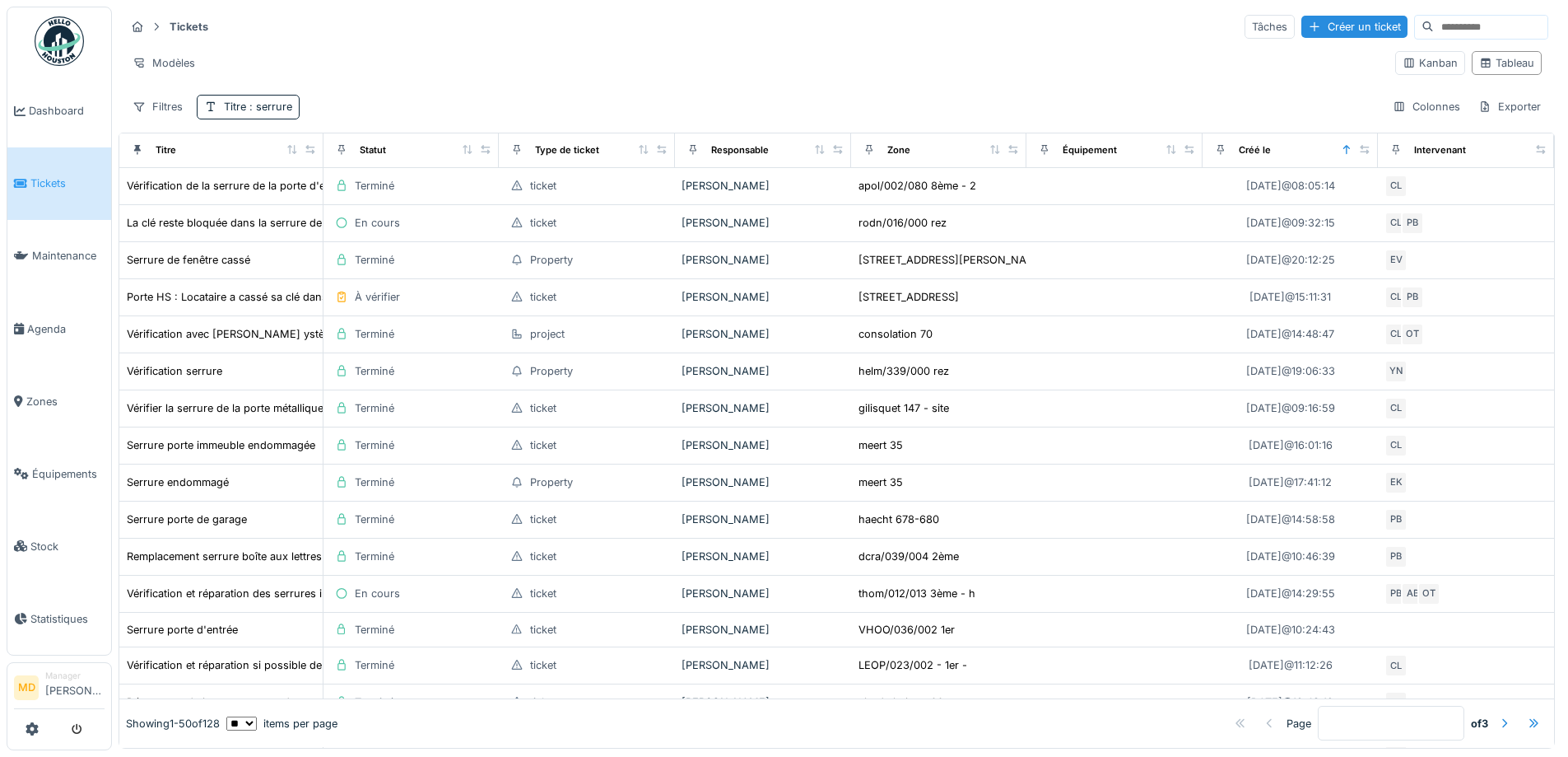
click at [469, 98] on div "Filtres Titre : serrure Colonnes Exporter" at bounding box center [836, 107] width 1423 height 24
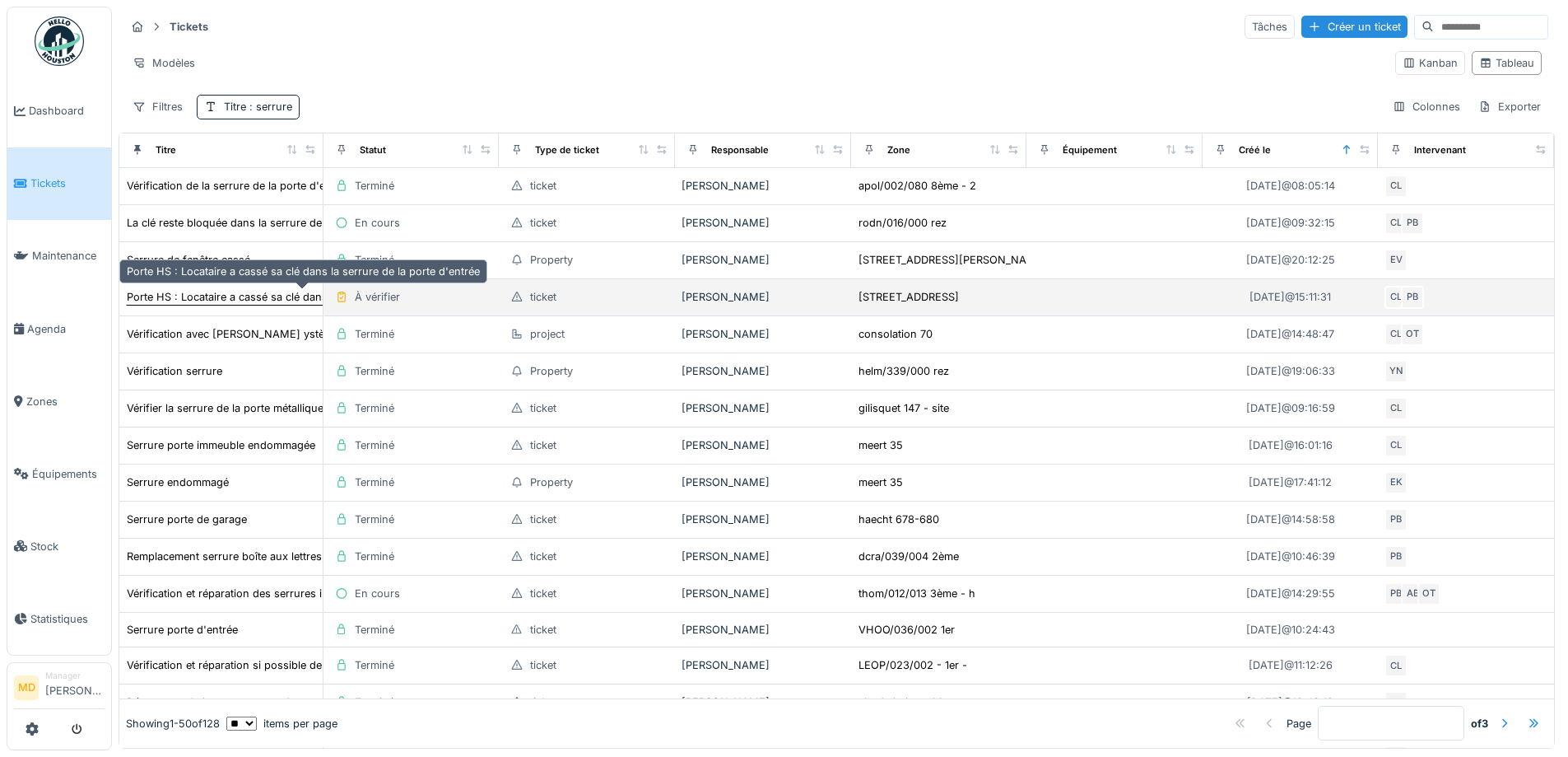
click at [248, 295] on div "Porte HS : Locataire a cassé sa clé dans la serrure de la porte d'entrée" at bounding box center [303, 297] width 353 height 16
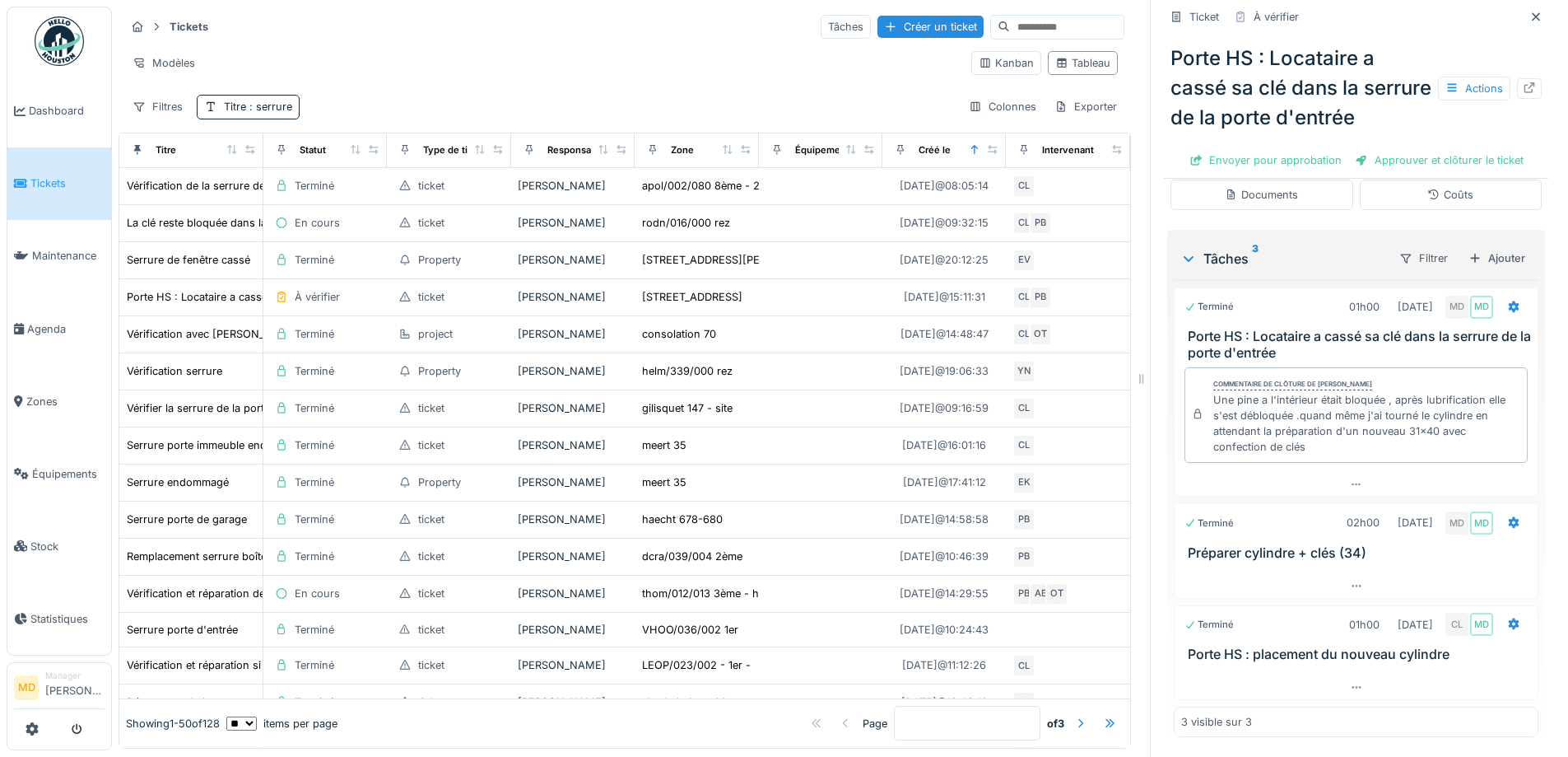
scroll to position [12, 0]
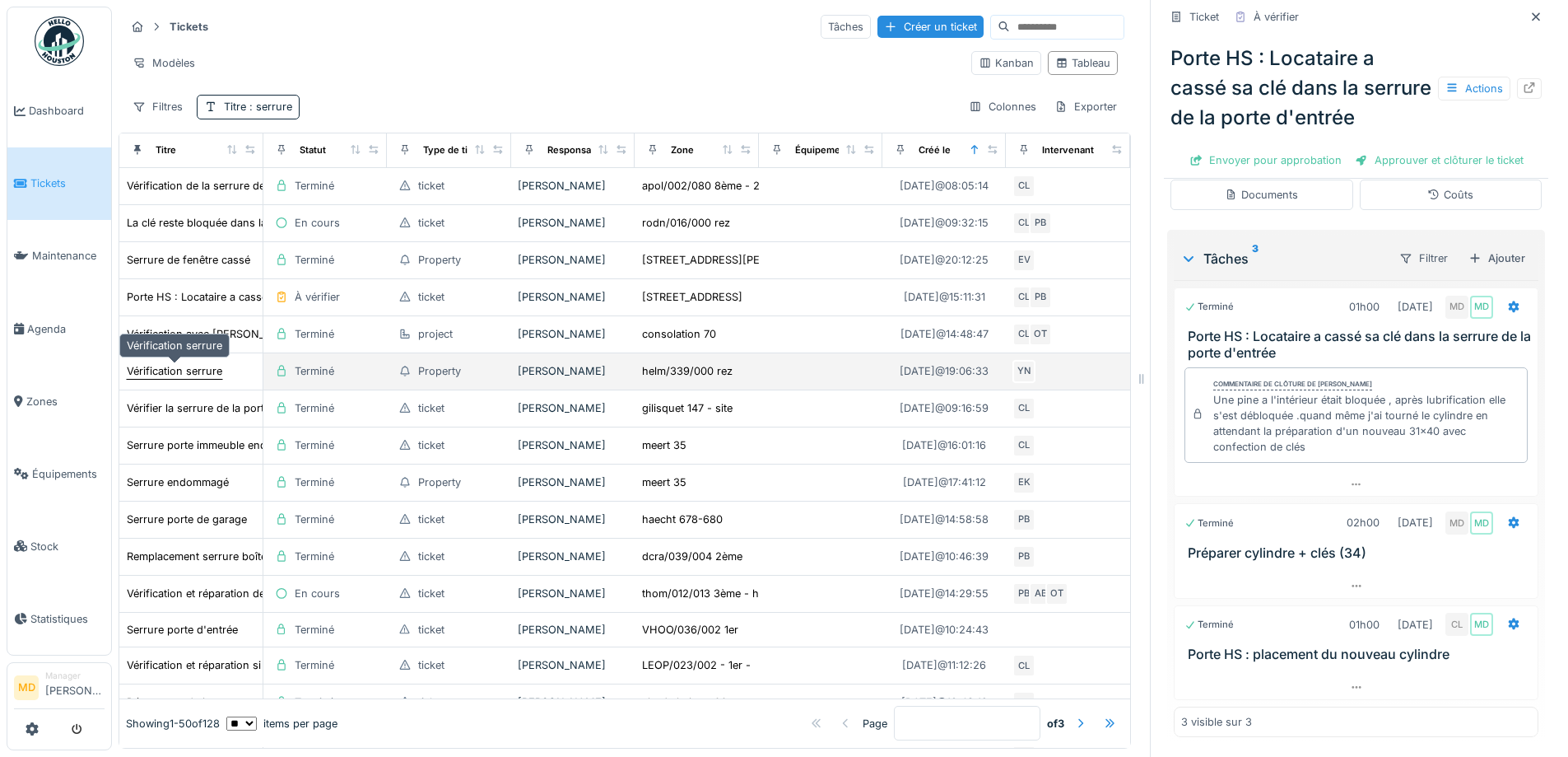
click at [200, 363] on div "Vérification serrure" at bounding box center [174, 371] width 95 height 16
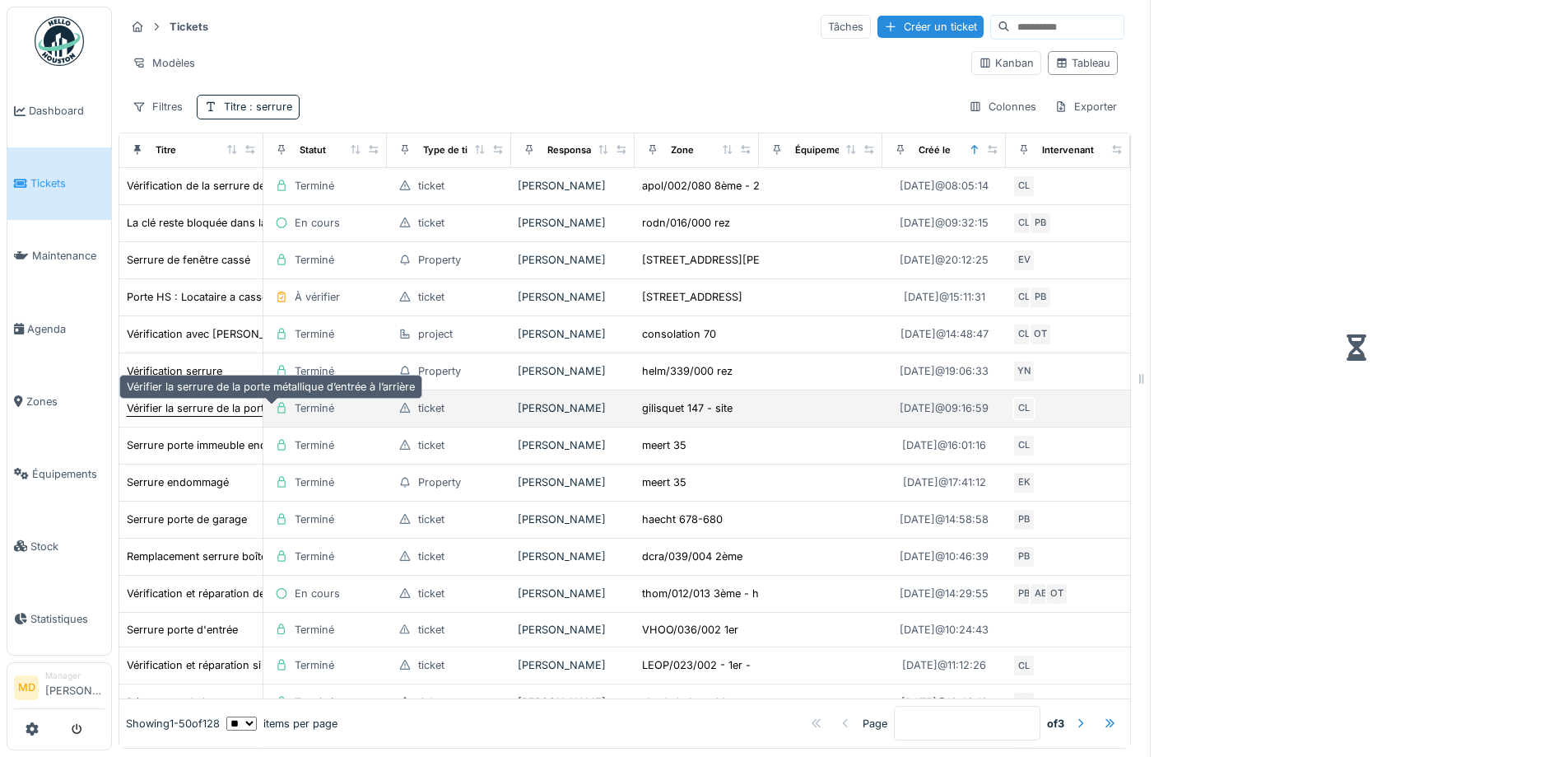
click at [193, 400] on div "Vérifier la serrure de la porte métallique d’entrée à l’arrière" at bounding box center [271, 408] width 288 height 16
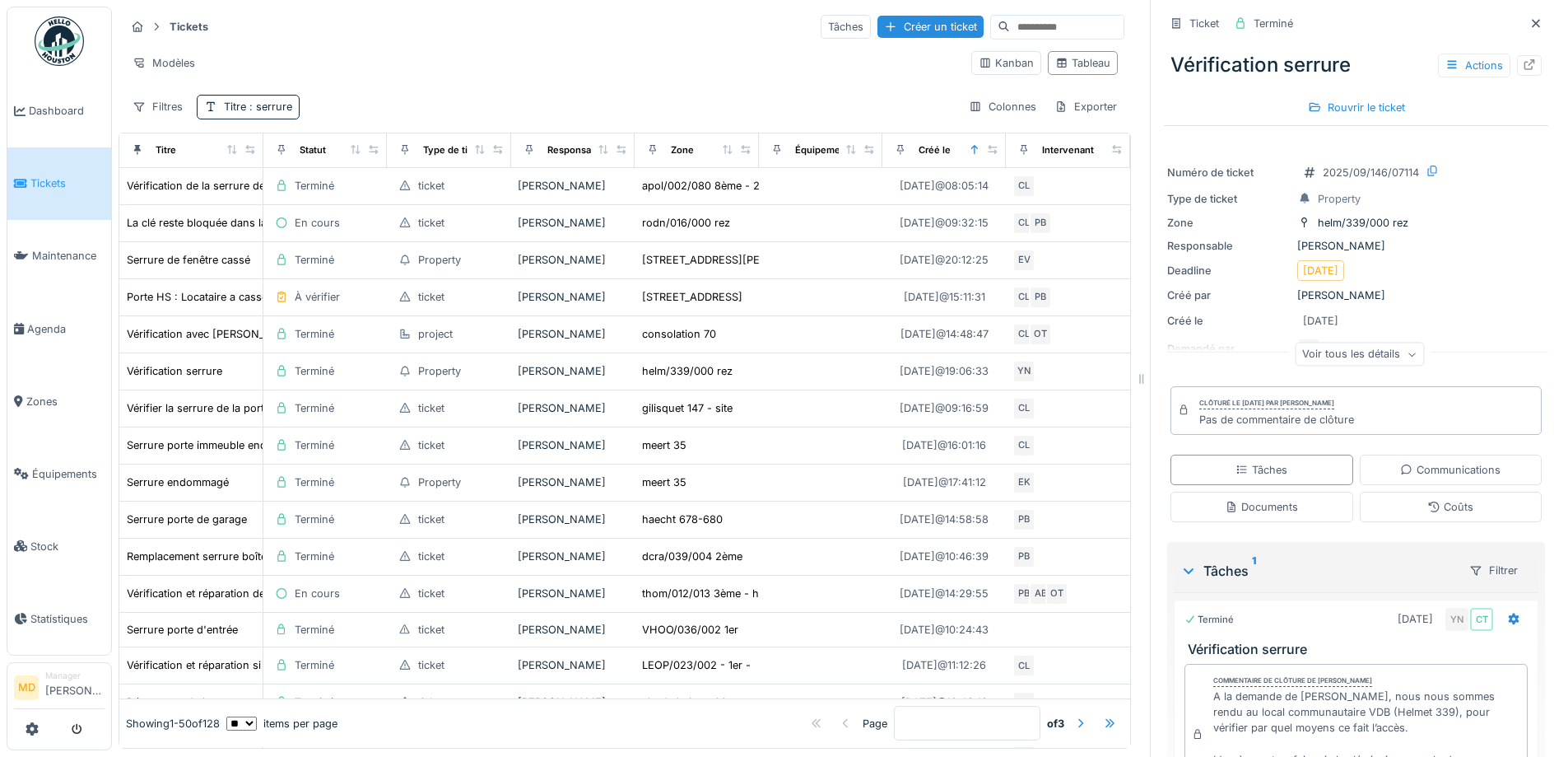
click at [1342, 350] on div "Voir tous les détails" at bounding box center [1359, 355] width 129 height 24
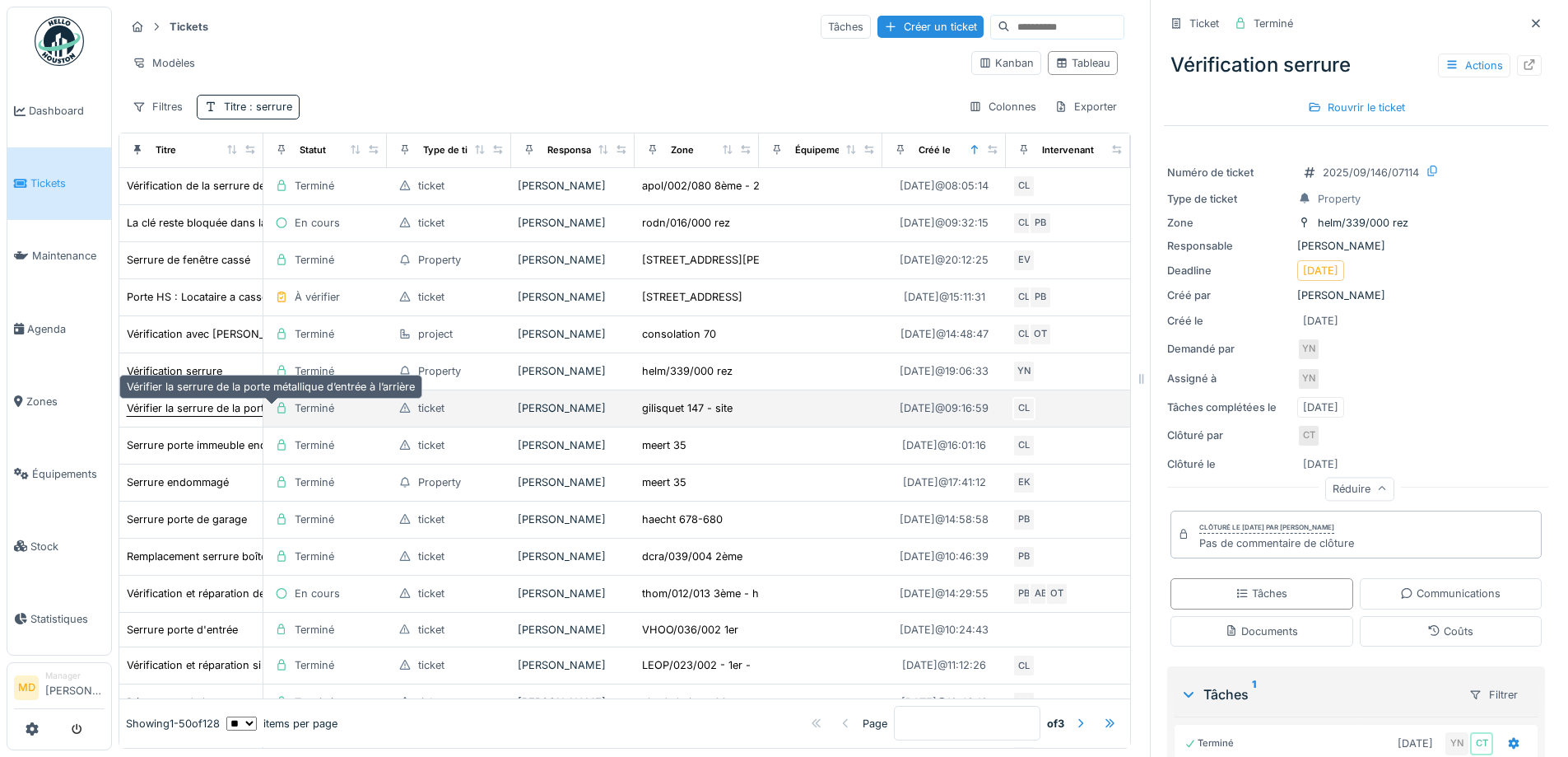
click at [179, 399] on div "Vérifier la serrure de la porte métallique d’entrée à l’arrière" at bounding box center [271, 408] width 290 height 17
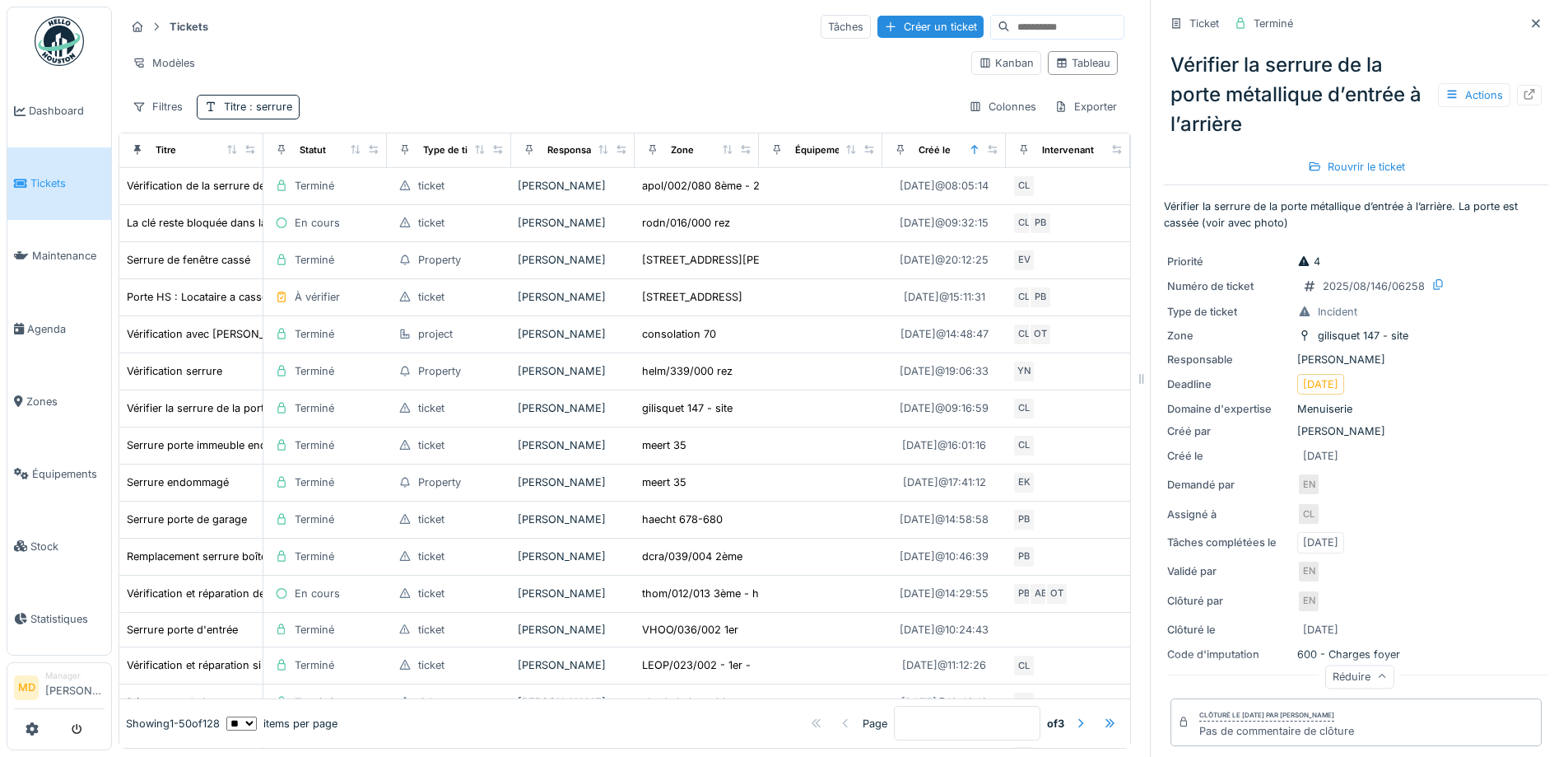
scroll to position [322, 0]
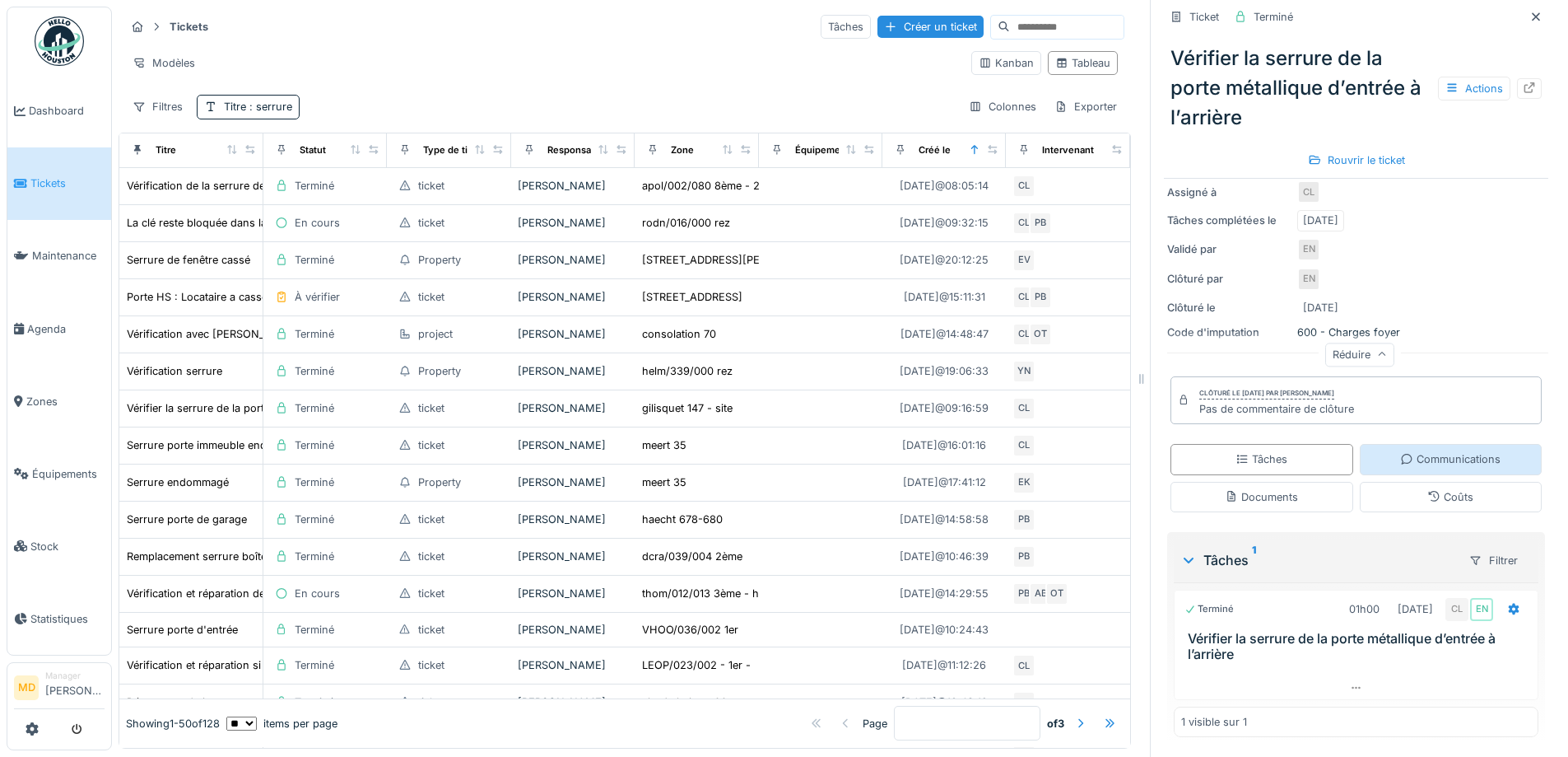
click at [1397, 456] on div "Communications" at bounding box center [1451, 458] width 183 height 30
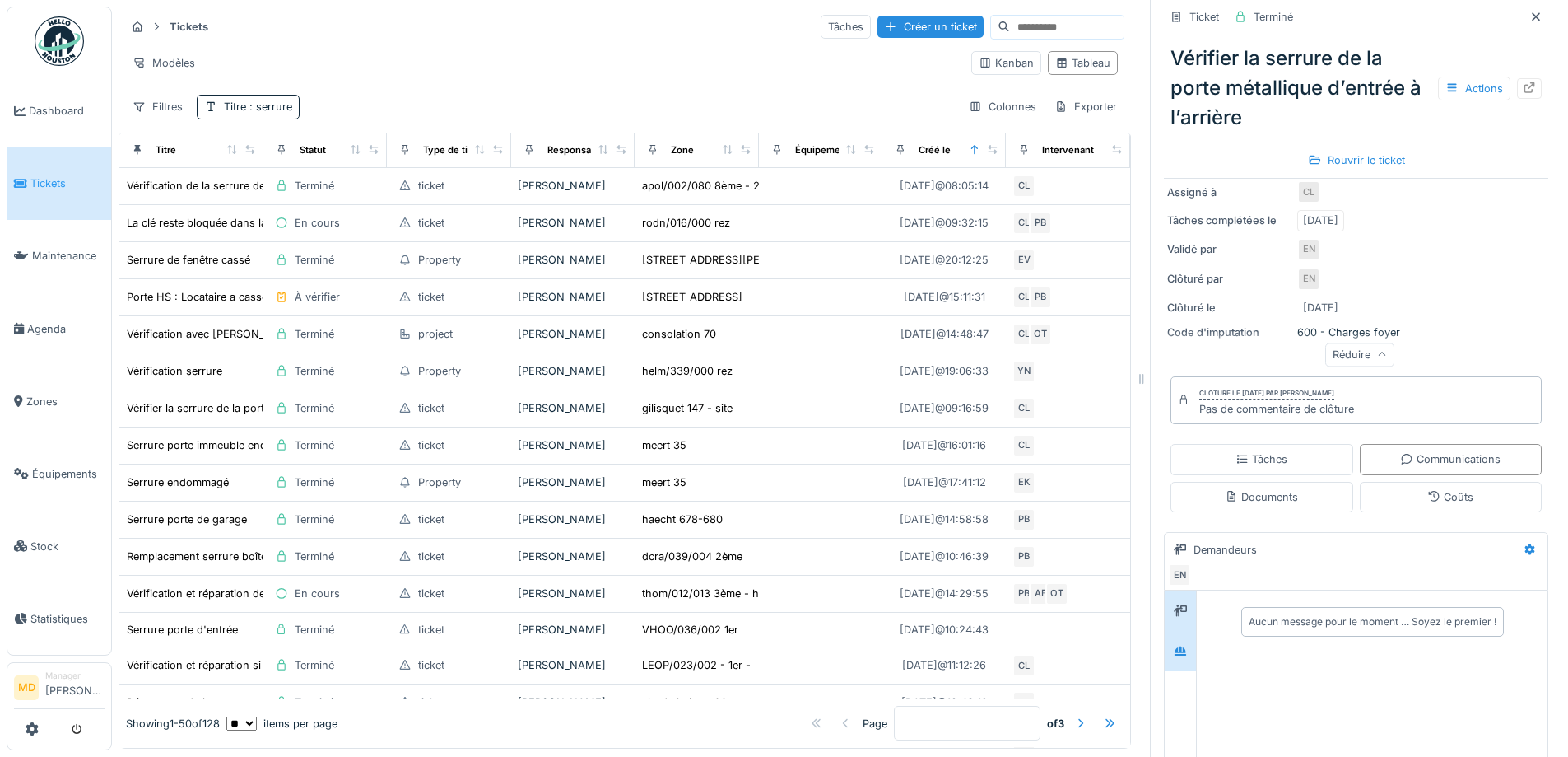
click at [1165, 643] on div at bounding box center [1180, 651] width 31 height 40
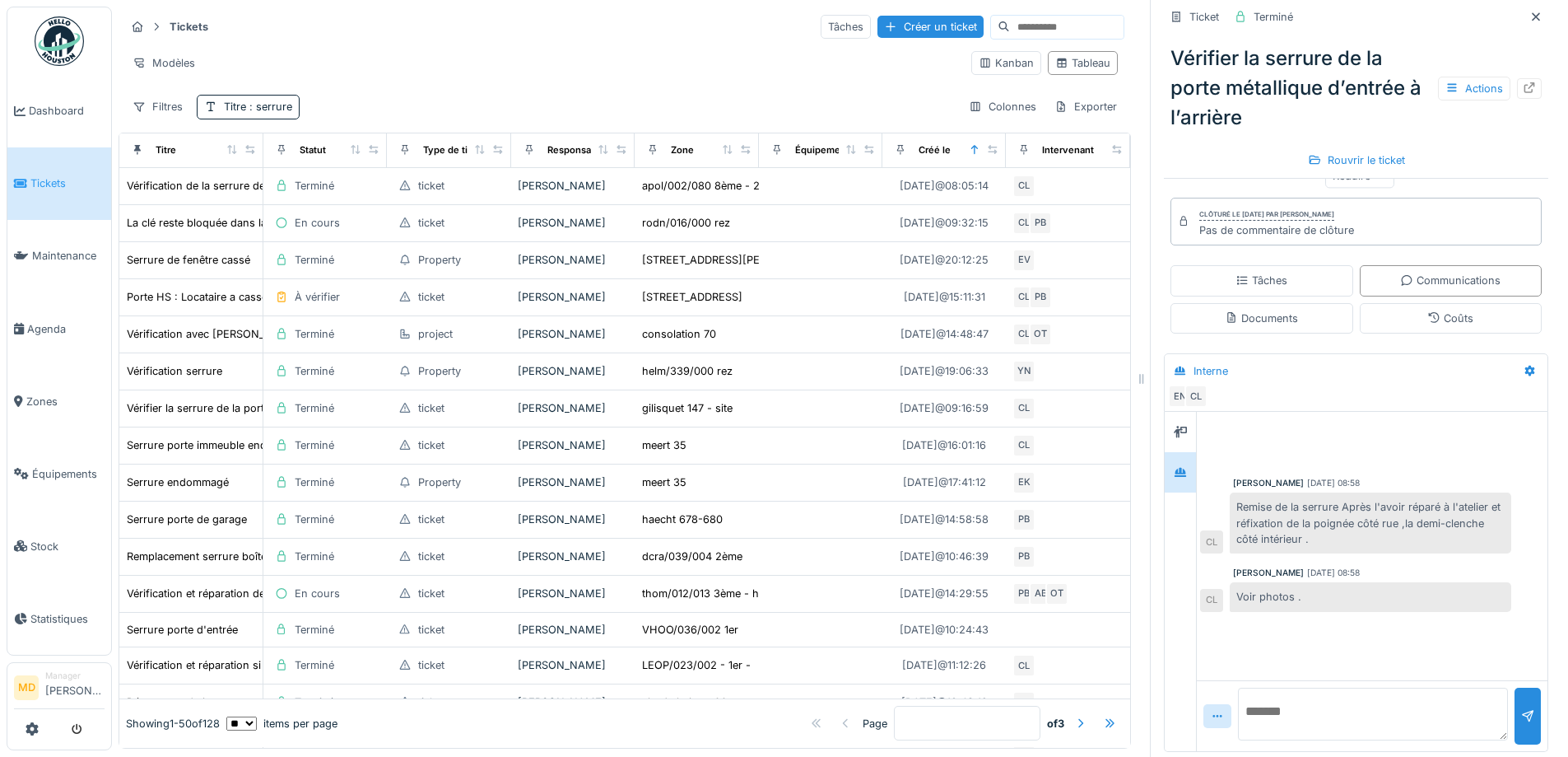
scroll to position [503, 0]
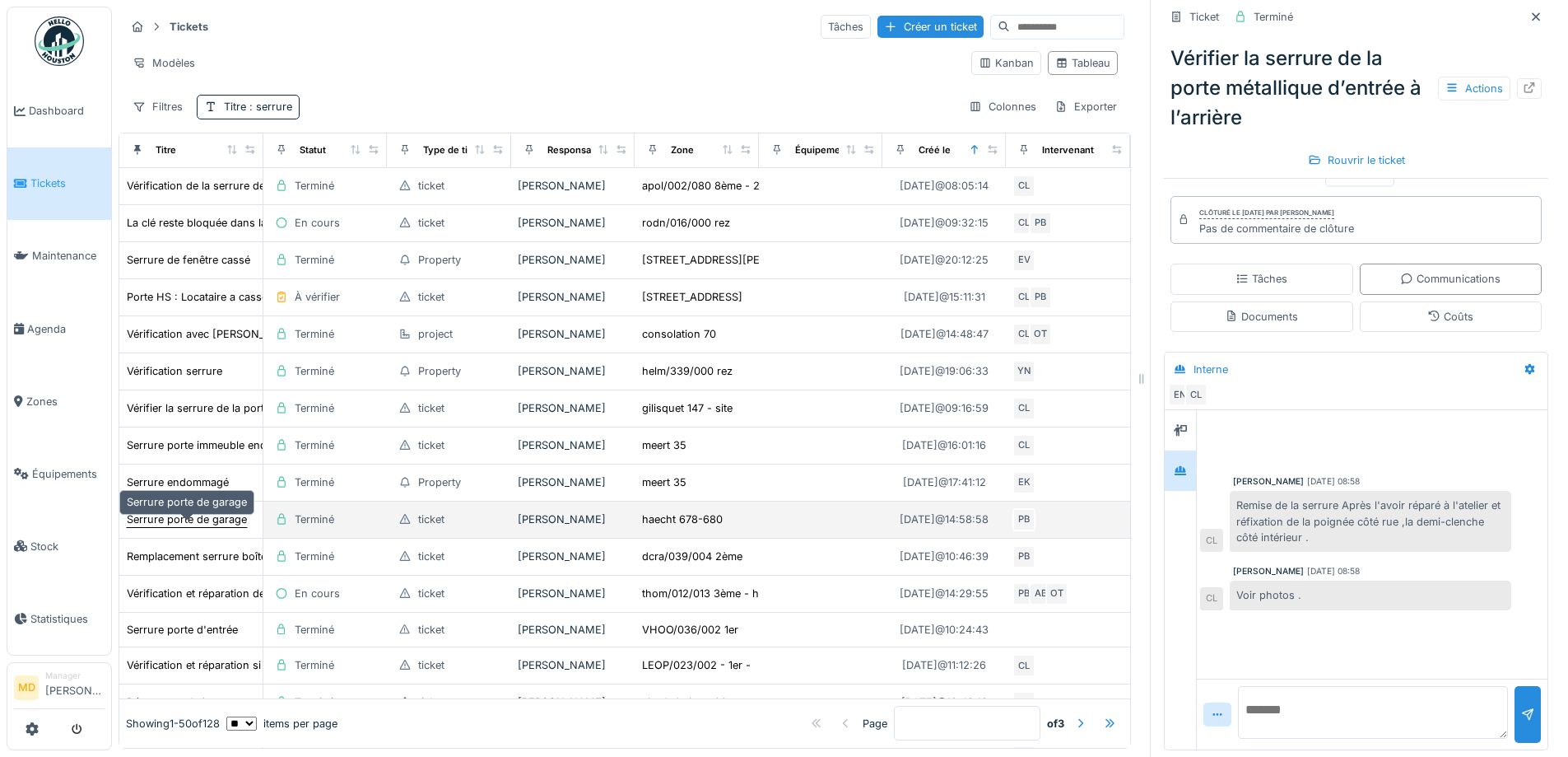
click at [164, 521] on div "Serrure porte de garage" at bounding box center [187, 519] width 120 height 16
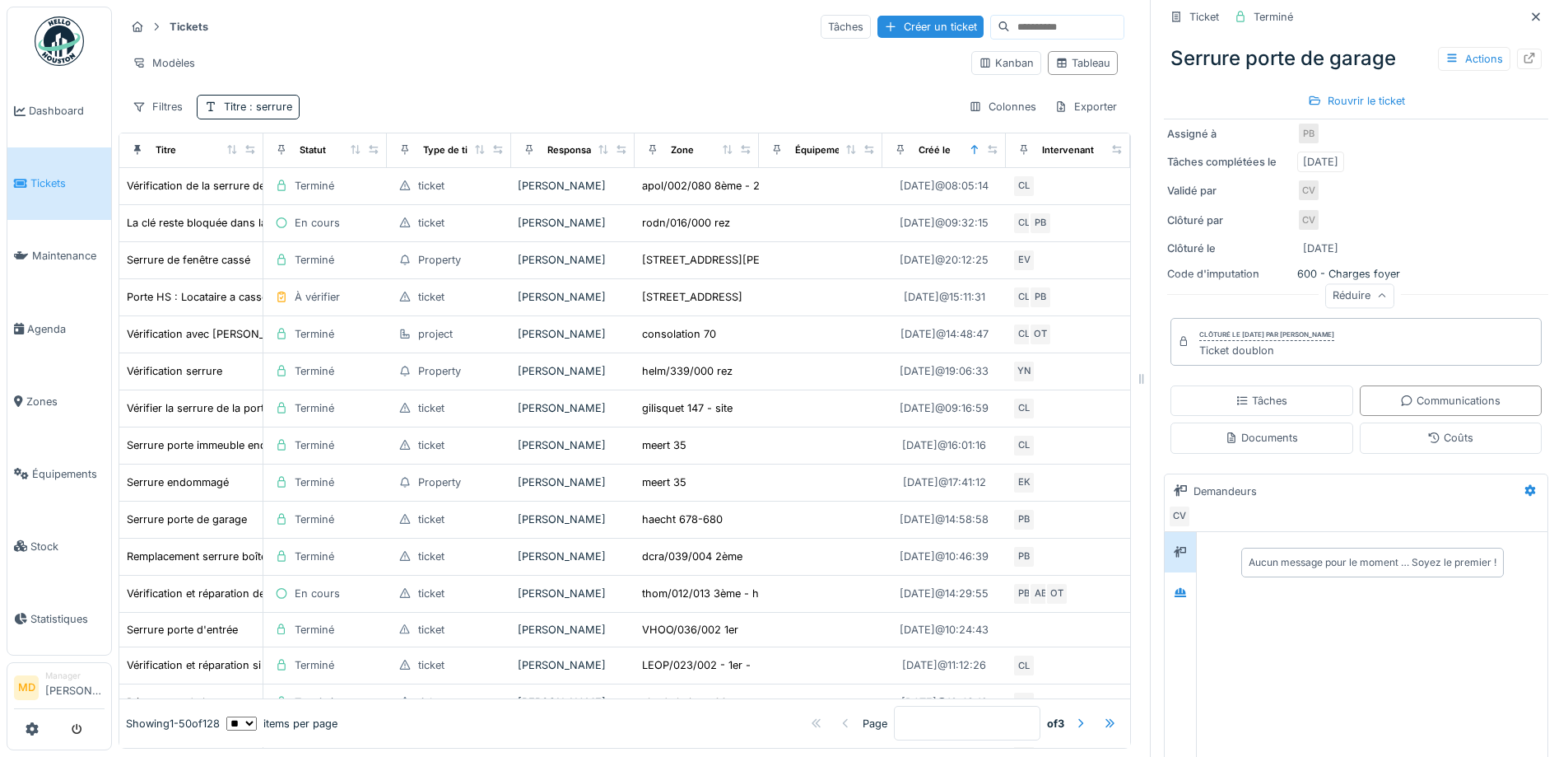
scroll to position [411, 0]
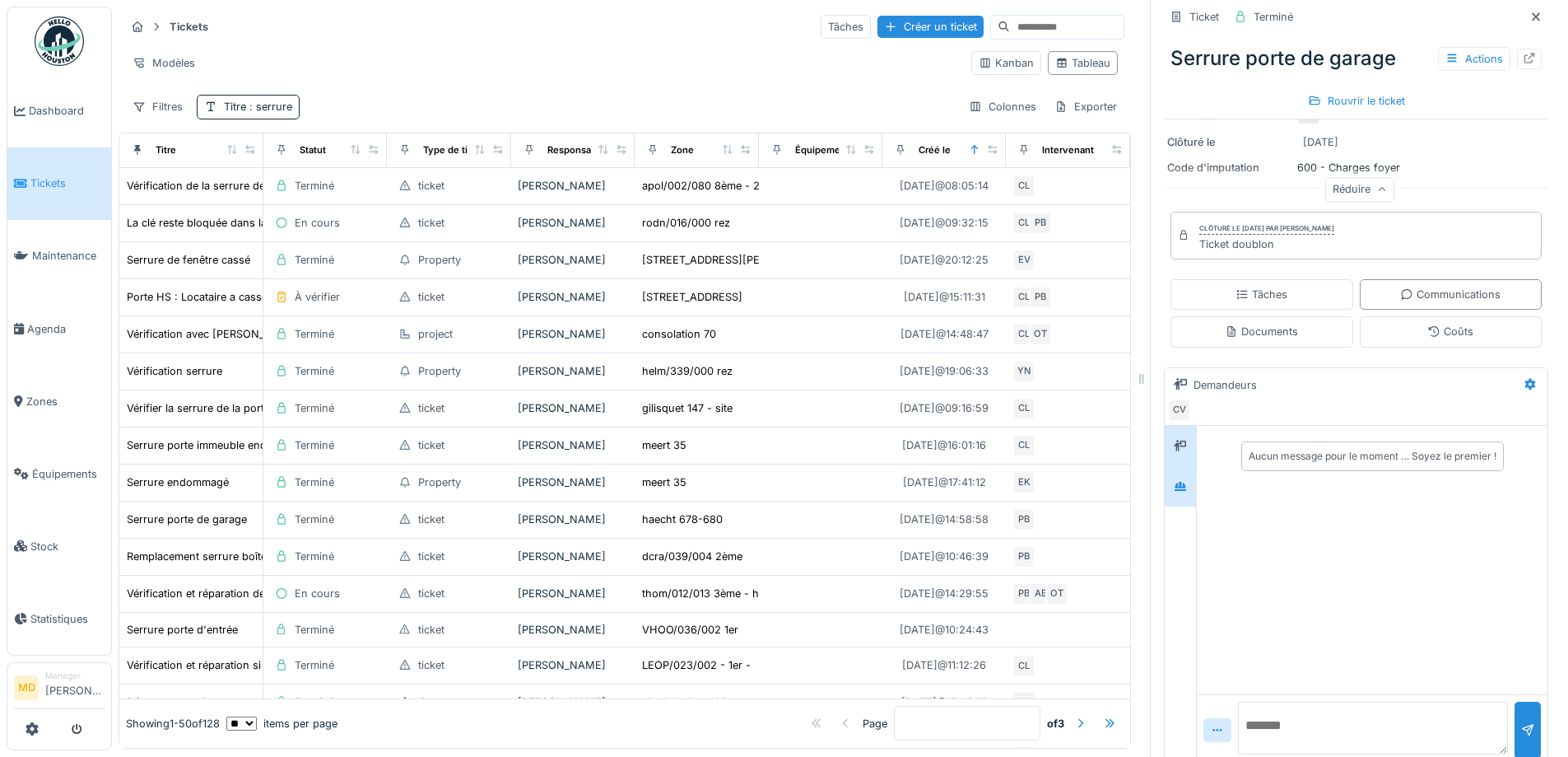
click at [1176, 490] on div at bounding box center [1180, 486] width 31 height 40
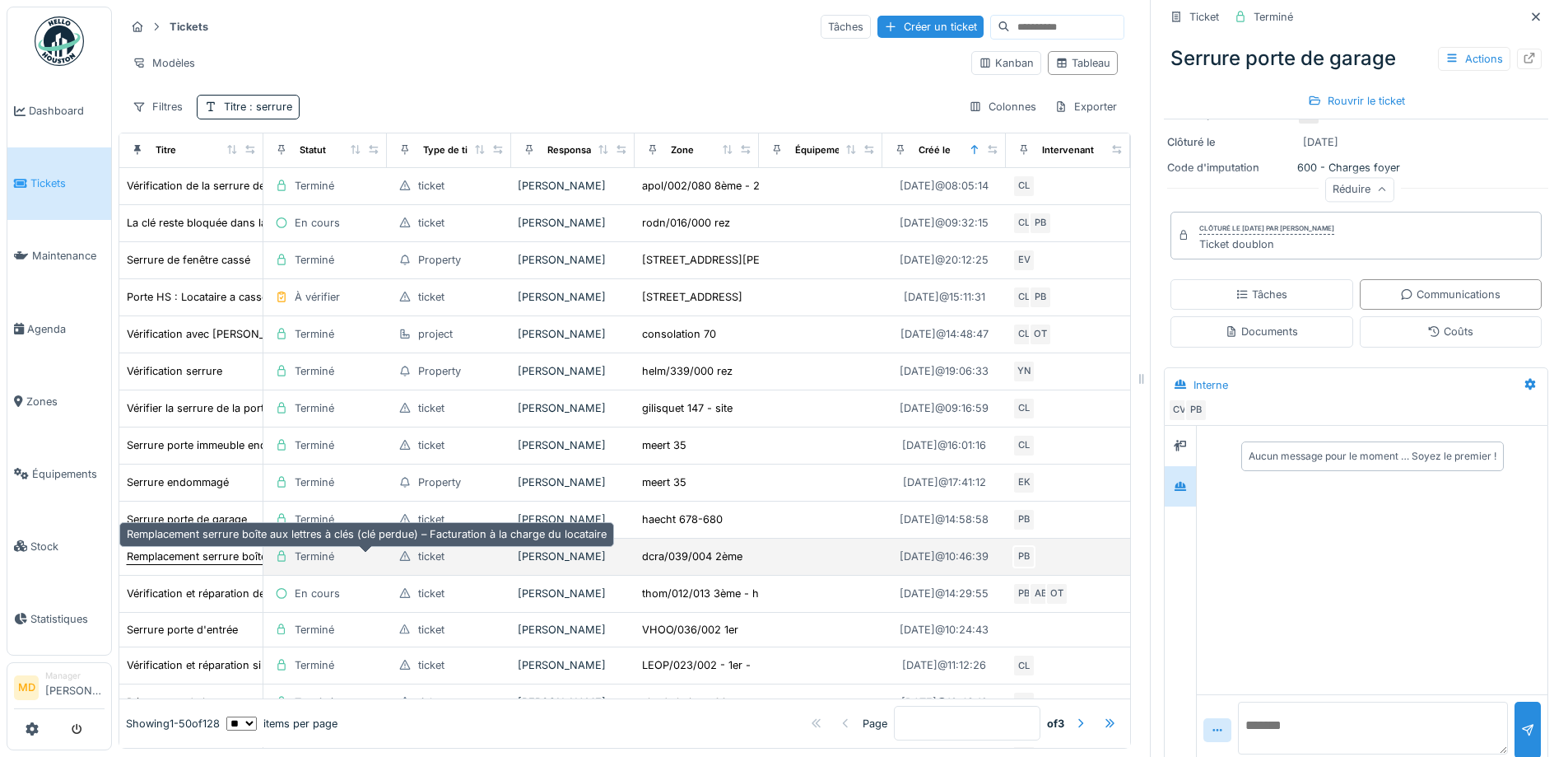
scroll to position [82, 0]
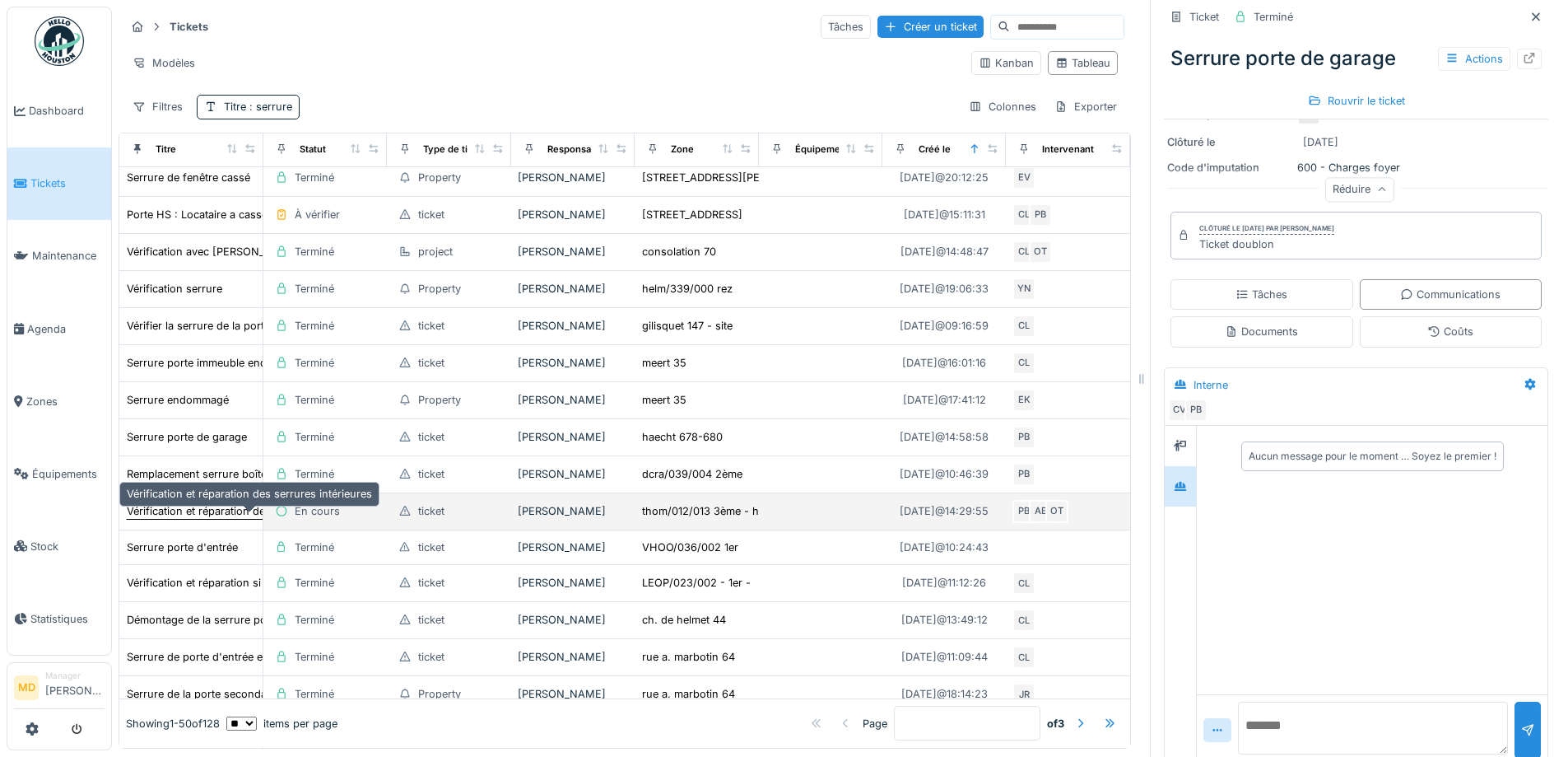
click at [176, 508] on div "Vérification et réparation des serrures intérieures" at bounding box center [249, 511] width 246 height 16
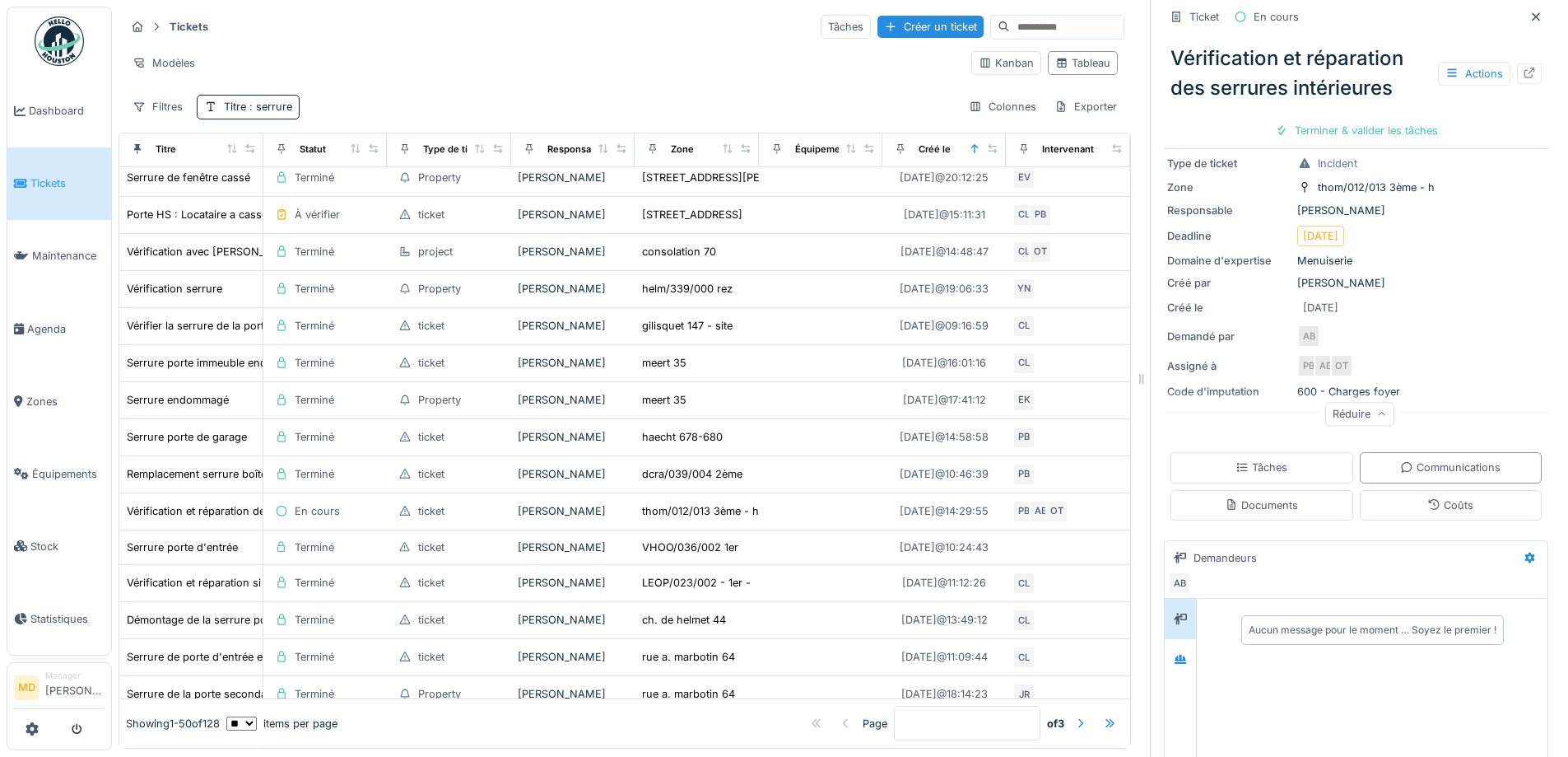
scroll to position [293, 0]
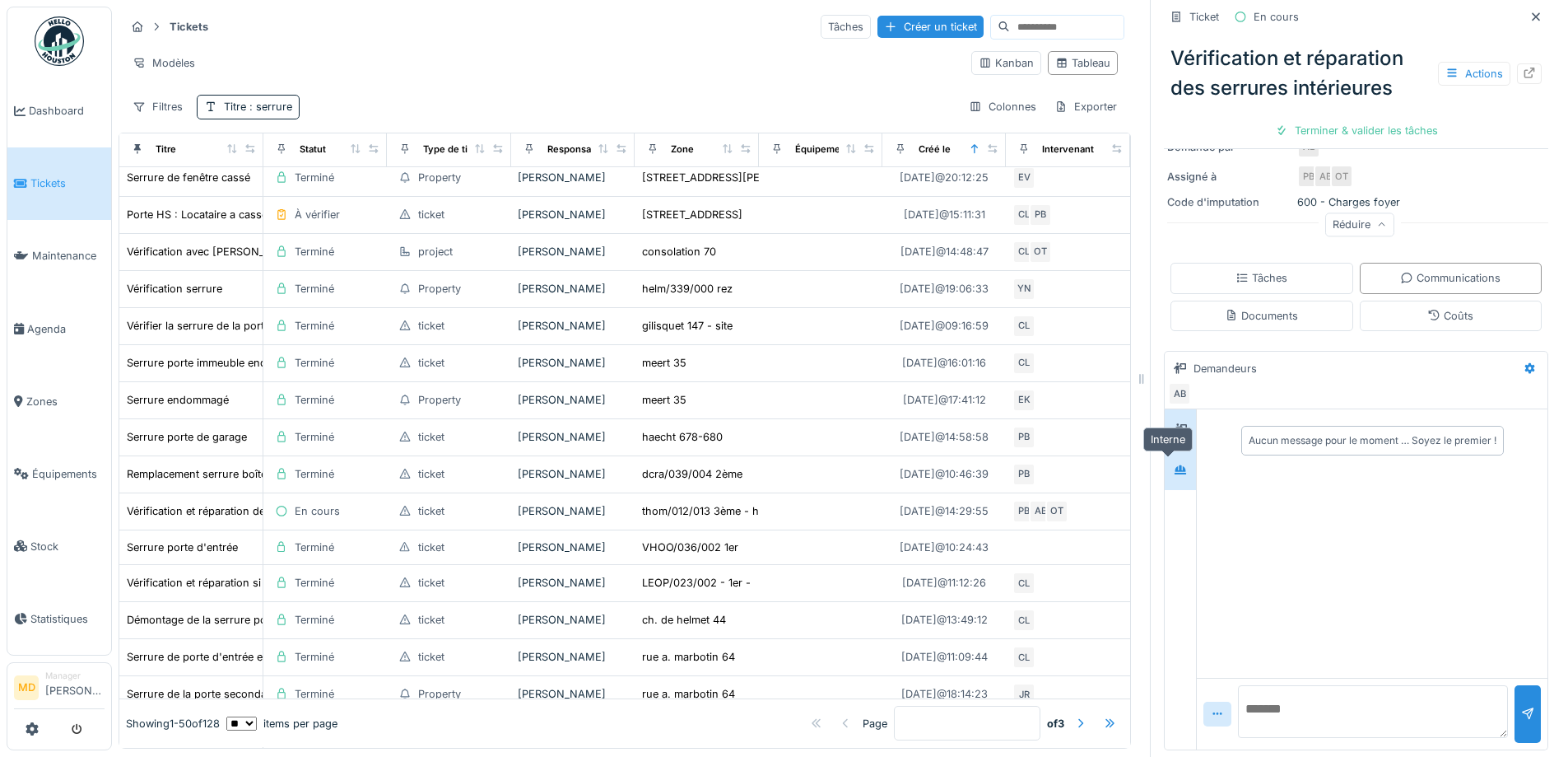
click at [1168, 459] on div at bounding box center [1180, 470] width 24 height 21
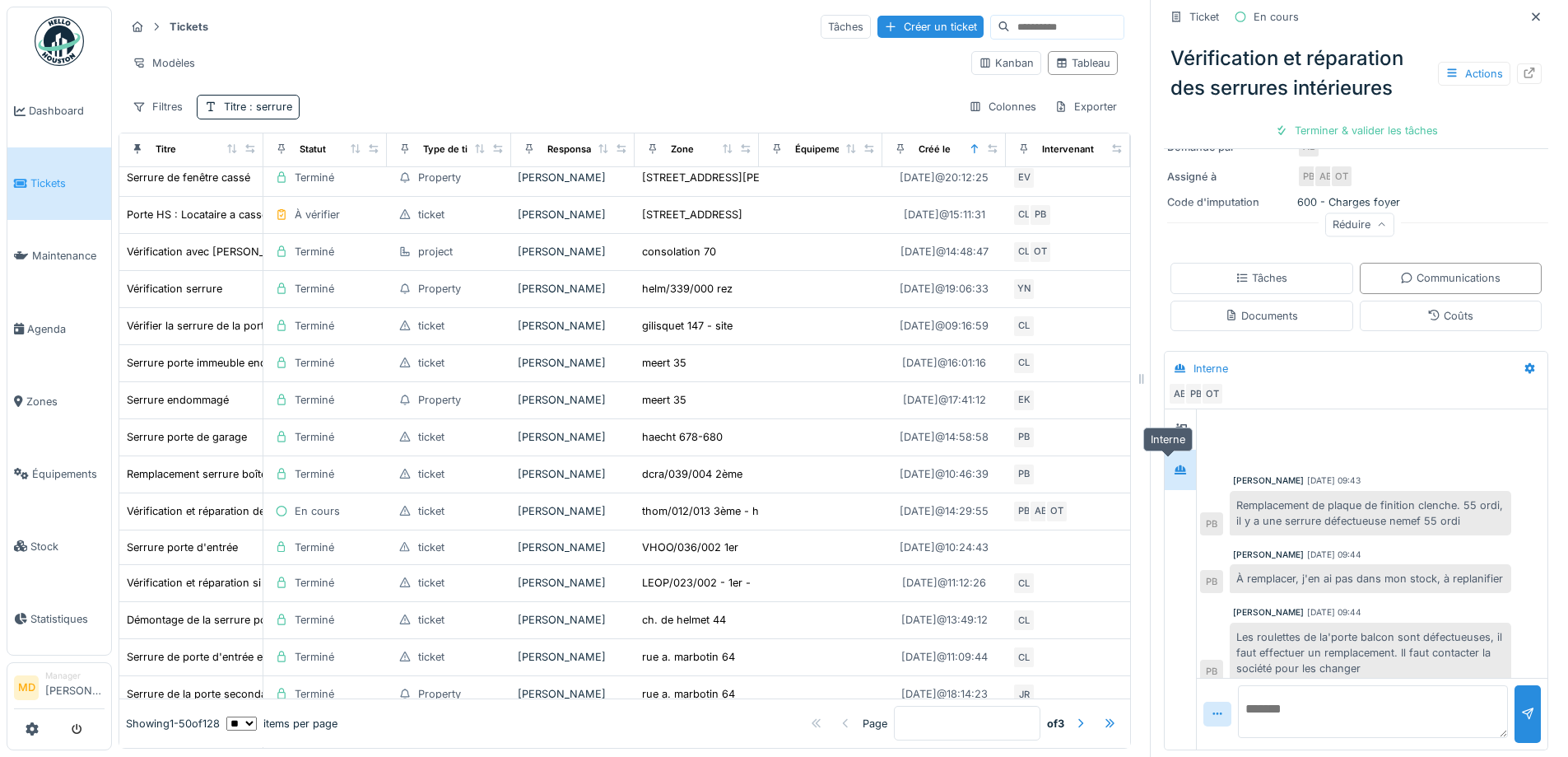
scroll to position [429, 0]
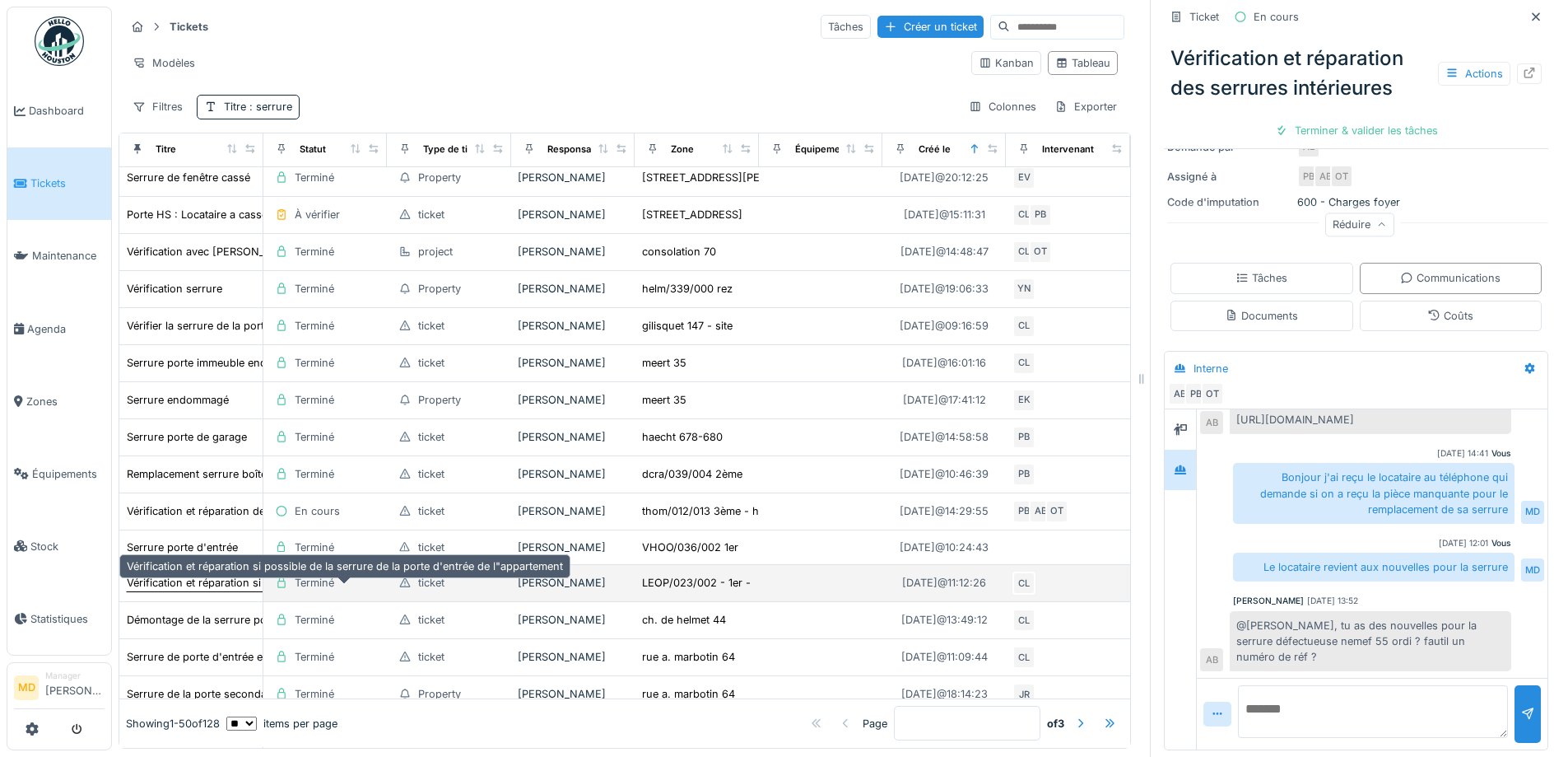
click at [178, 584] on div "Vérification et réparation si possible de la serrure de la porte d'entrée de l"…" at bounding box center [344, 583] width 436 height 16
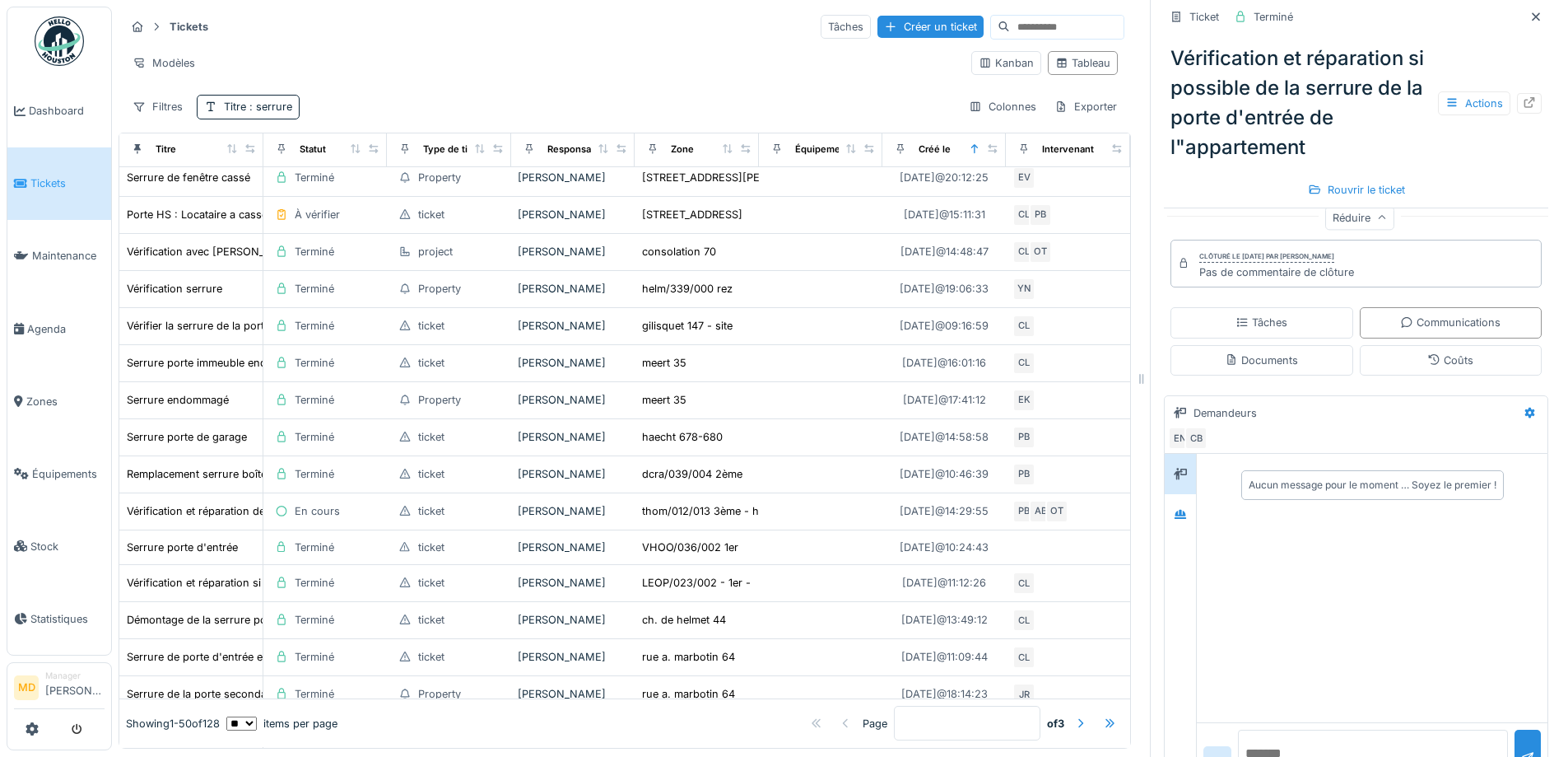
scroll to position [494, 0]
click at [1168, 504] on div at bounding box center [1180, 509] width 24 height 21
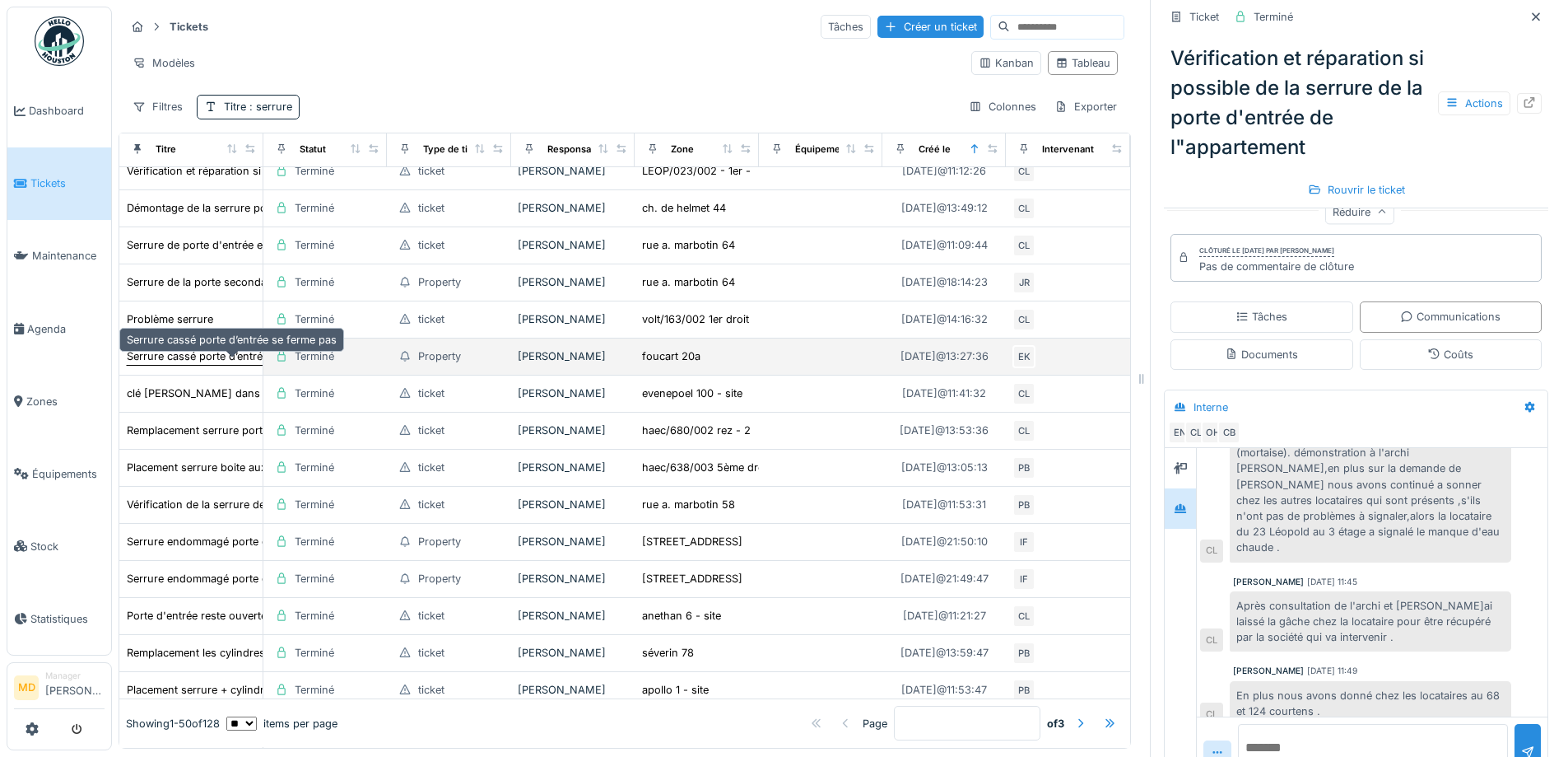
click at [206, 352] on div "Serrure cassé porte d’entrée se ferme pas" at bounding box center [232, 356] width 210 height 16
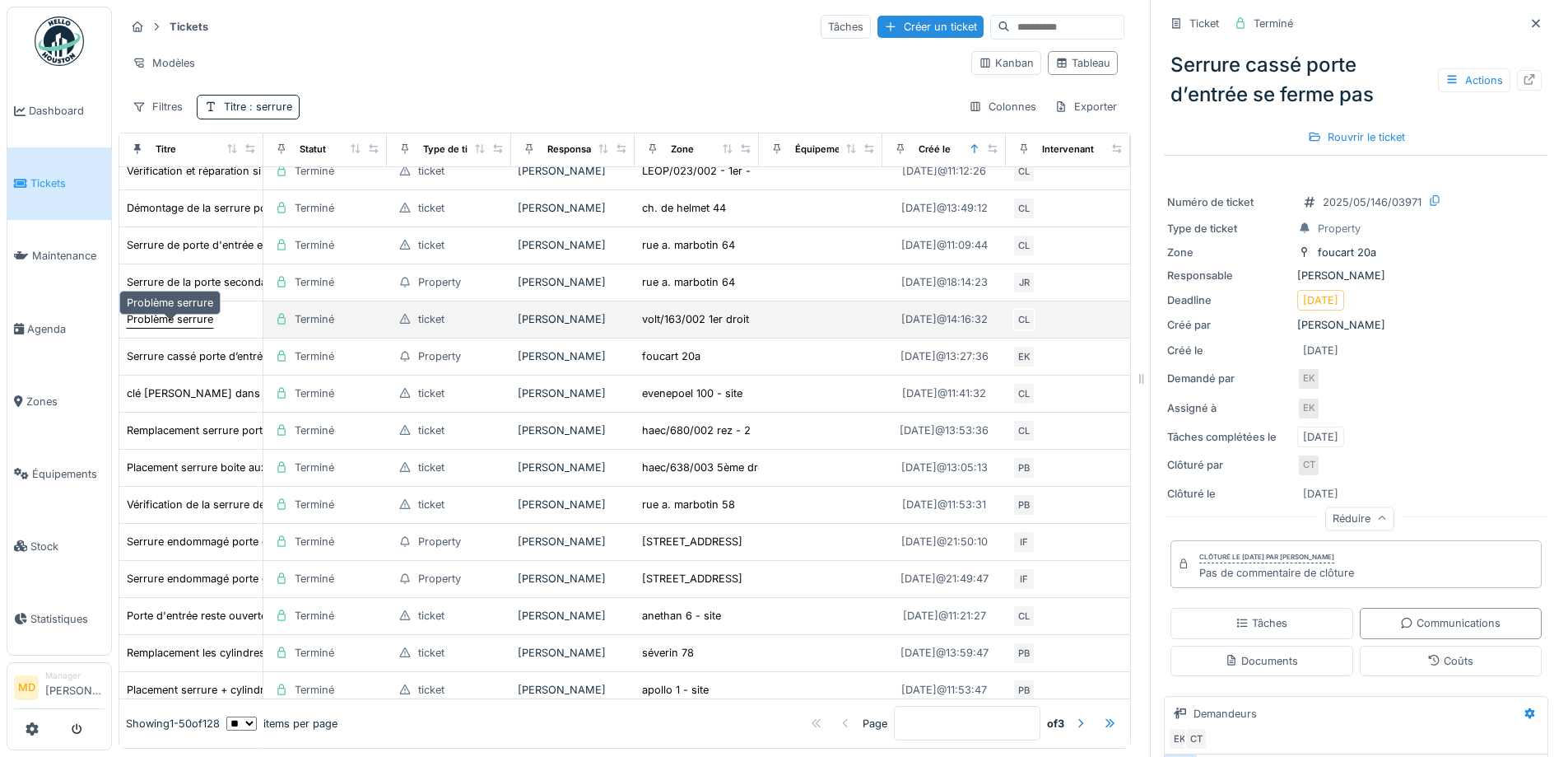
click at [174, 313] on div "Problème serrure" at bounding box center [170, 319] width 87 height 16
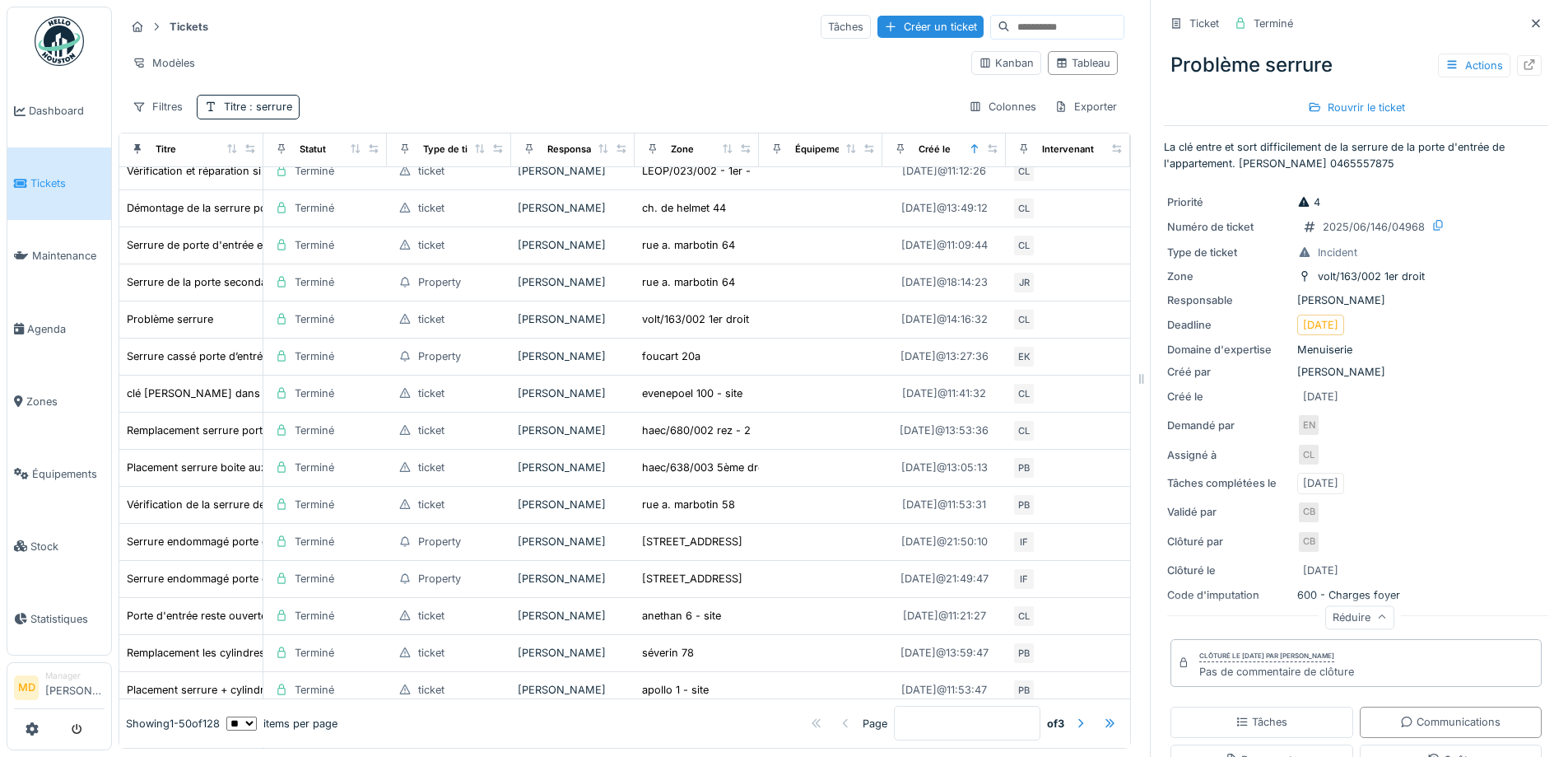
scroll to position [329, 0]
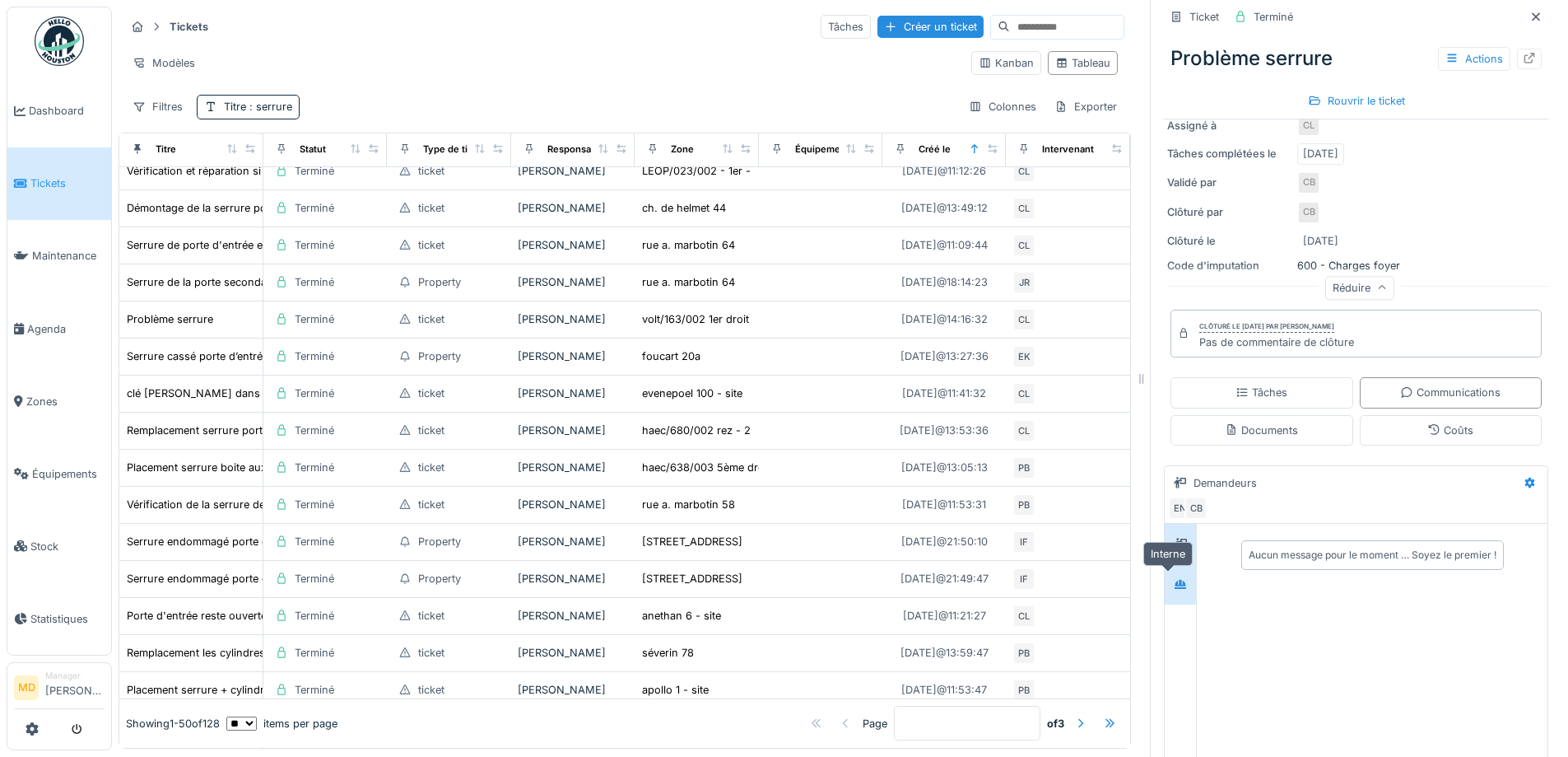
click at [1170, 582] on div at bounding box center [1180, 584] width 24 height 21
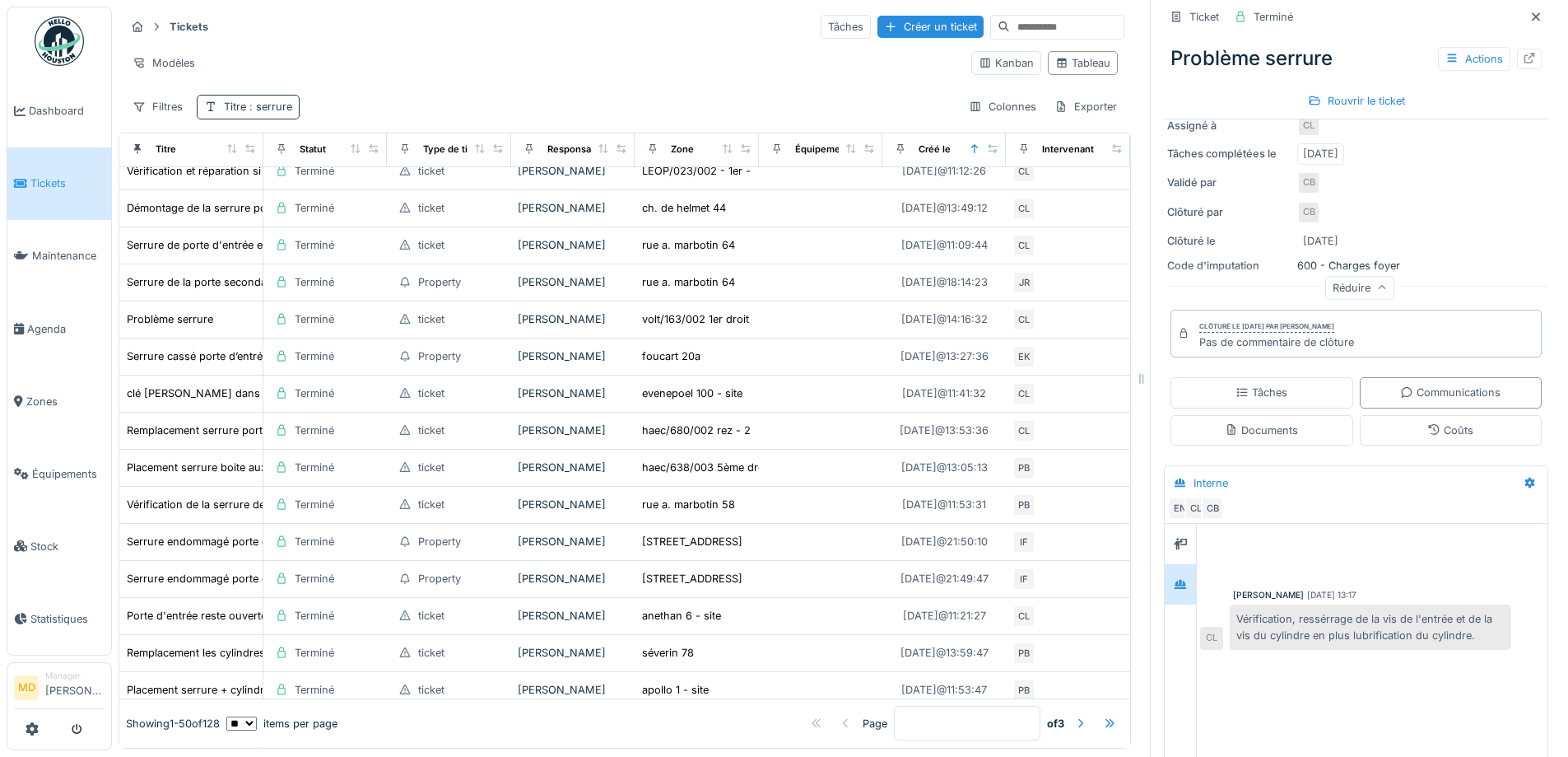
click at [270, 101] on span ": serrure" at bounding box center [269, 107] width 46 height 12
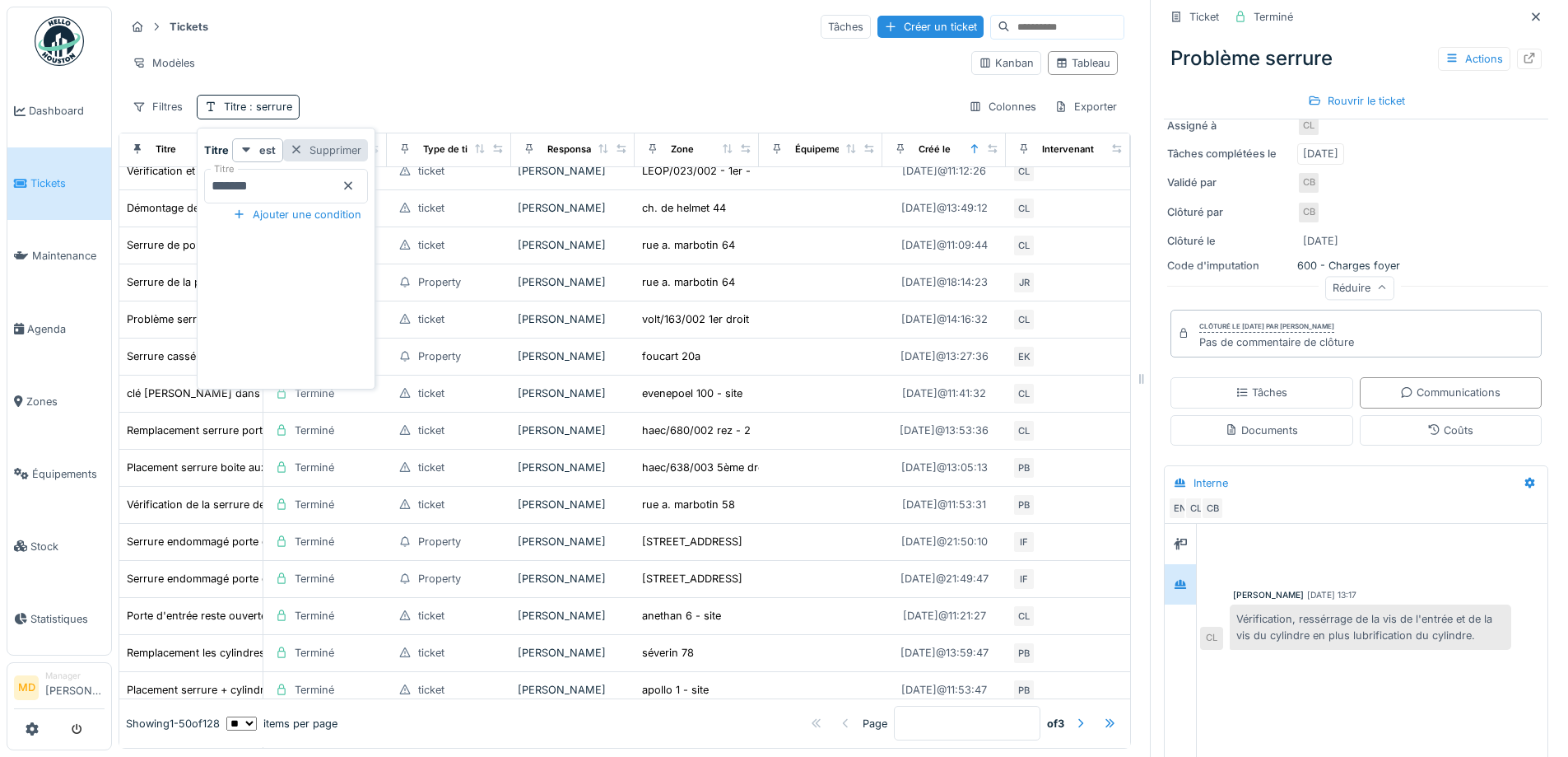
click at [354, 145] on div "Supprimer" at bounding box center [325, 150] width 85 height 23
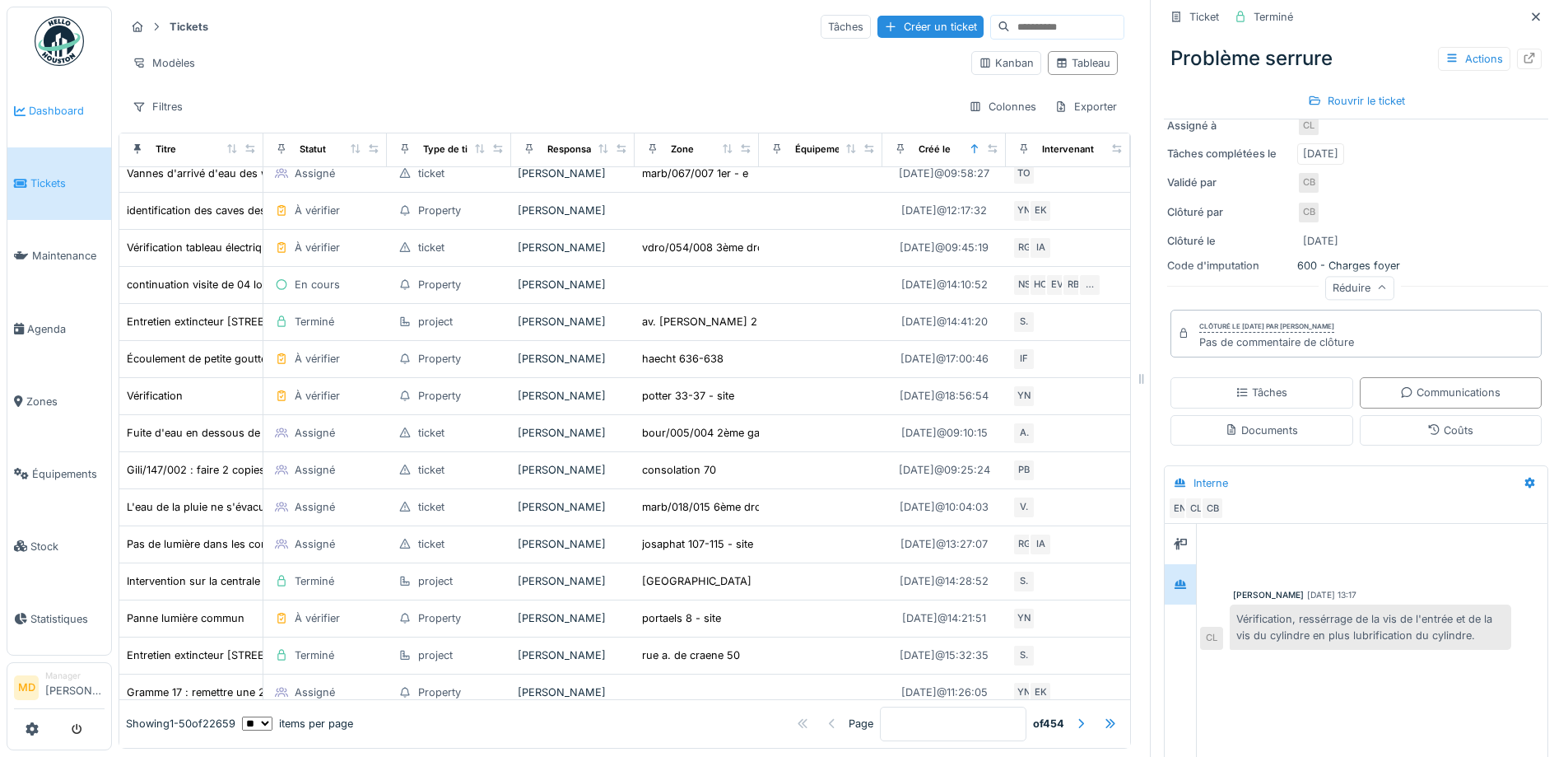
click at [60, 104] on span "Dashboard" at bounding box center [66, 111] width 75 height 16
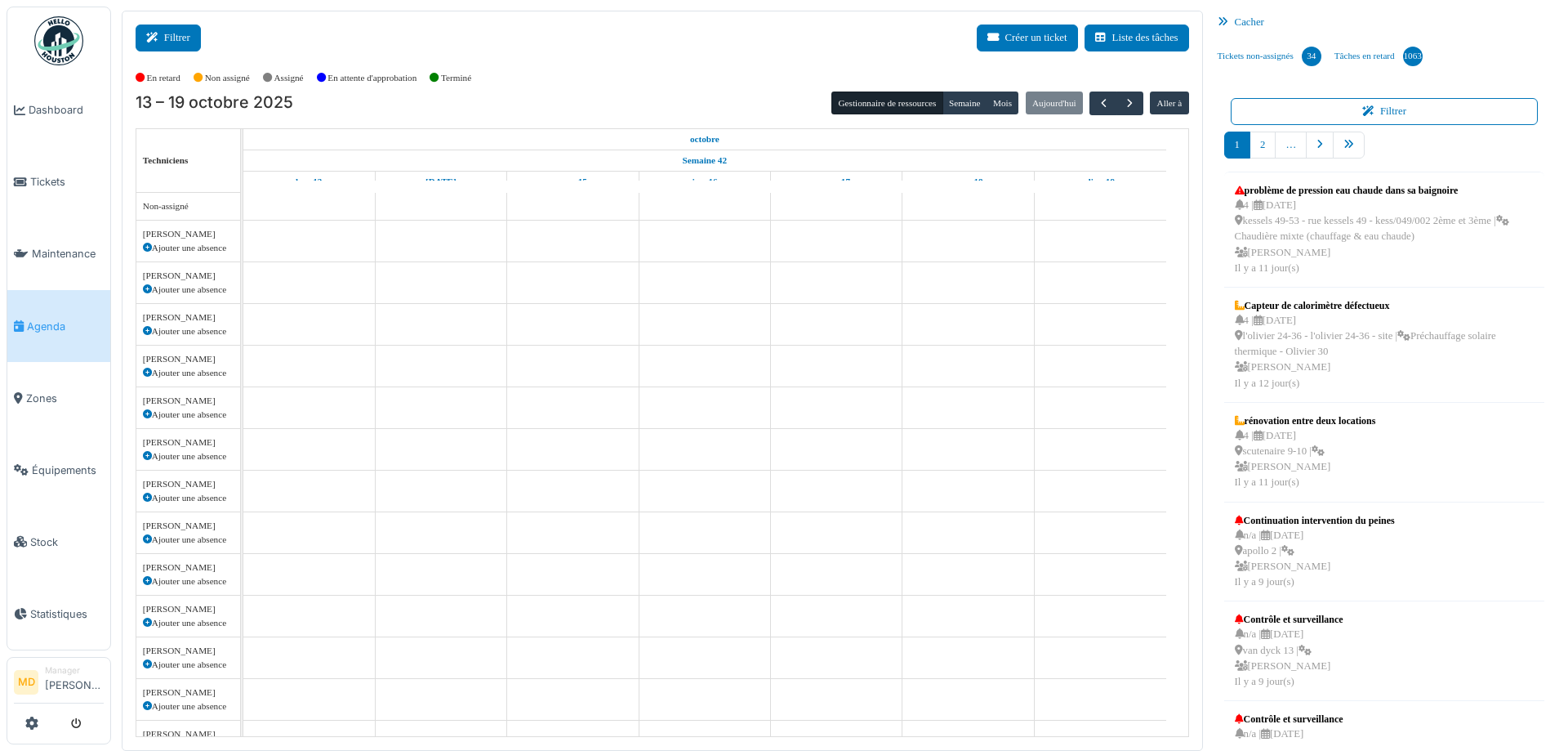
click at [179, 34] on button "Filtrer" at bounding box center [168, 37] width 65 height 27
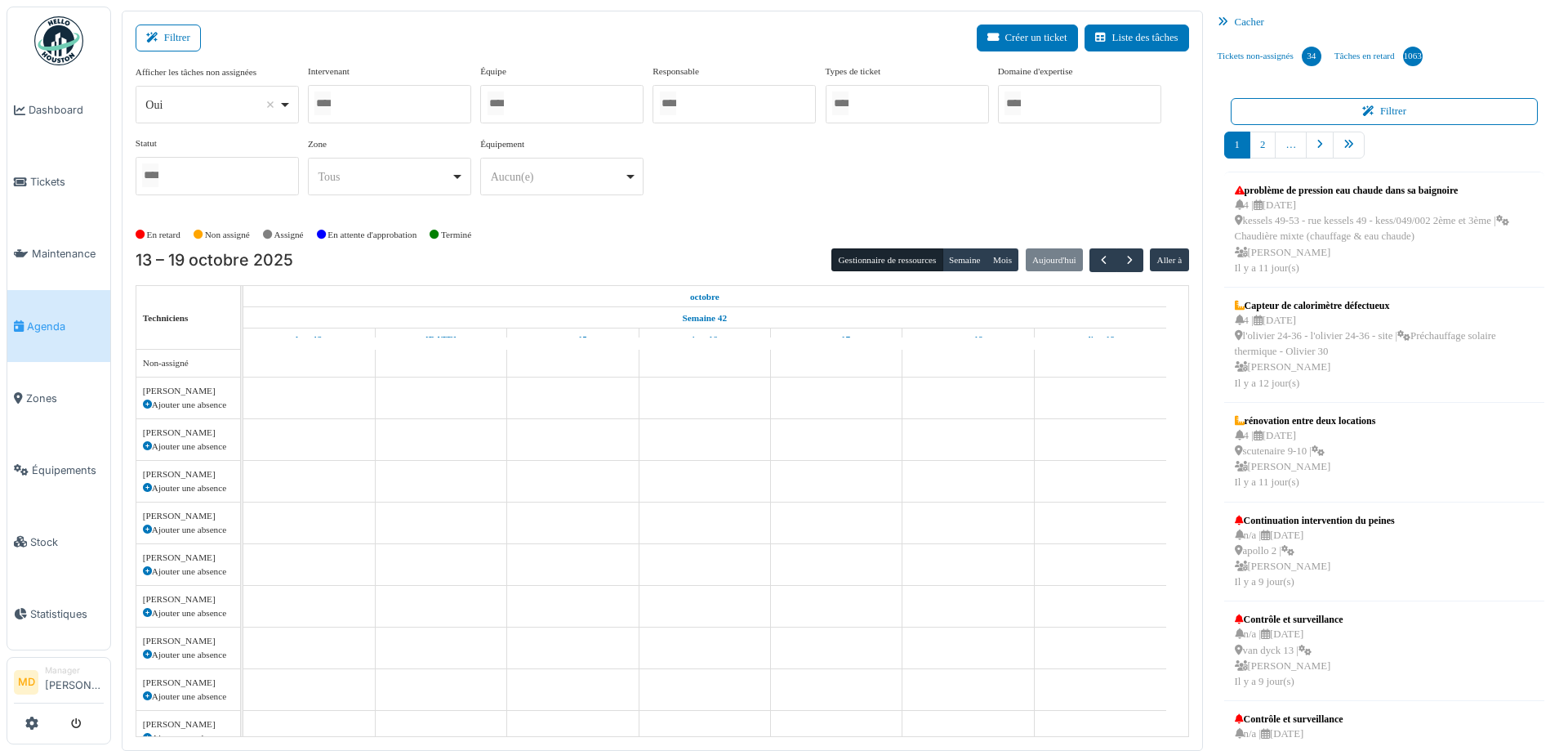
click at [406, 109] on div at bounding box center [390, 104] width 164 height 39
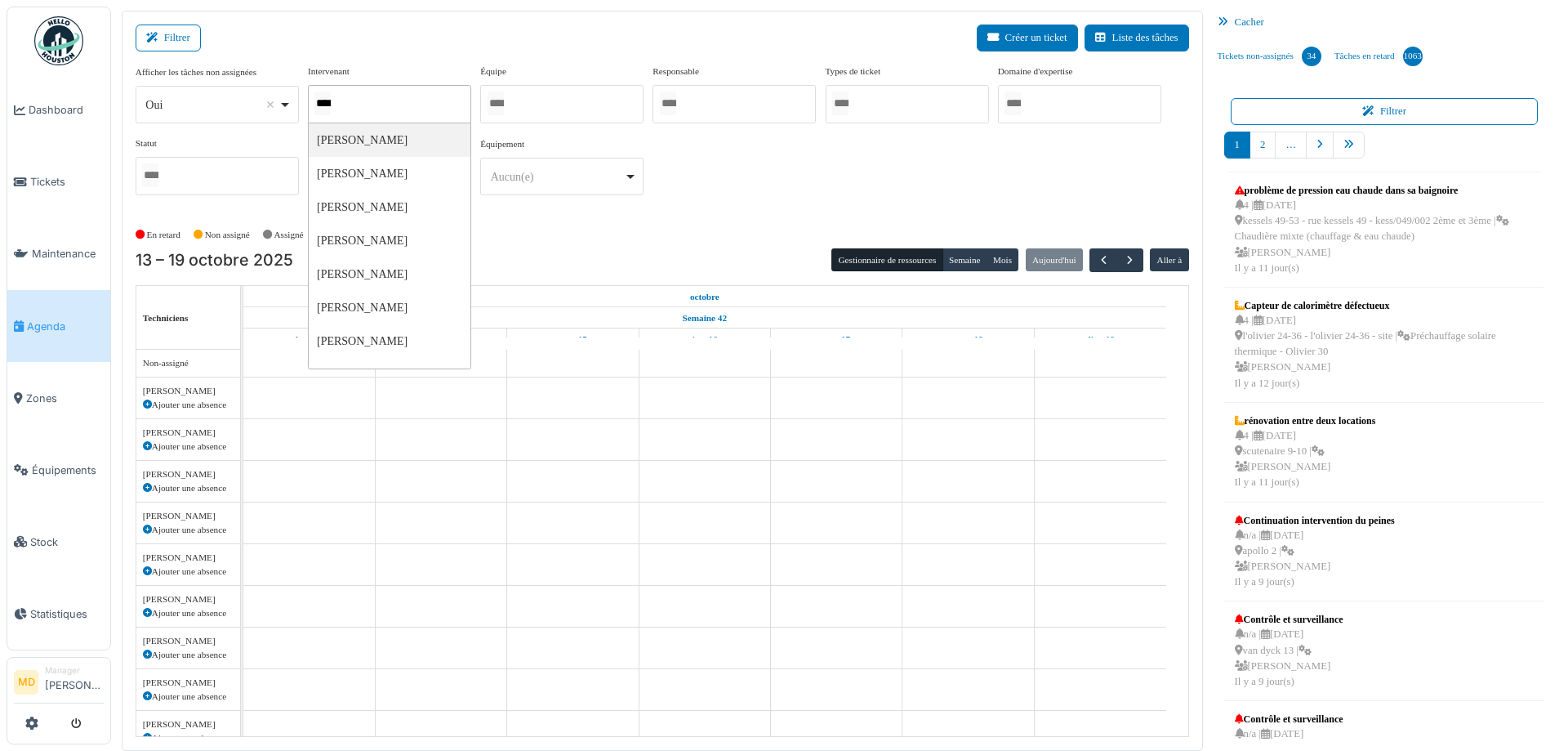
type input "*****"
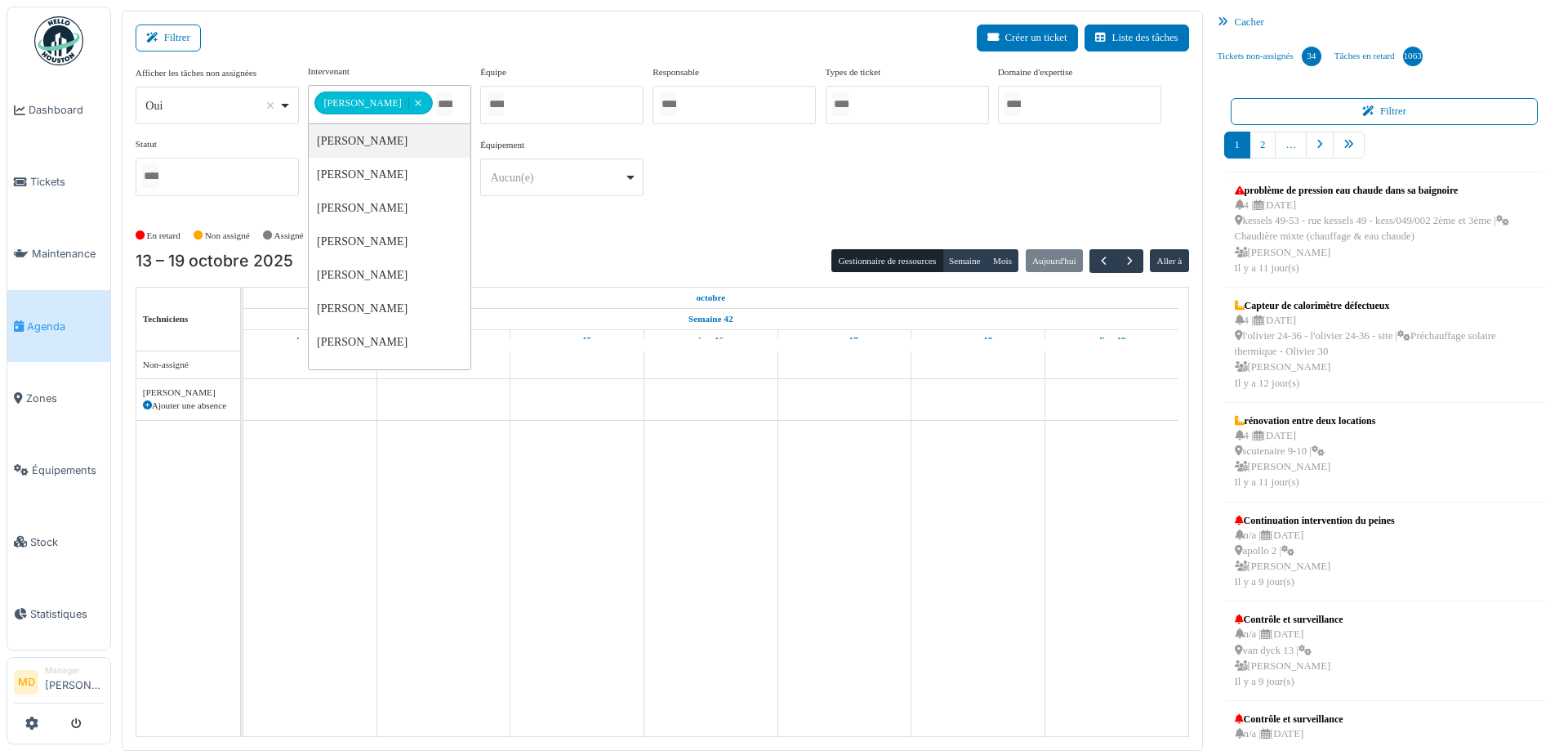
click at [747, 140] on div "**********" at bounding box center [662, 137] width 1054 height 145
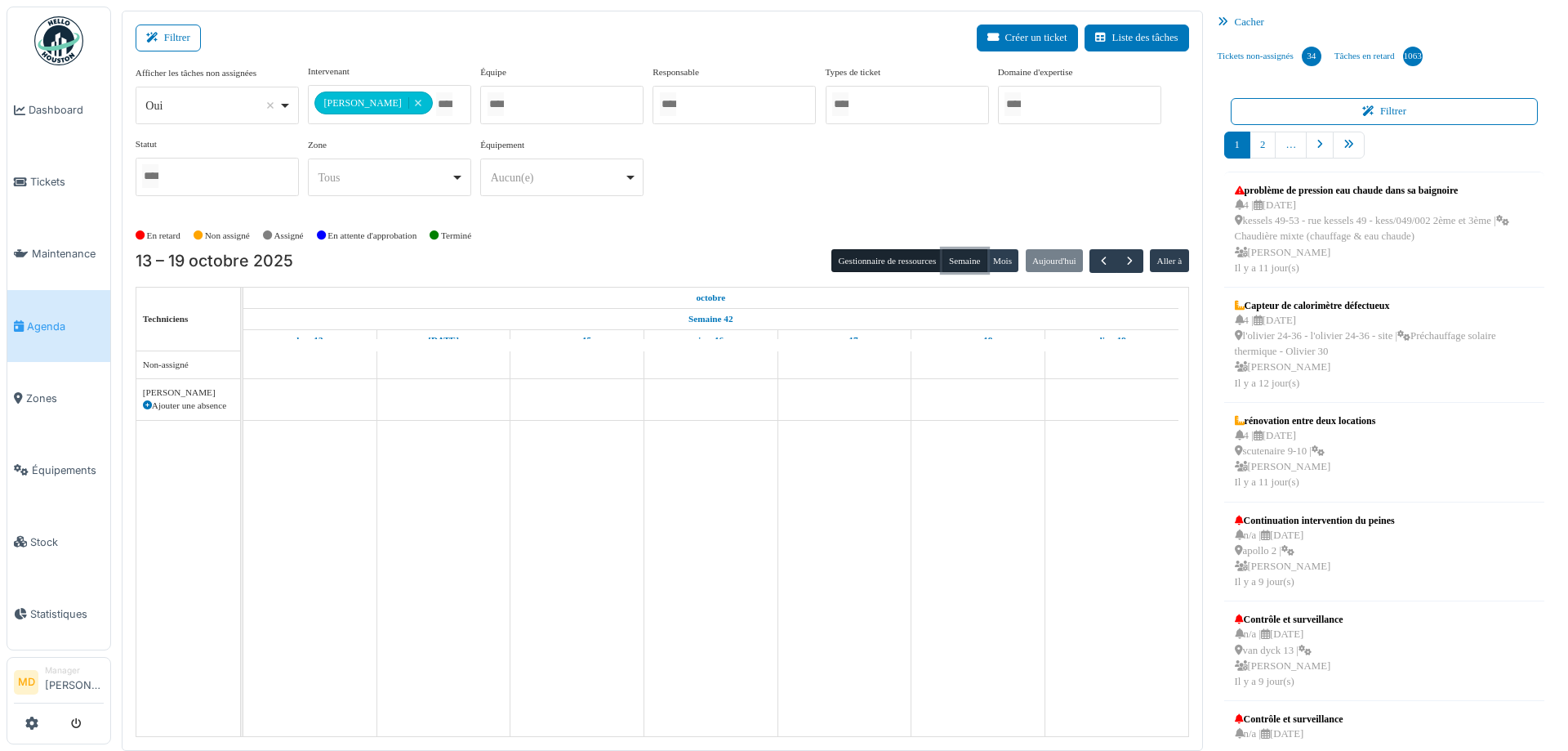
click at [951, 253] on button "Semaine" at bounding box center [965, 260] width 45 height 23
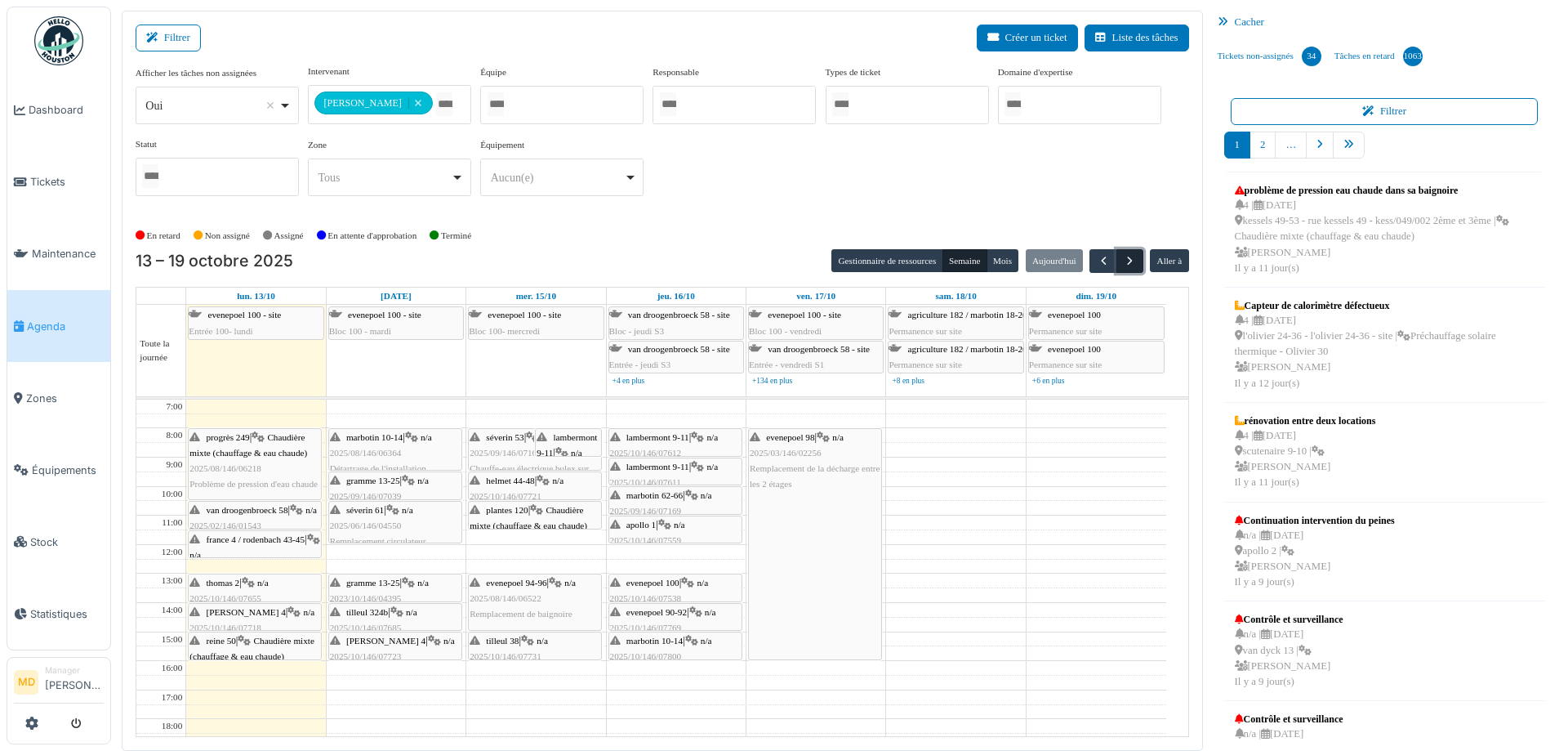
click at [1127, 256] on span "button" at bounding box center [1130, 261] width 14 height 14
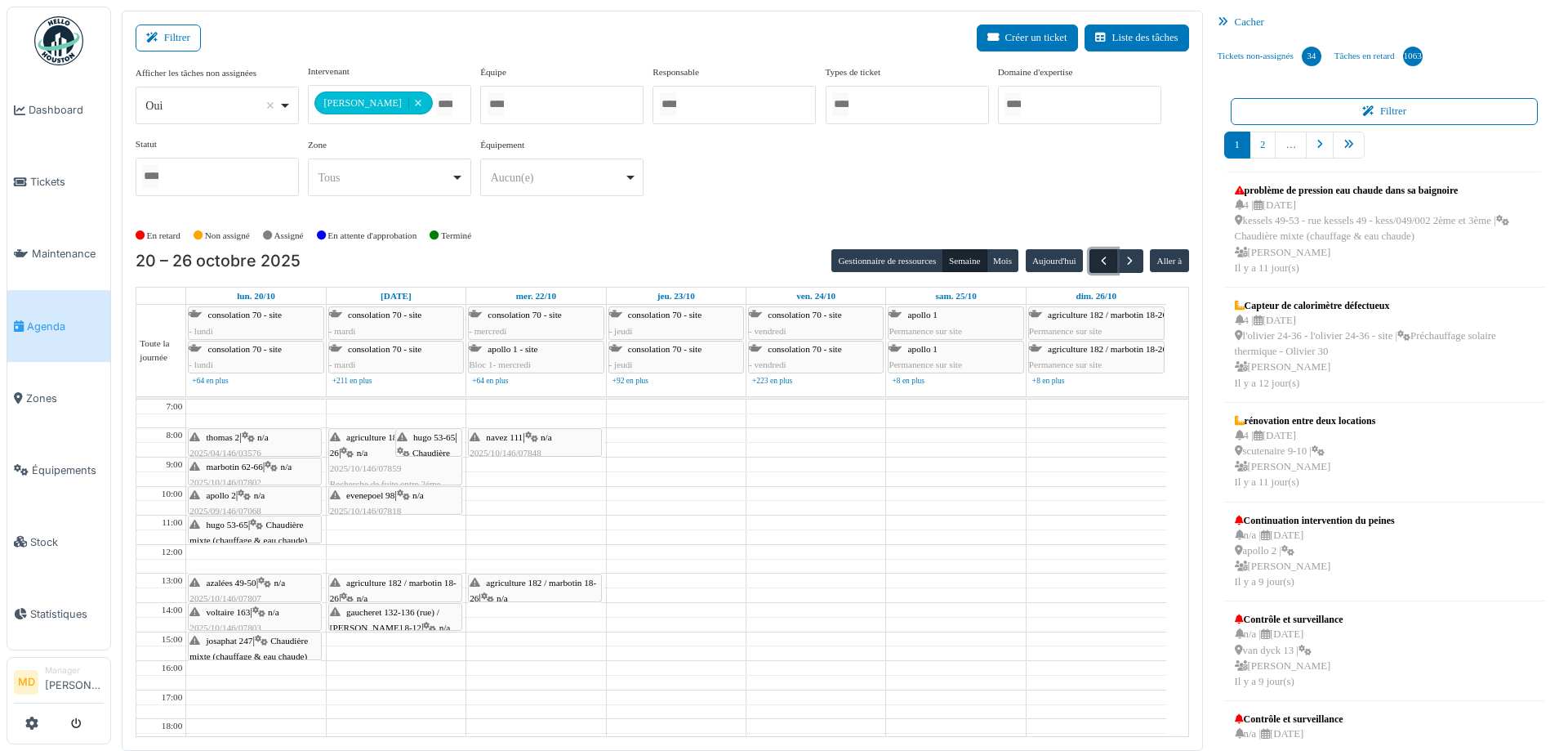
click at [1101, 256] on span "button" at bounding box center [1104, 261] width 14 height 14
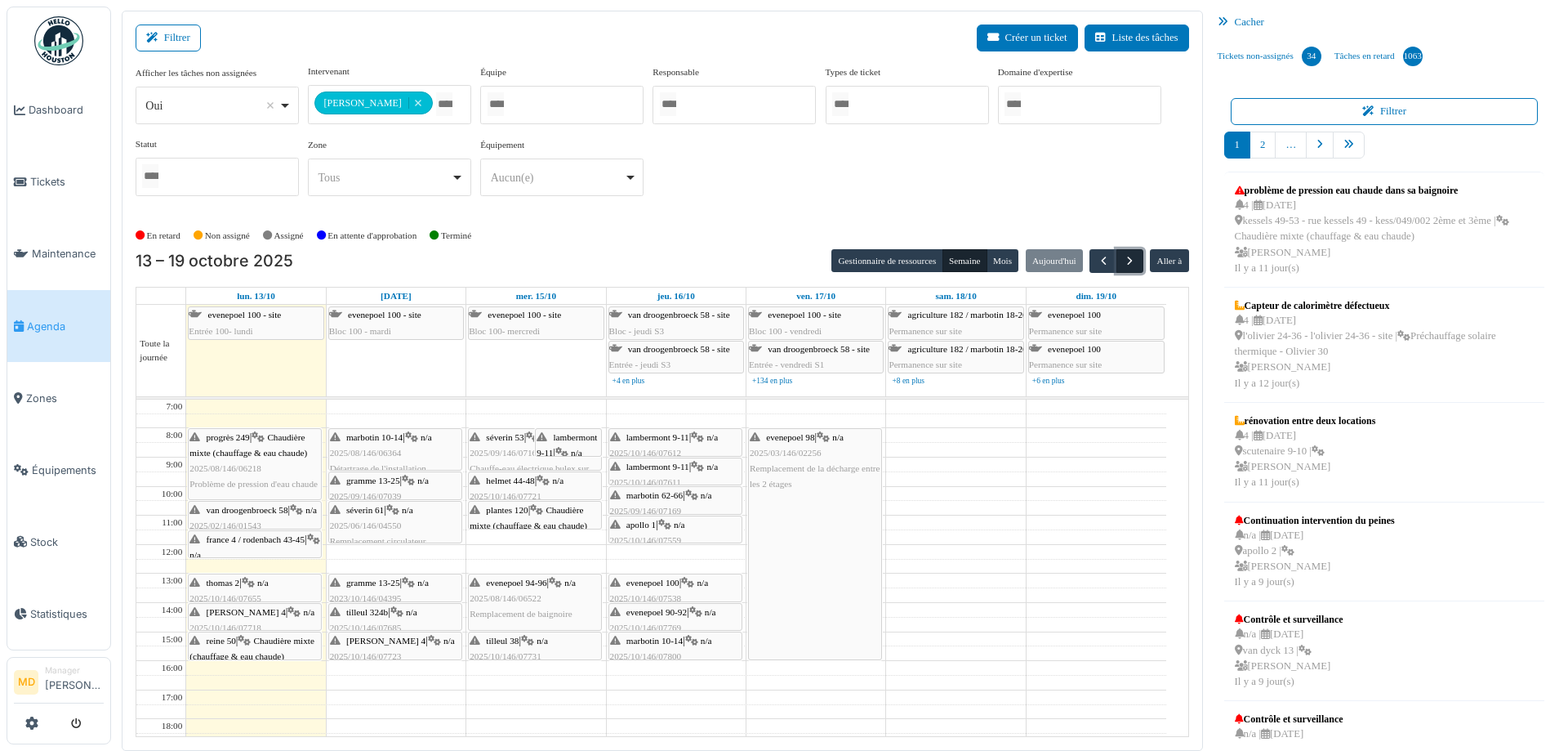
click at [1123, 260] on span "button" at bounding box center [1130, 261] width 14 height 14
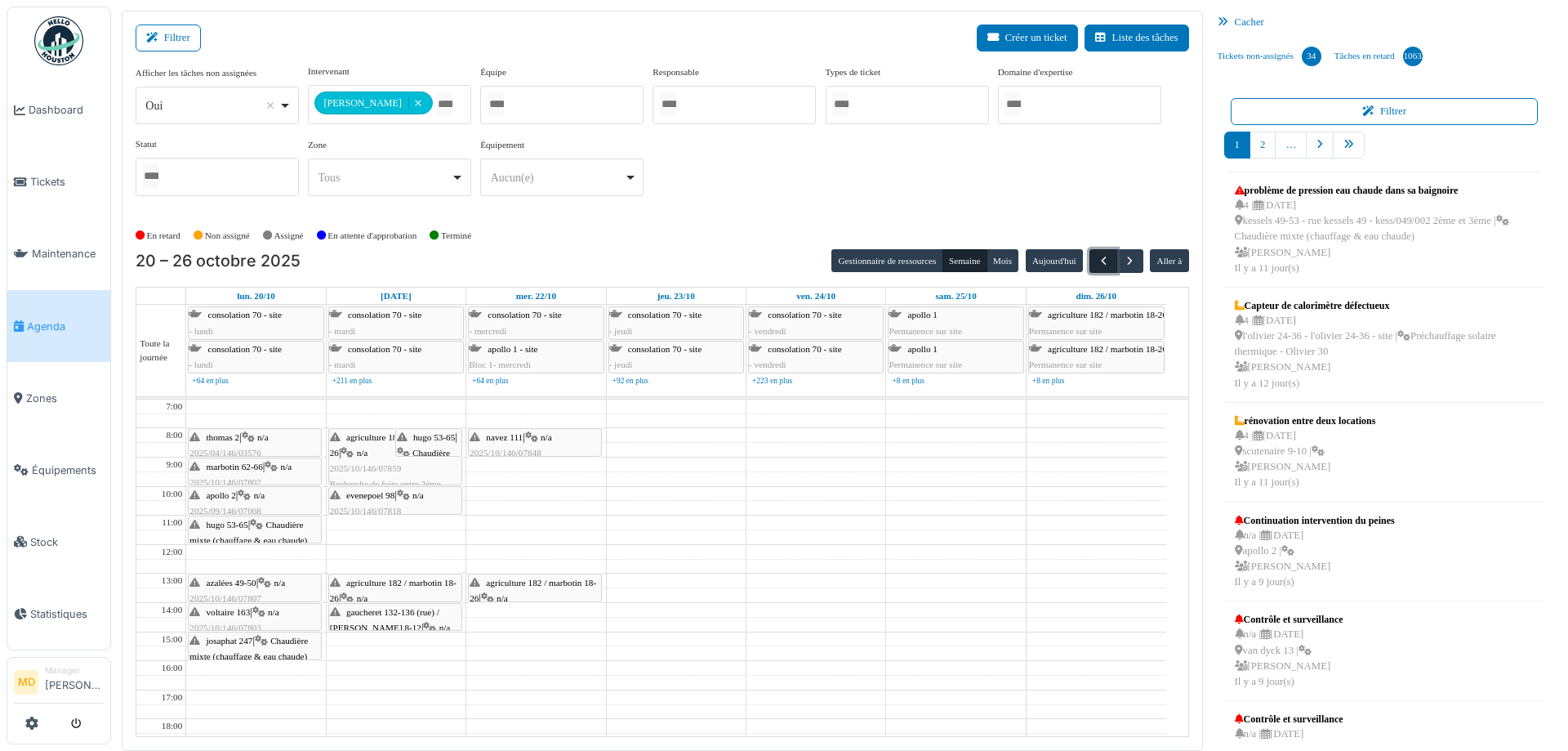
click at [1089, 265] on button "button" at bounding box center [1102, 261] width 27 height 24
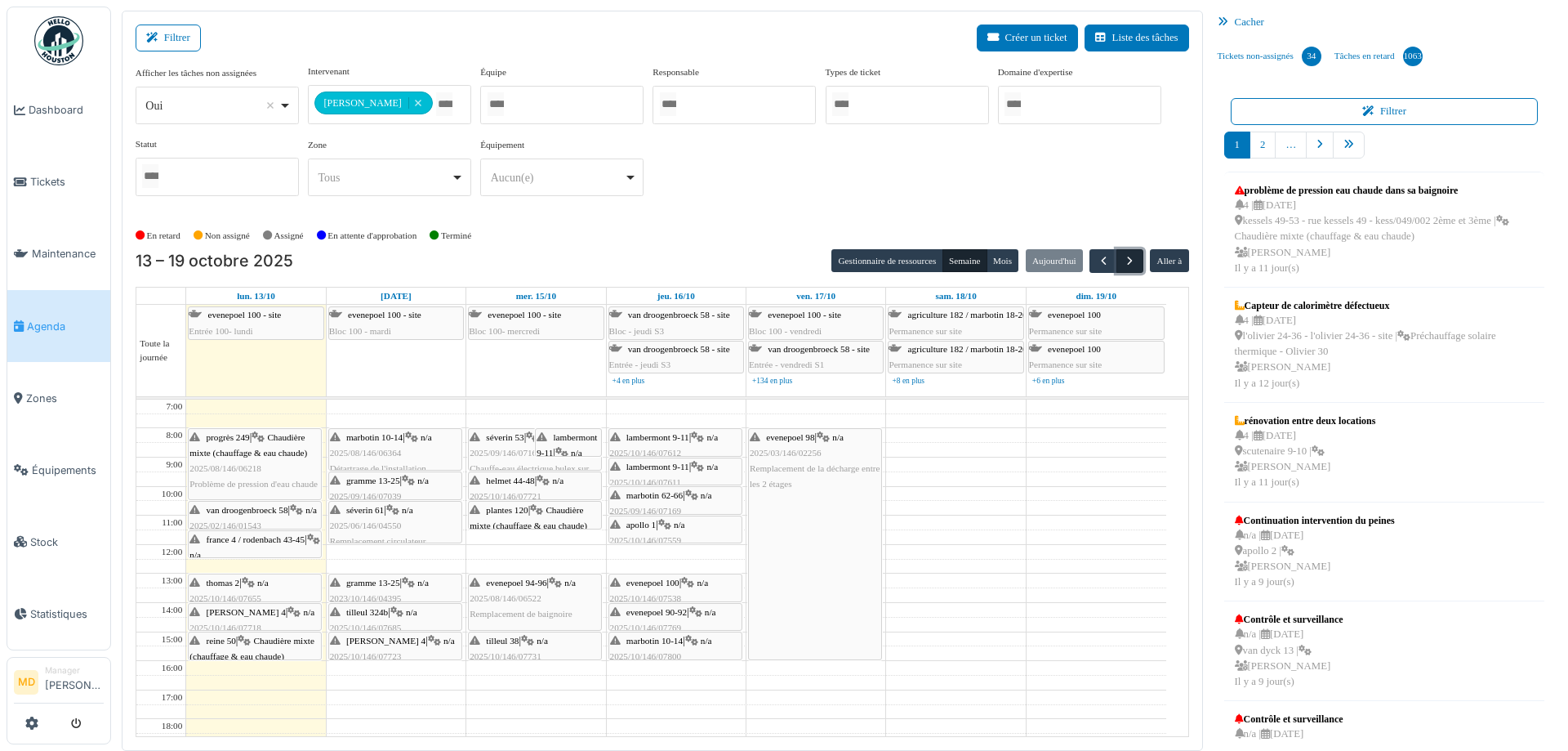
click at [1133, 253] on button "button" at bounding box center [1130, 261] width 27 height 24
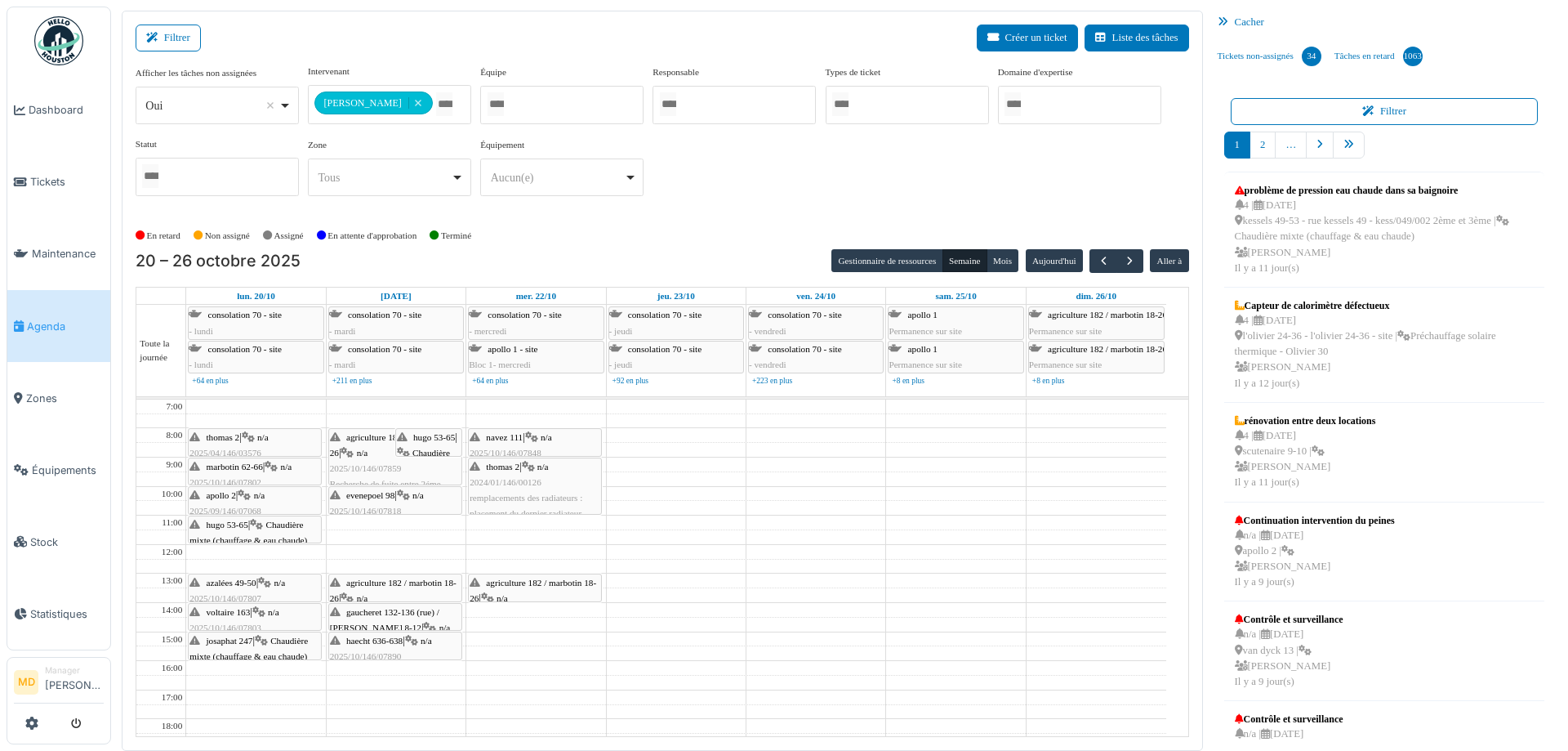
click at [595, 37] on div "Filtrer Créer un ticket Liste des tâches" at bounding box center [662, 44] width 1054 height 40
click at [714, 177] on div "**********" at bounding box center [662, 137] width 1054 height 145
click at [722, 173] on div "**********" at bounding box center [662, 137] width 1054 height 145
click at [723, 175] on div "**********" at bounding box center [662, 137] width 1054 height 145
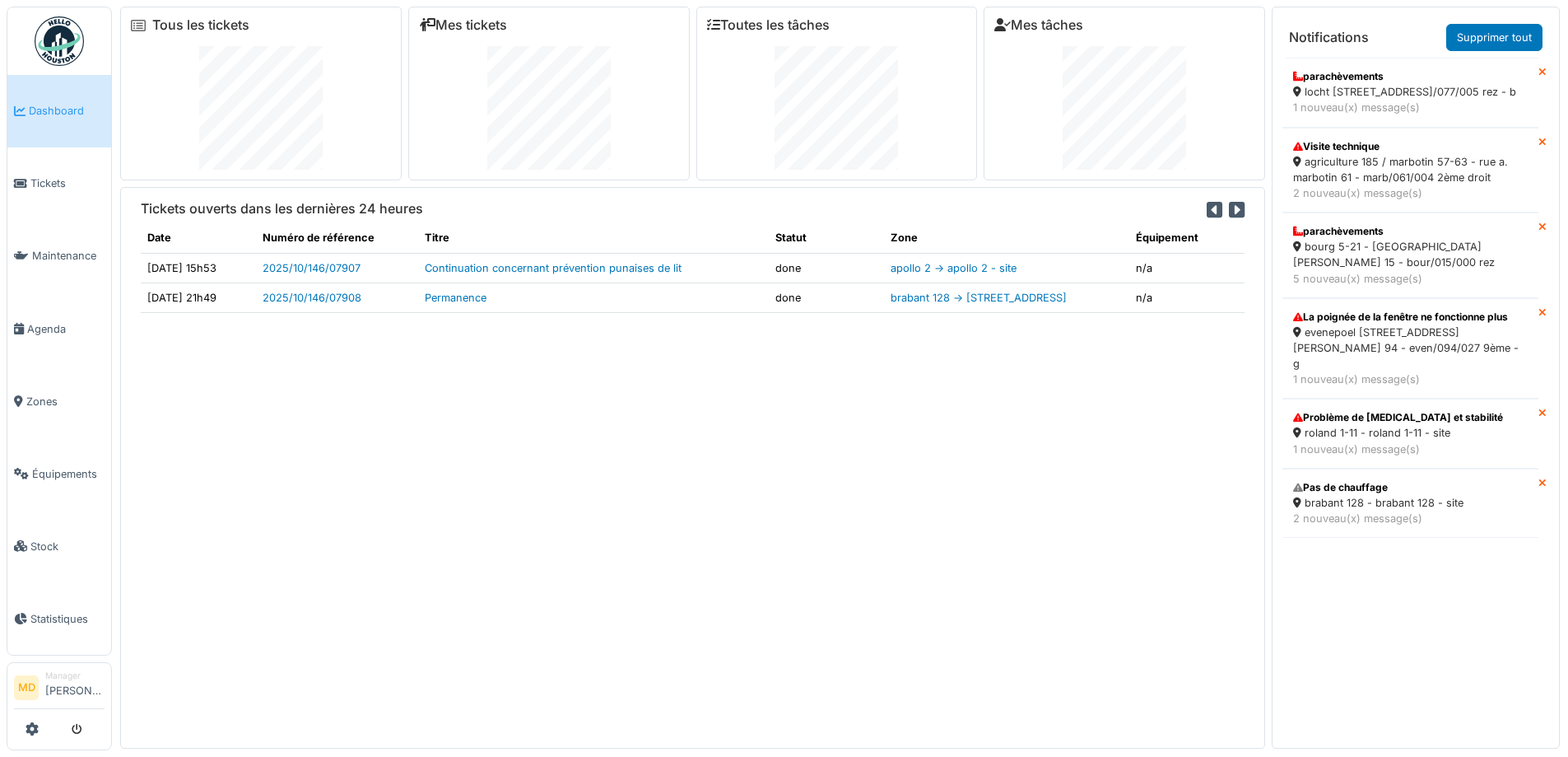
click at [1538, 72] on icon at bounding box center [1542, 73] width 8 height 10
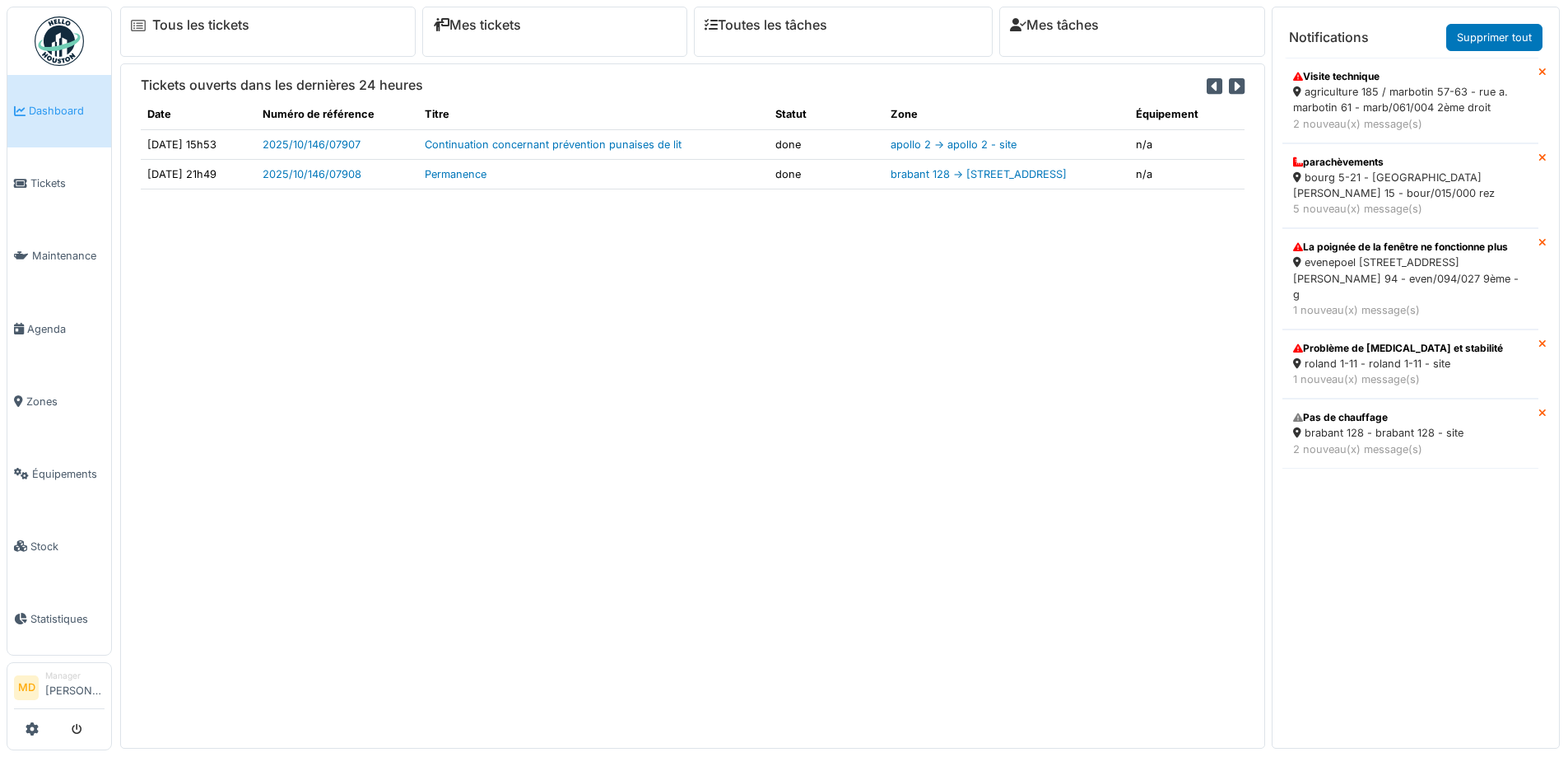
click at [1538, 77] on icon at bounding box center [1542, 73] width 8 height 10
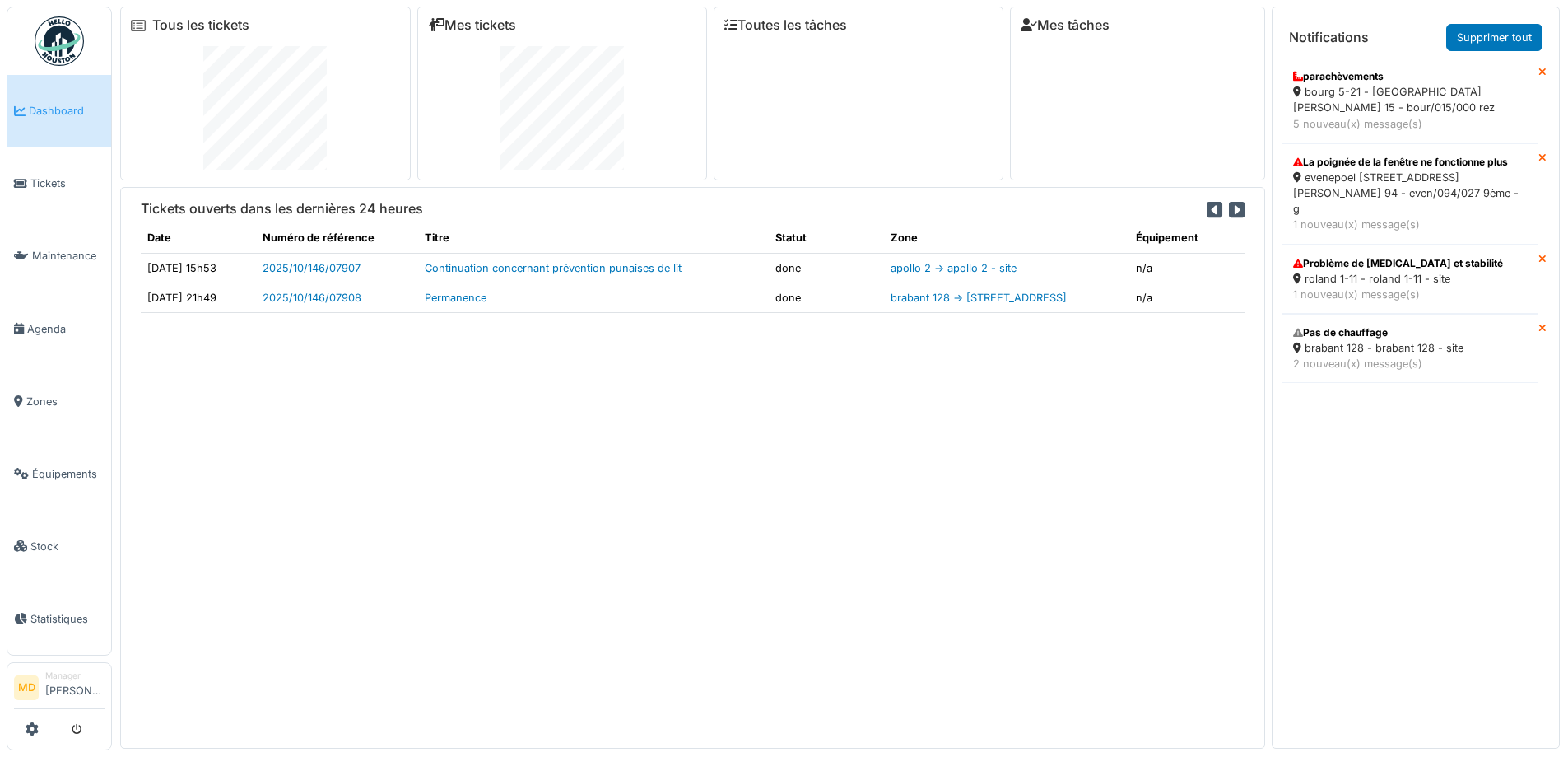
click at [1538, 71] on icon at bounding box center [1542, 73] width 8 height 10
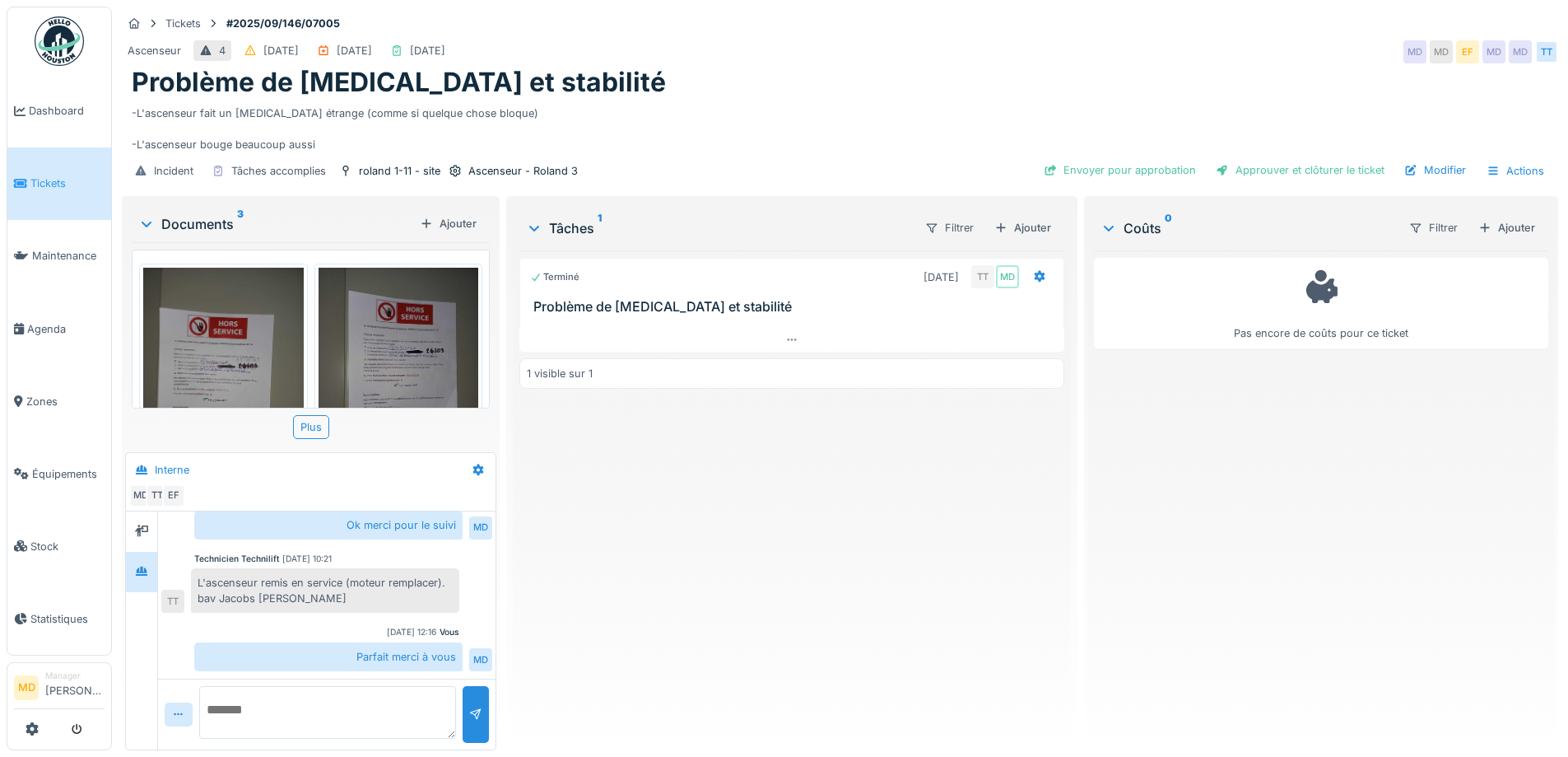
scroll to position [12, 0]
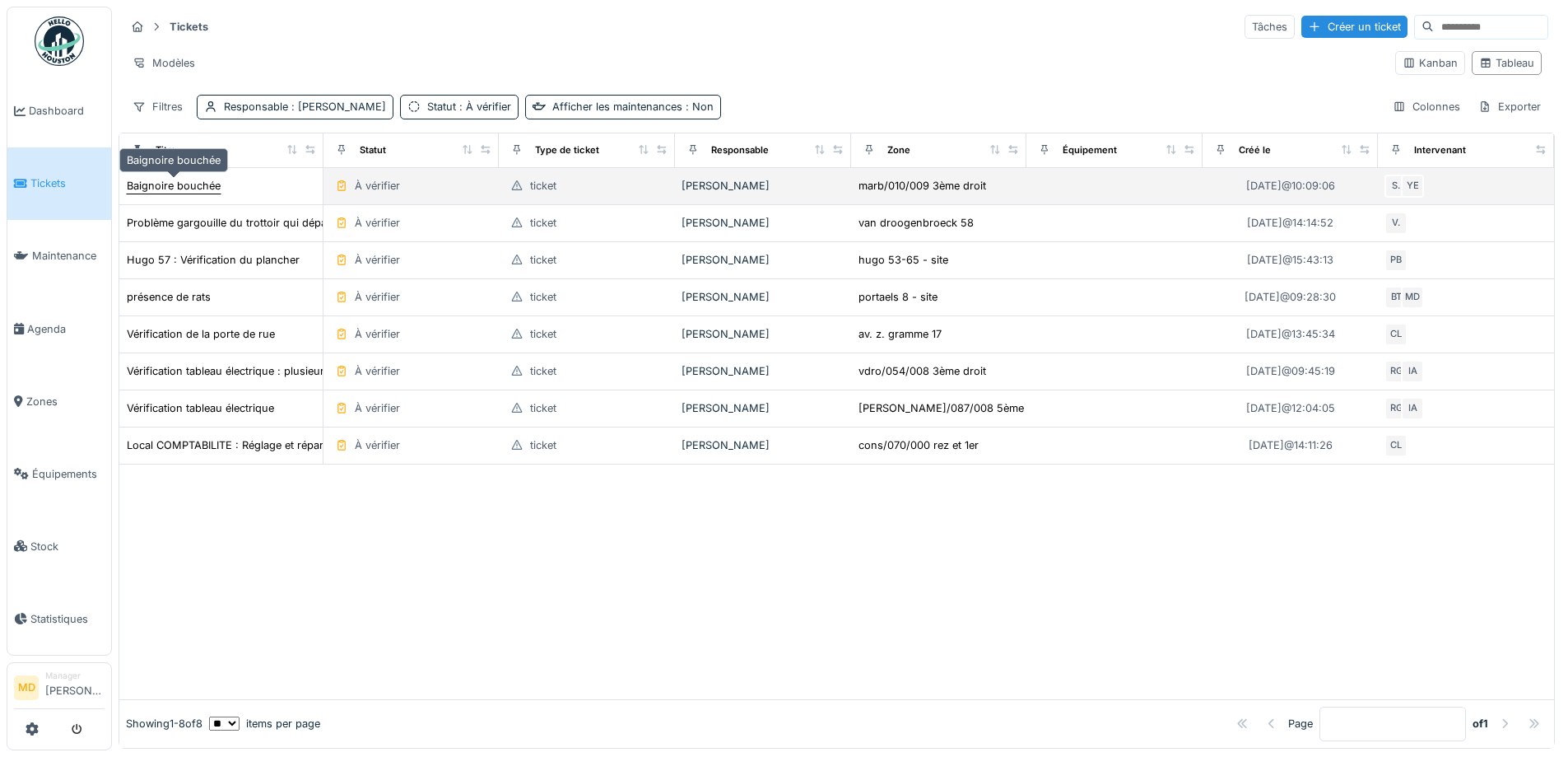
click at [196, 183] on div "Baignoire bouchée" at bounding box center [174, 186] width 94 height 16
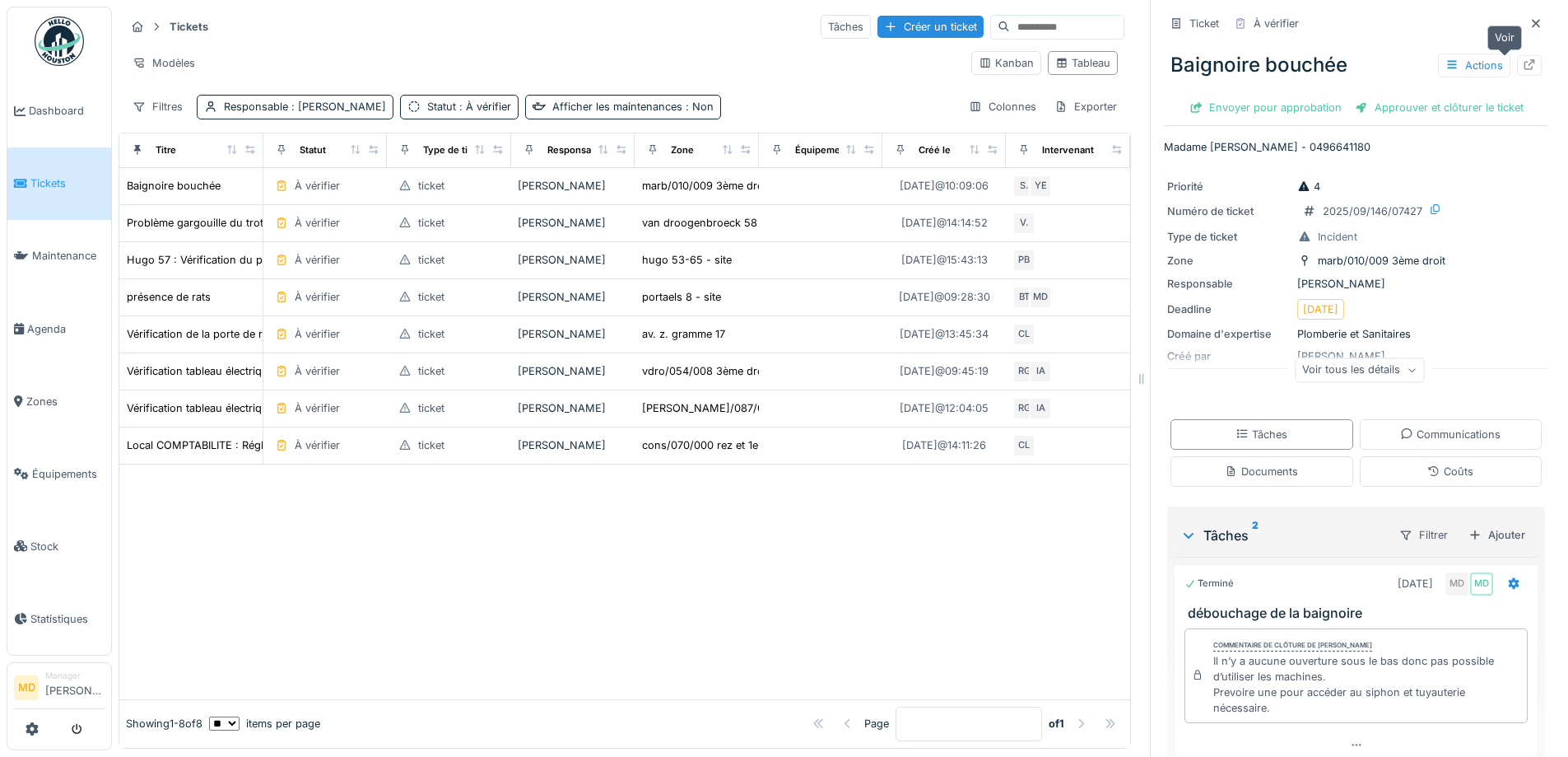
click at [1525, 63] on icon at bounding box center [1530, 64] width 10 height 10
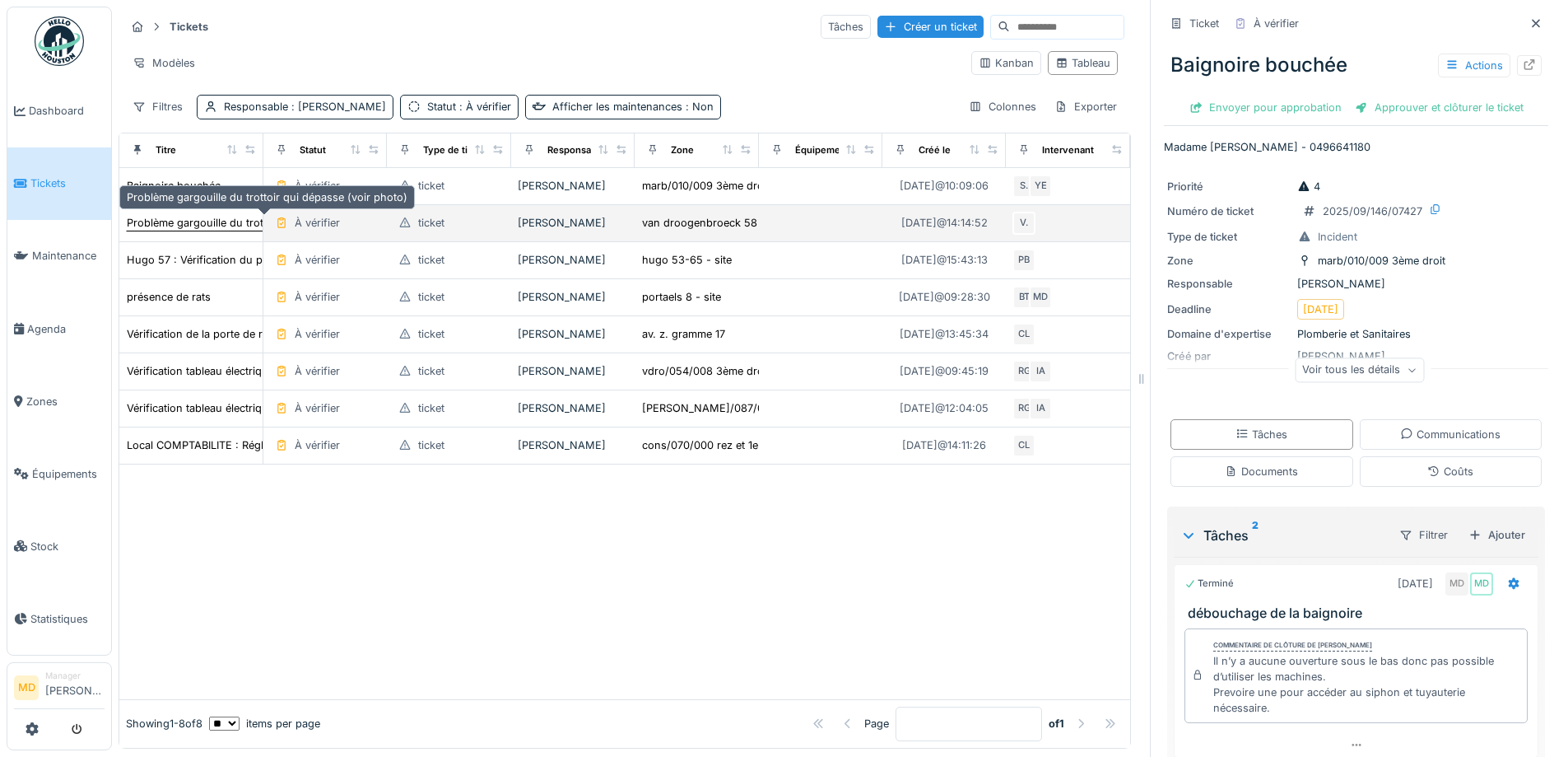
click at [192, 221] on div "Problème gargouille du trottoir qui dépasse (voir photo)" at bounding box center [266, 223] width 280 height 16
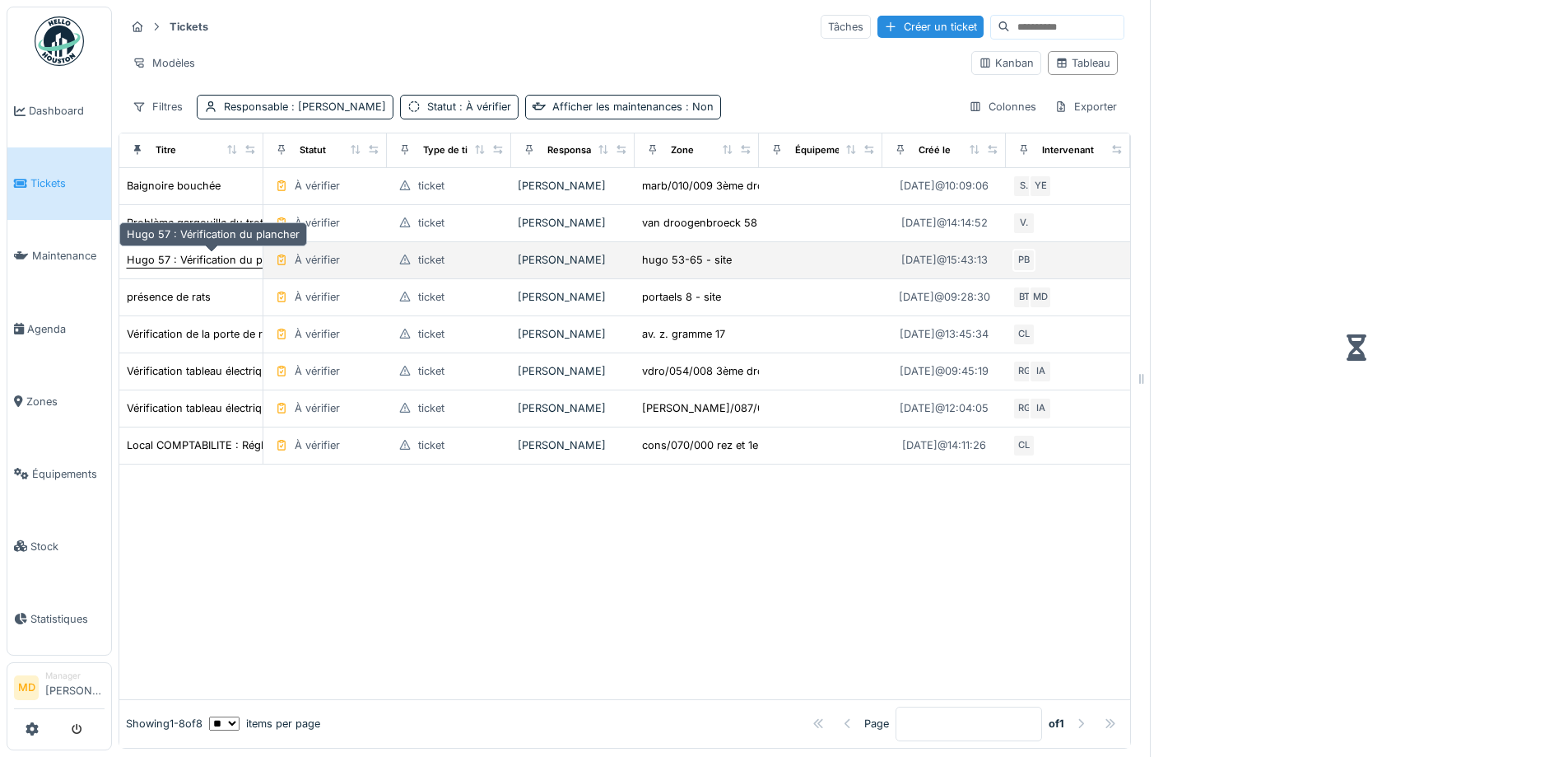
click at [227, 261] on div "Hugo 57 : Vérification du plancher" at bounding box center [213, 260] width 173 height 16
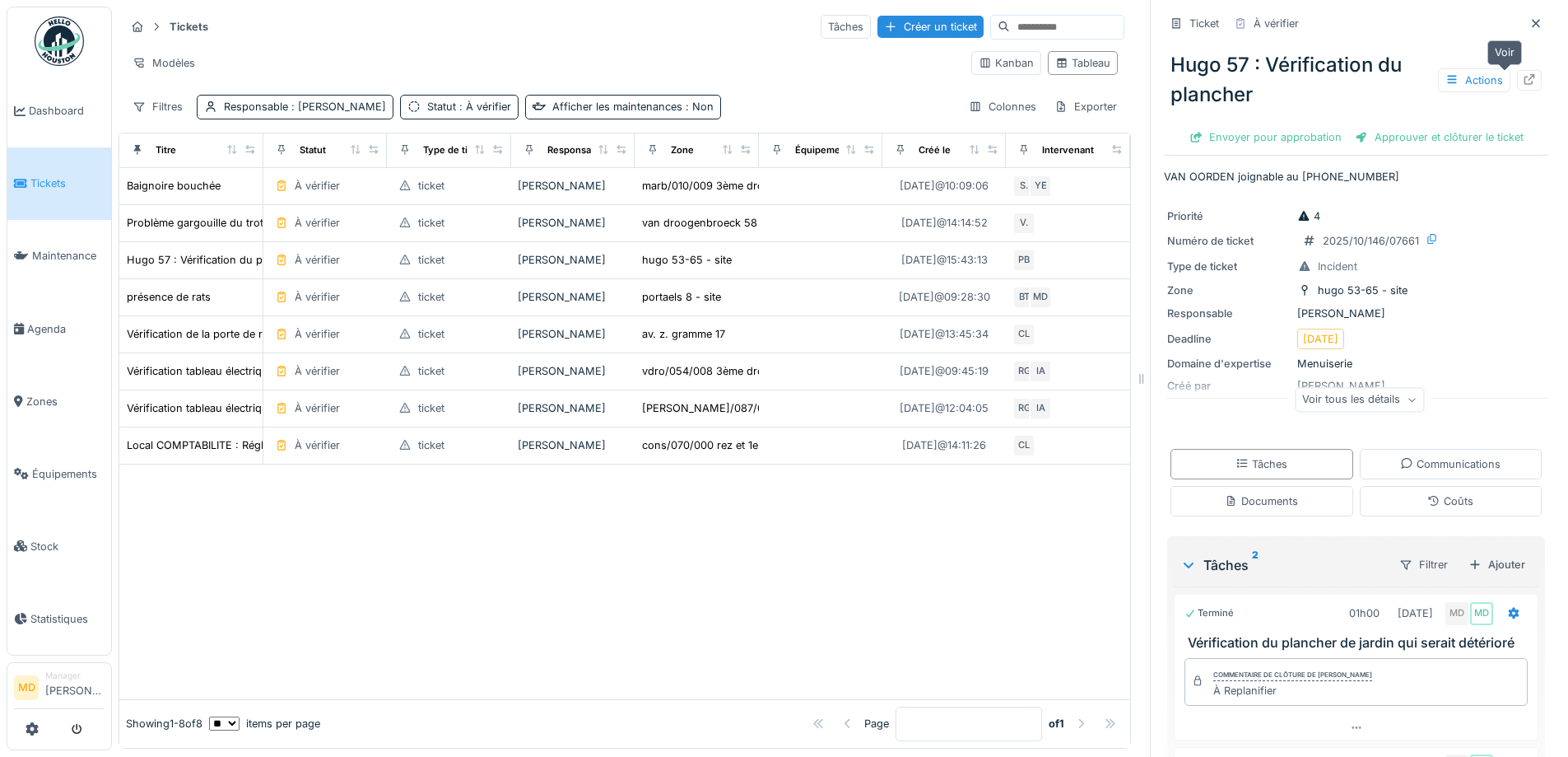
click at [1525, 78] on icon at bounding box center [1530, 79] width 10 height 10
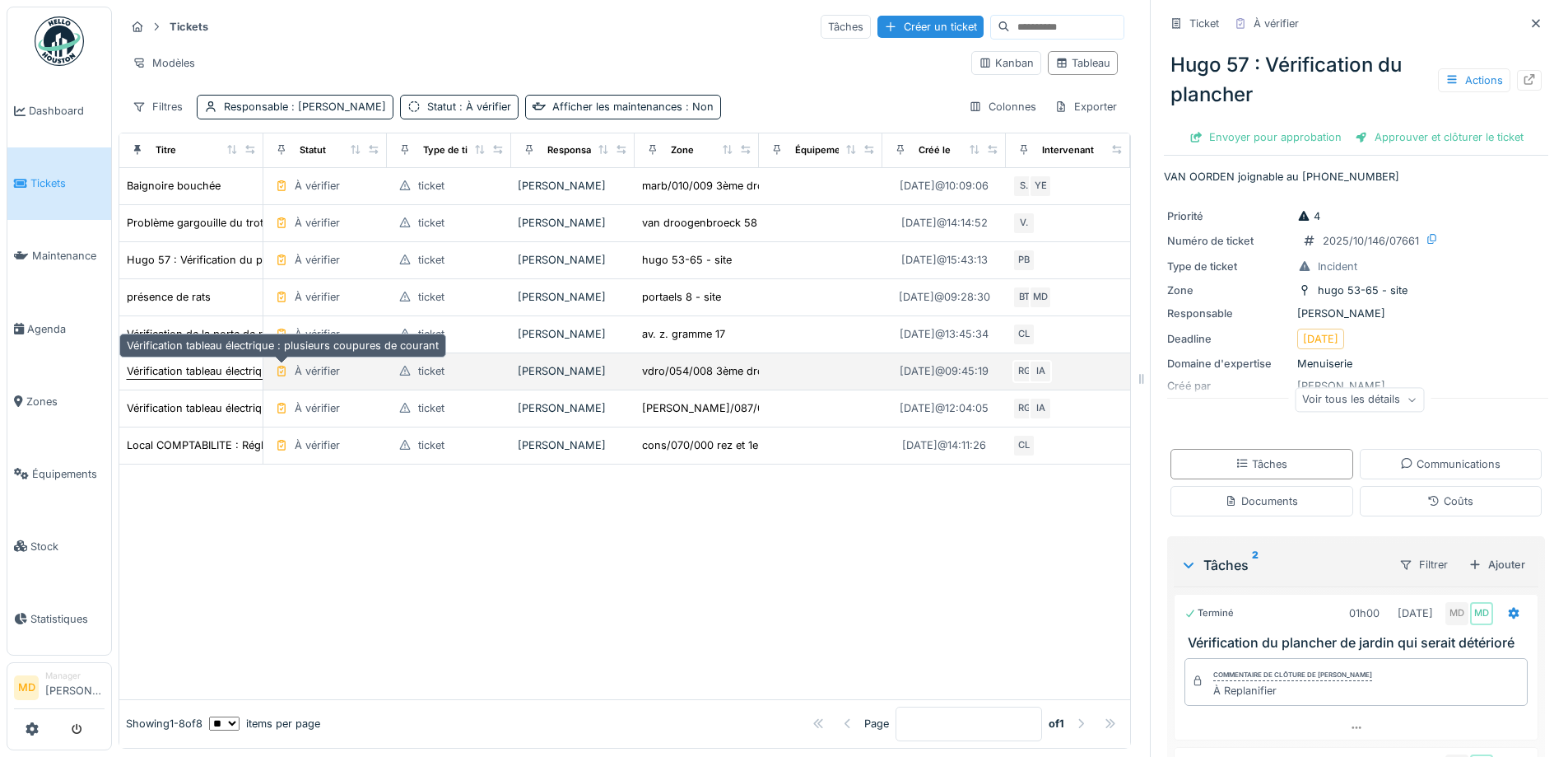
click at [205, 368] on div "Vérification tableau électrique : plusieurs coupures de courant" at bounding box center [282, 371] width 312 height 16
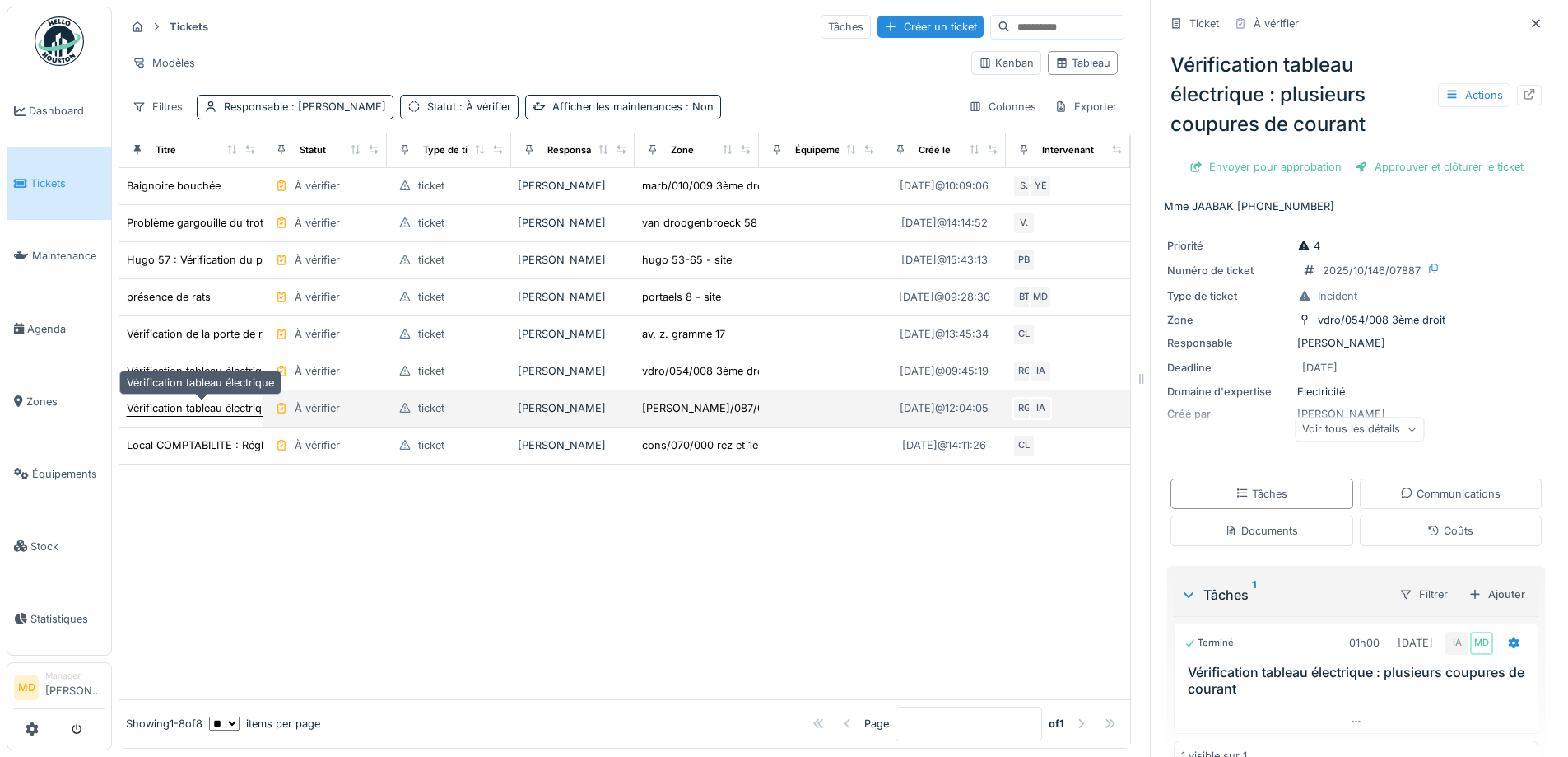
click at [211, 408] on div "Vérification tableau électrique" at bounding box center [200, 408] width 148 height 16
